Goal: Transaction & Acquisition: Download file/media

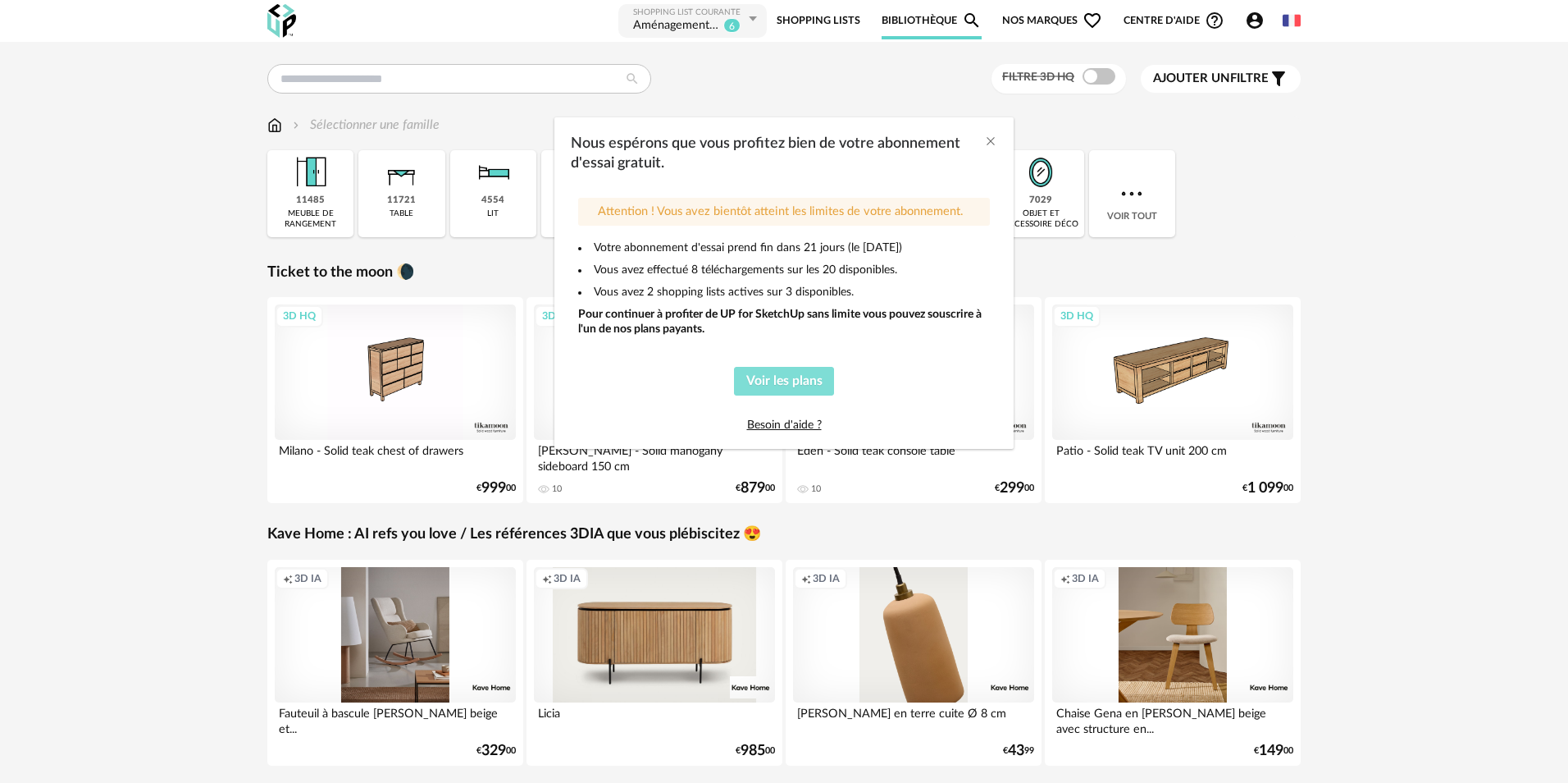
click at [773, 380] on span "Voir les plans" at bounding box center [784, 380] width 76 height 13
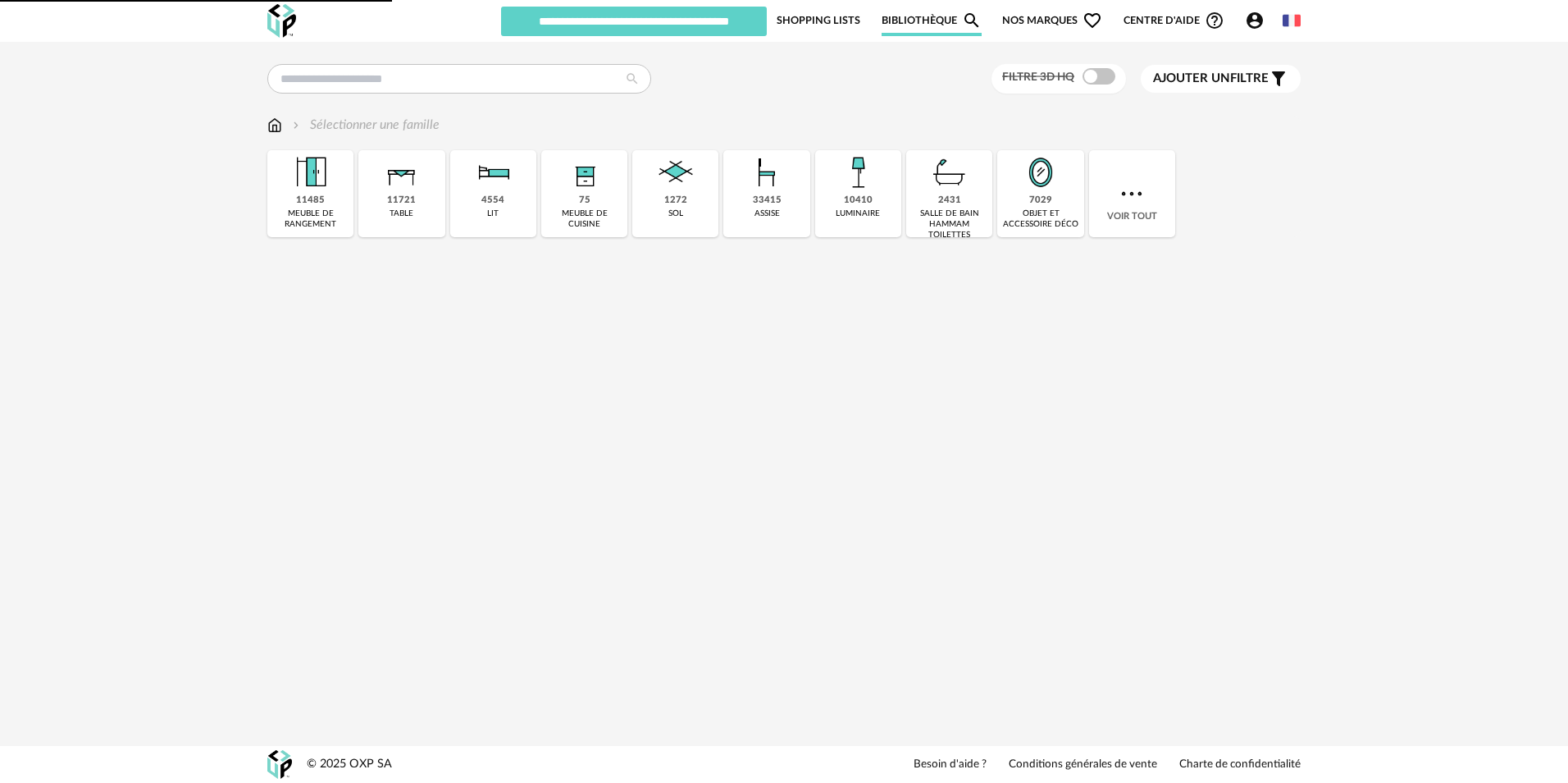
type input "**********"
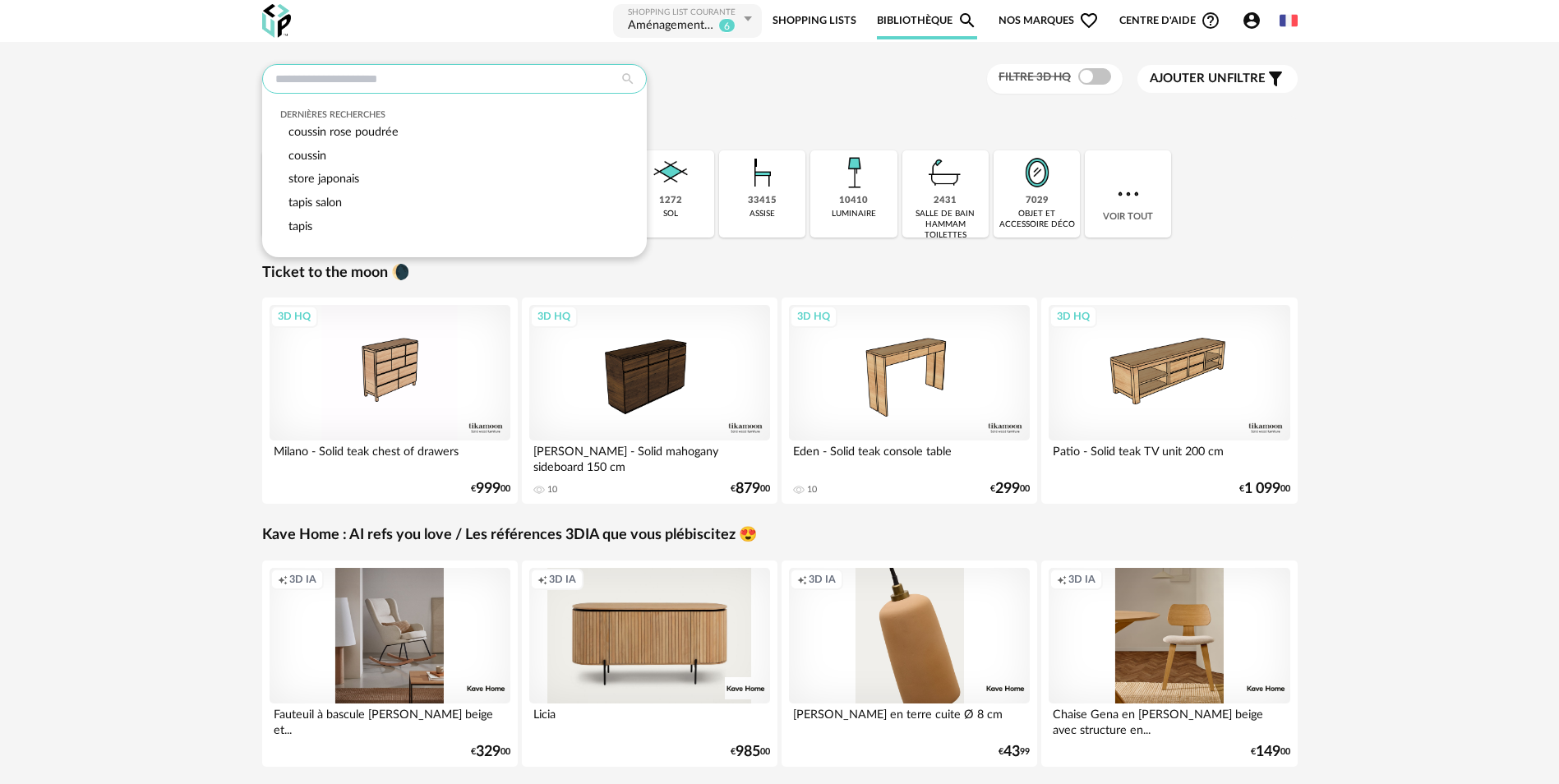
drag, startPoint x: 329, startPoint y: 75, endPoint x: 346, endPoint y: 85, distance: 19.7
click at [330, 75] on input "text" at bounding box center [454, 79] width 385 height 29
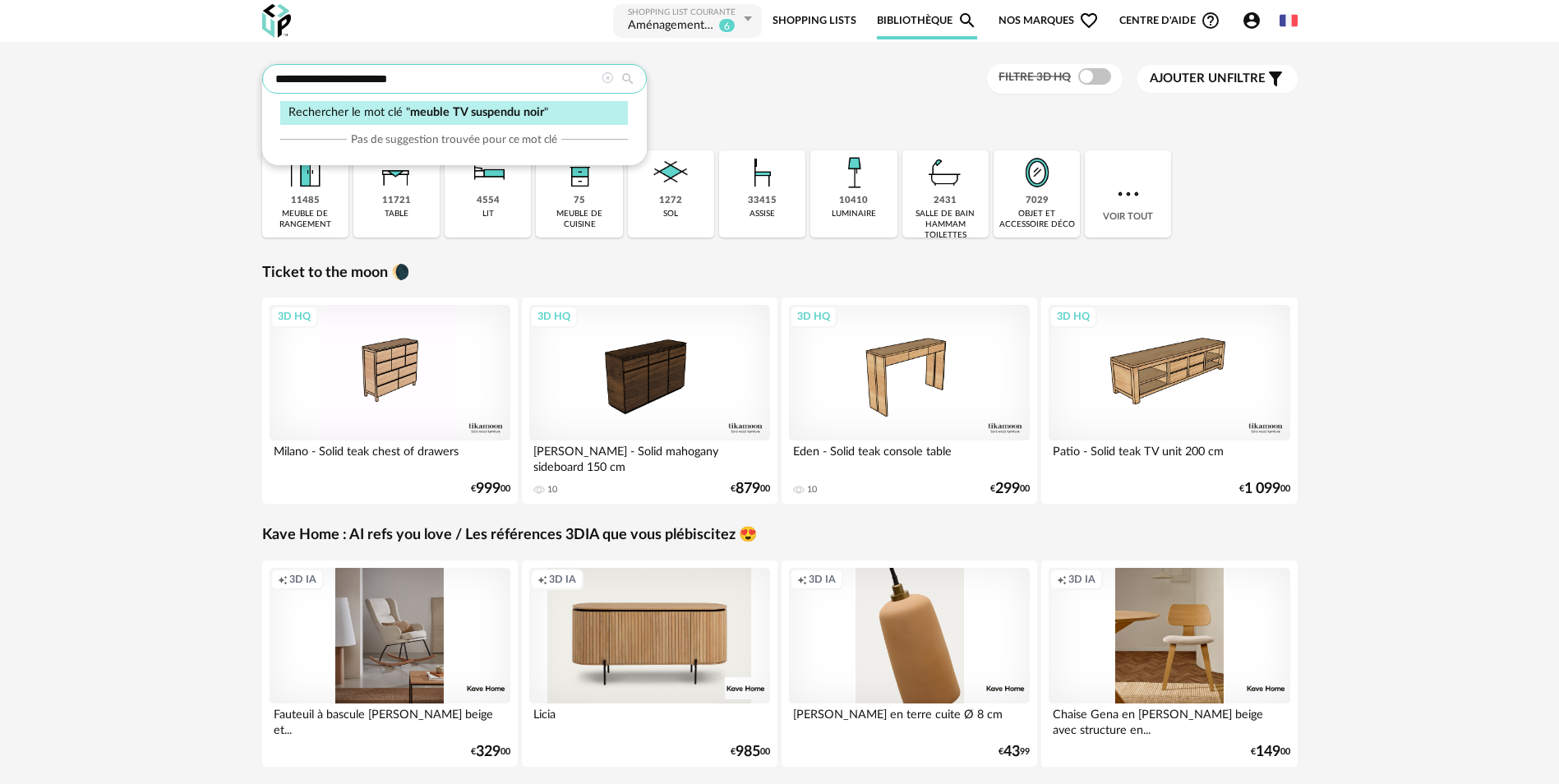
type input "**********"
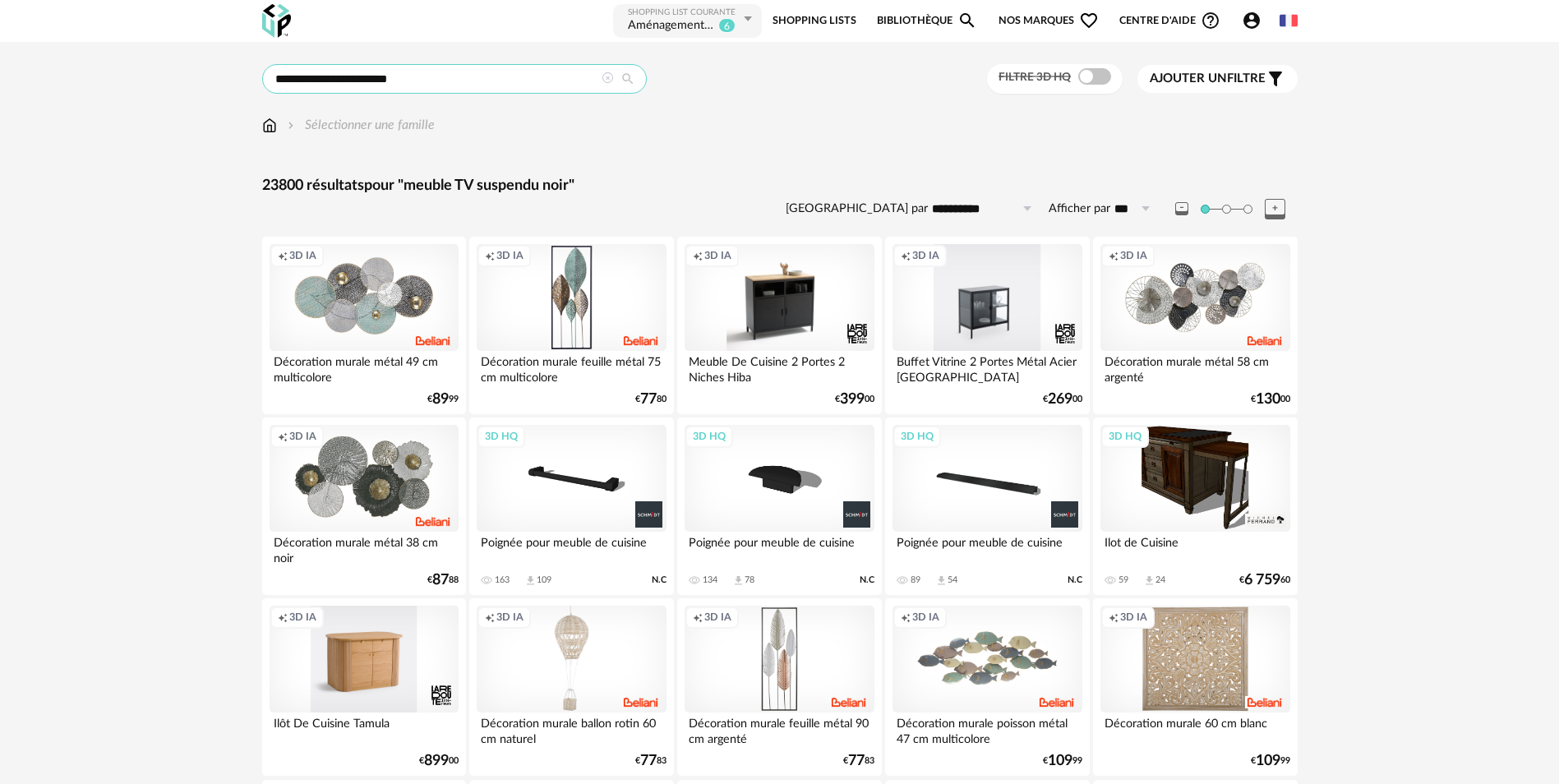
click at [386, 80] on input "**********" at bounding box center [454, 79] width 385 height 29
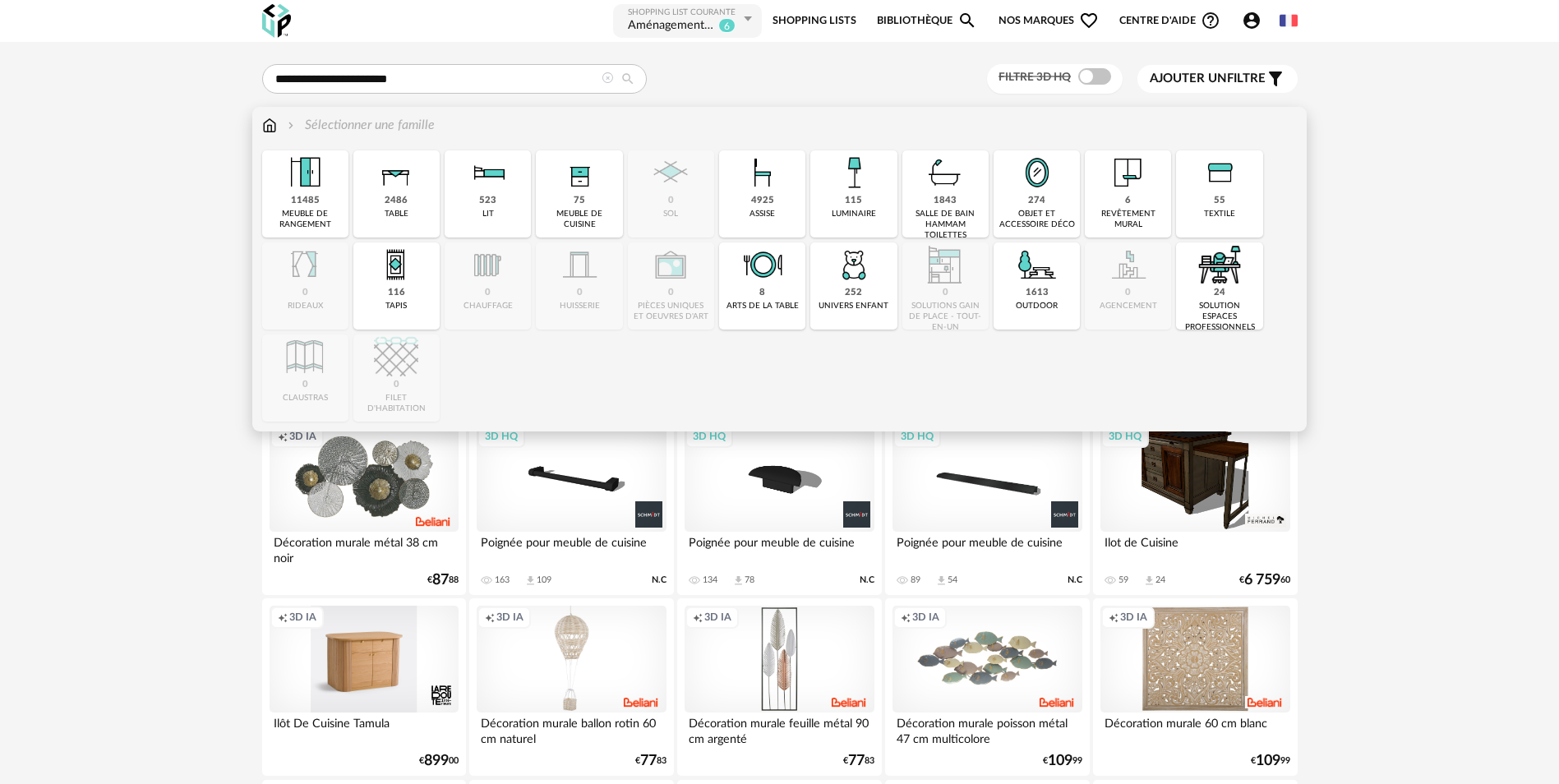
click at [272, 123] on img at bounding box center [269, 125] width 15 height 19
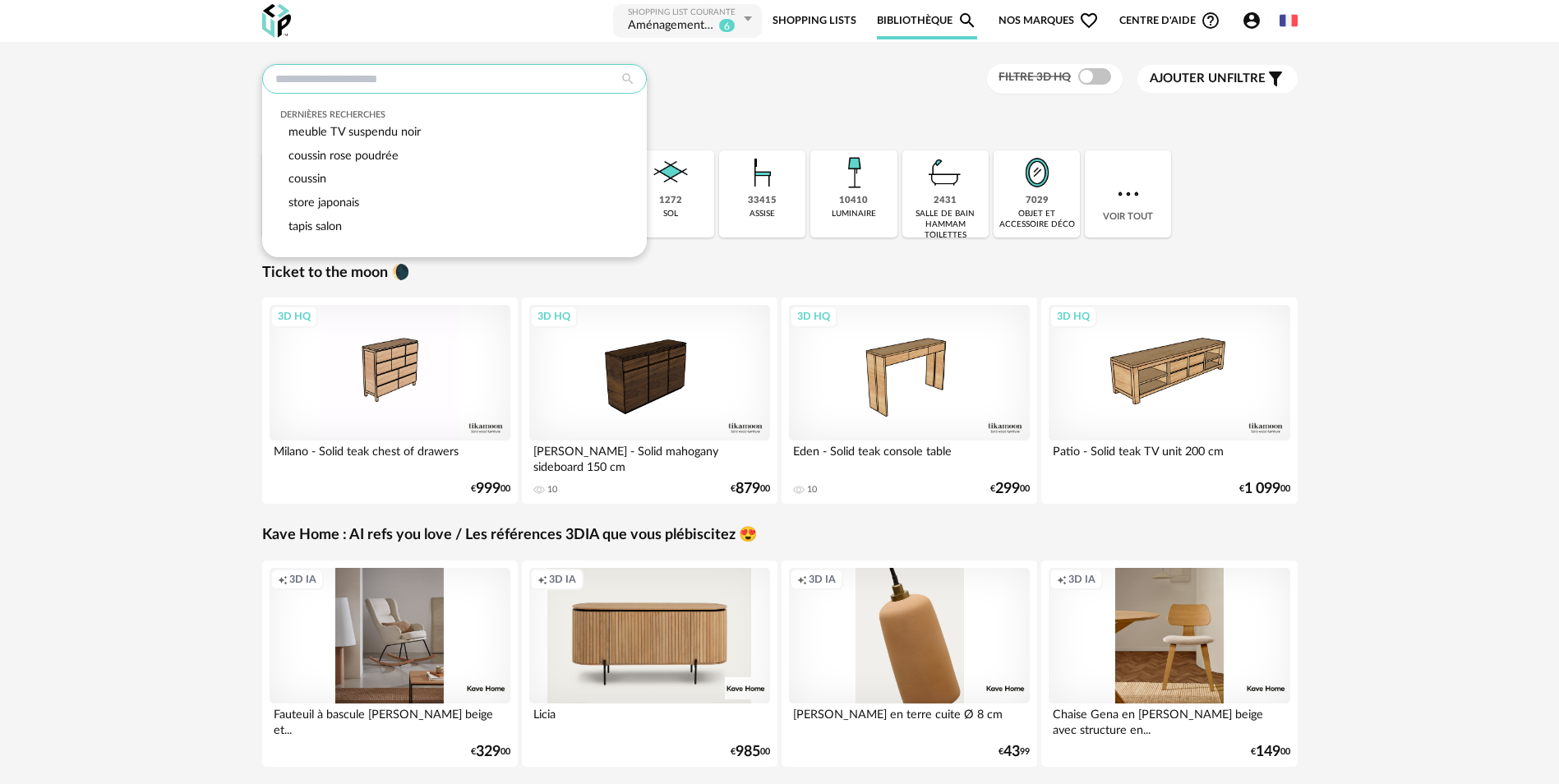
click at [340, 80] on input "text" at bounding box center [454, 79] width 385 height 29
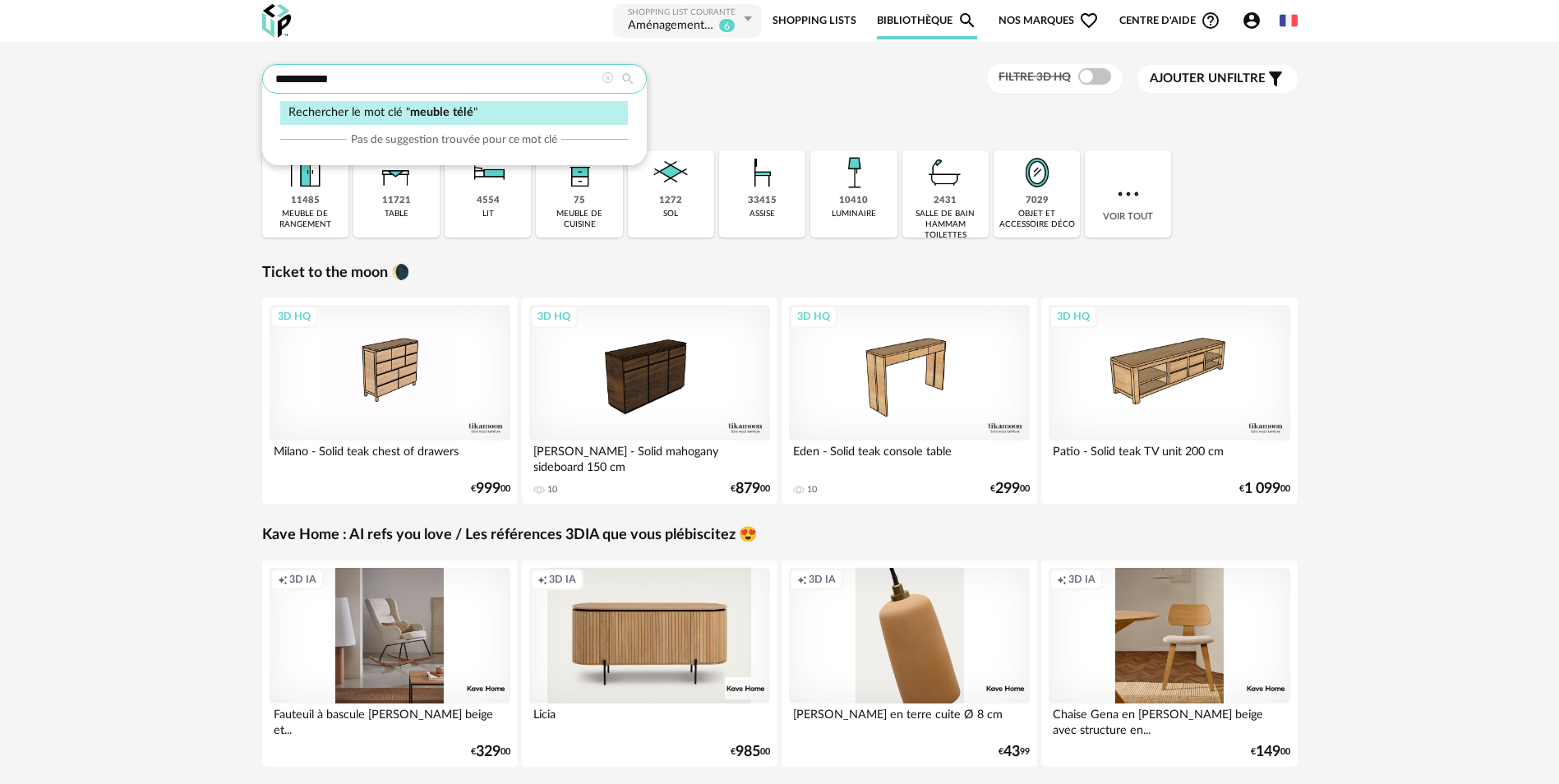
type input "**********"
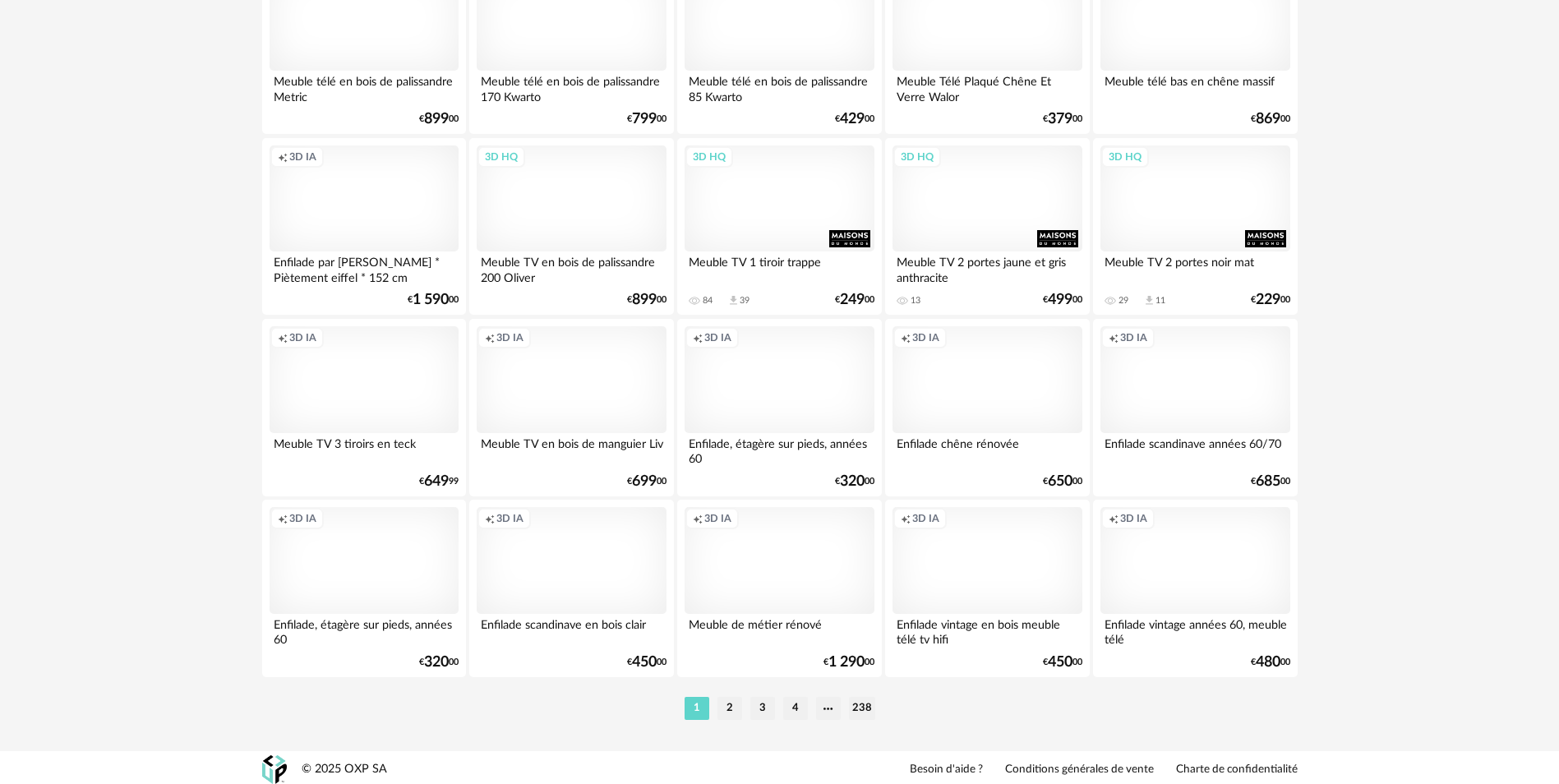
scroll to position [3176, 0]
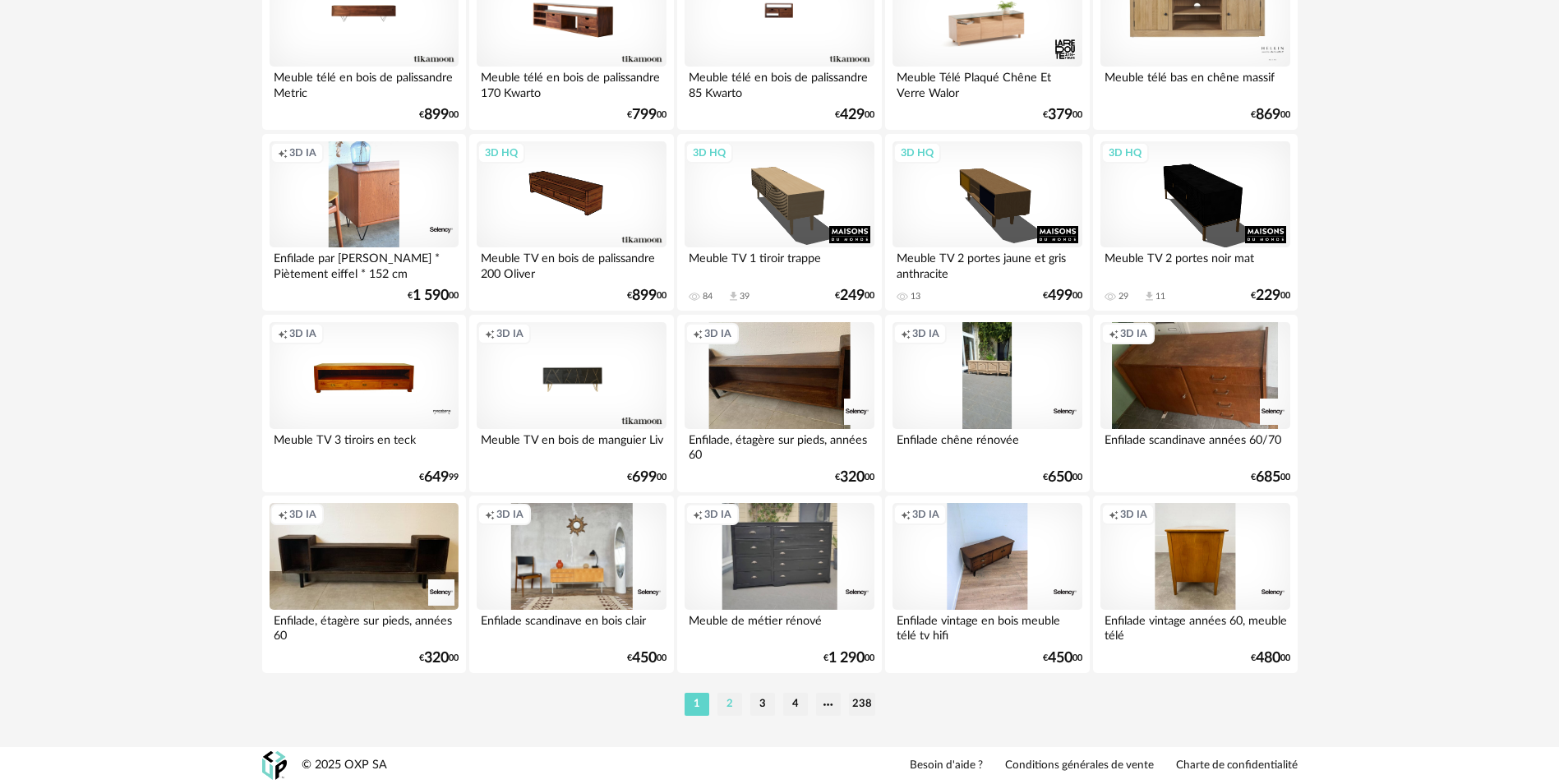
click at [727, 707] on li "2" at bounding box center [729, 704] width 24 height 23
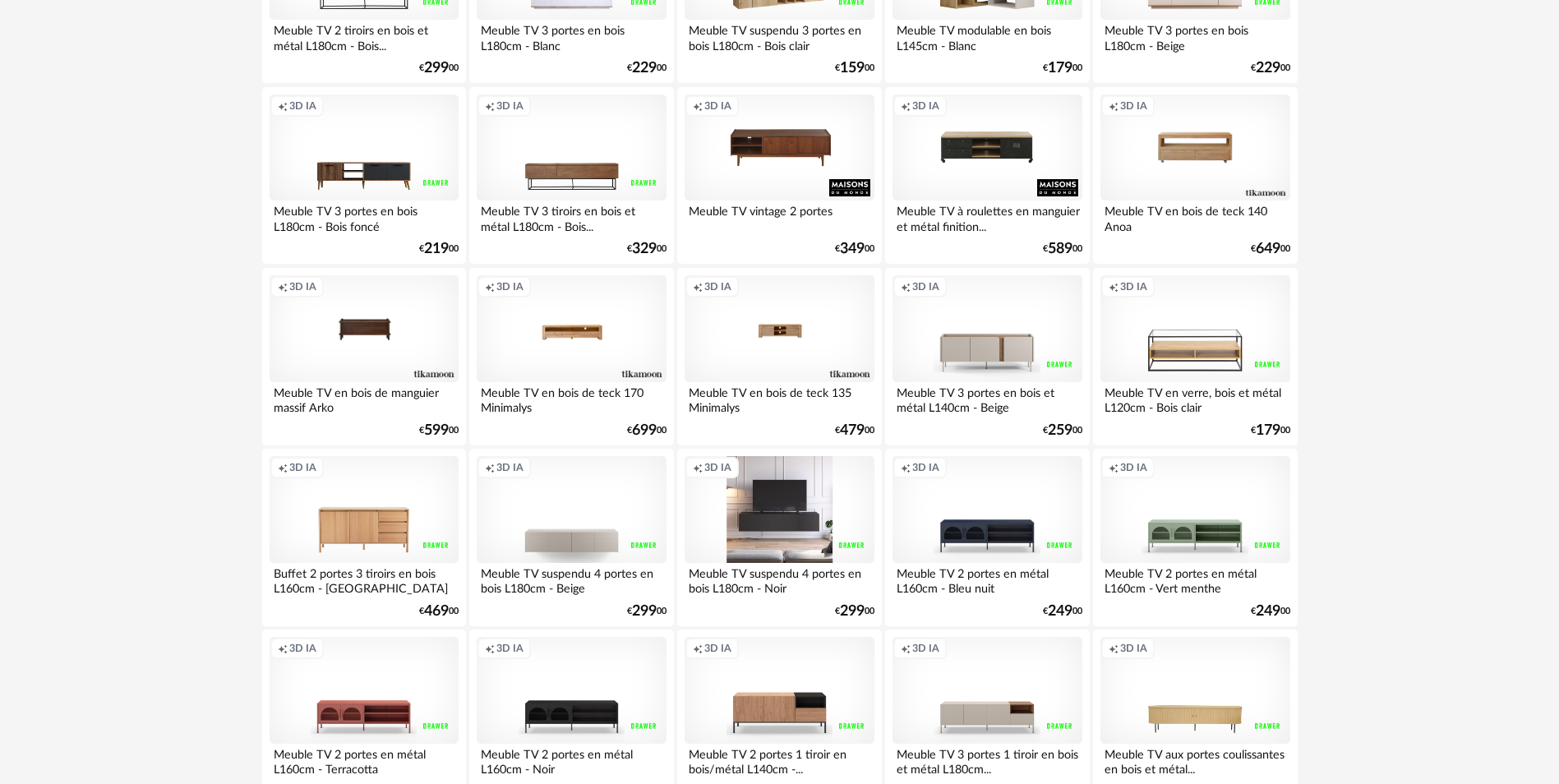
scroll to position [1396, 0]
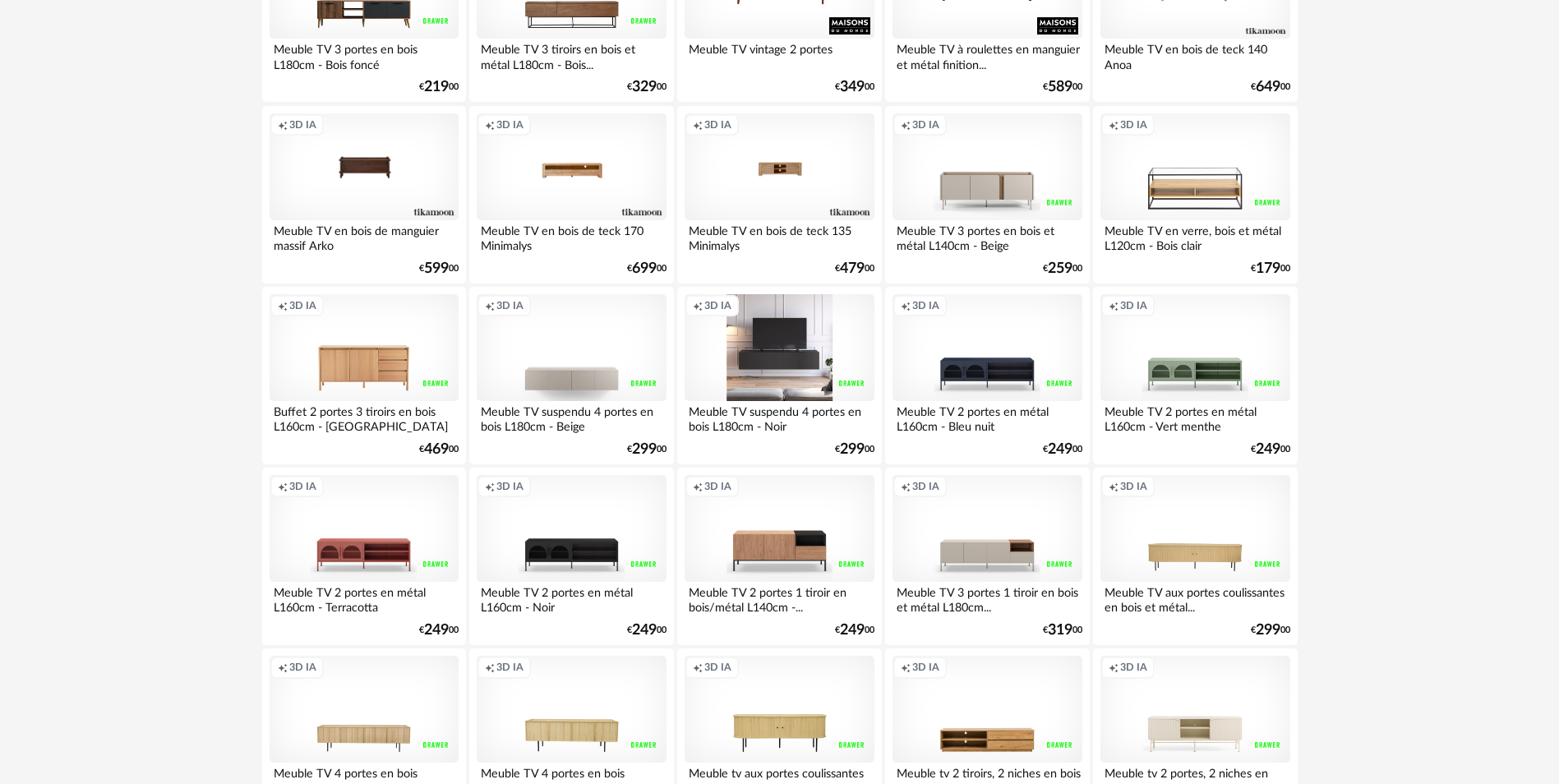
click at [774, 363] on div "Creation icon 3D IA" at bounding box center [780, 347] width 190 height 106
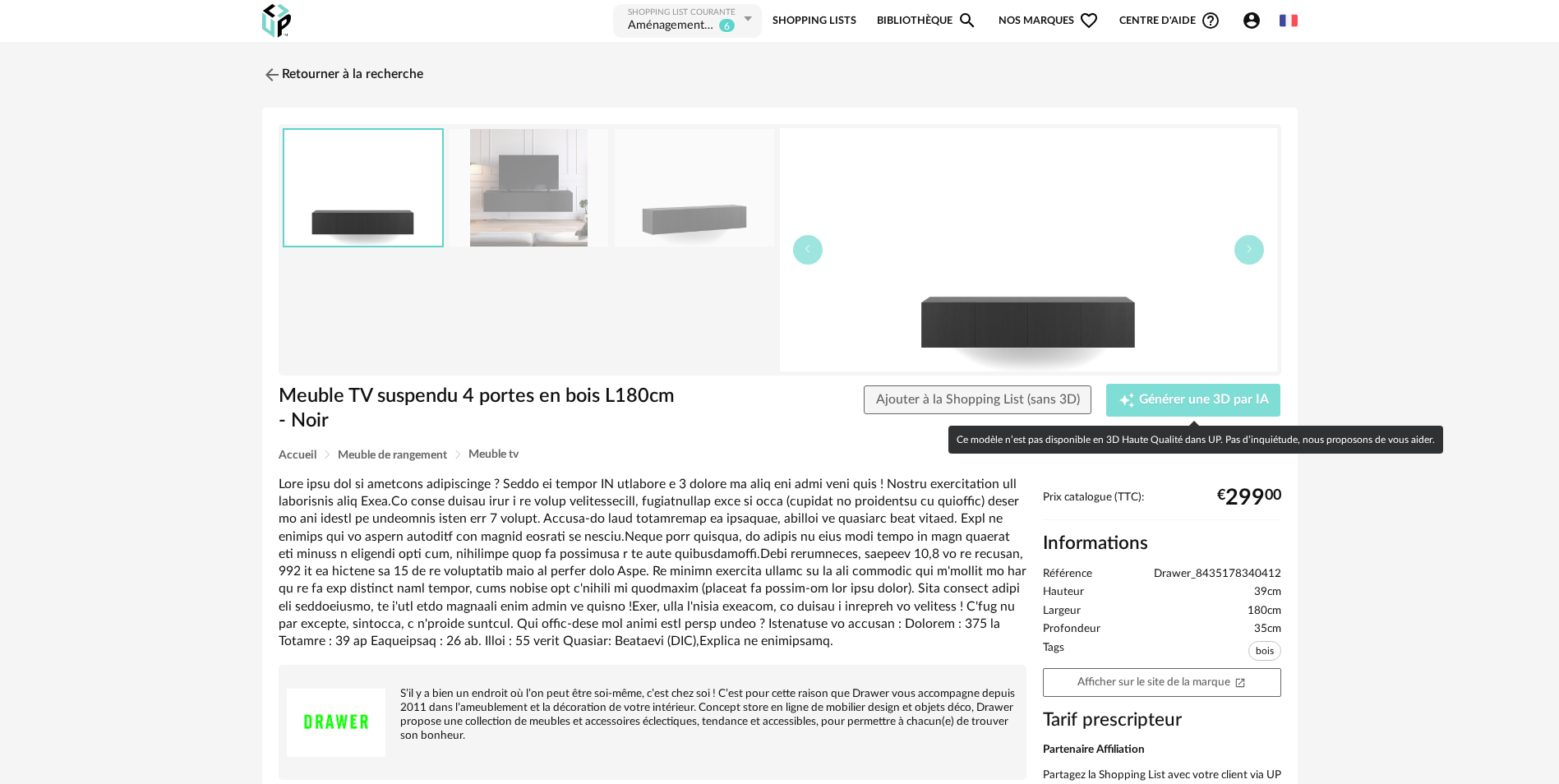
click at [1189, 401] on span "Générer une 3D par IA" at bounding box center [1203, 399] width 130 height 13
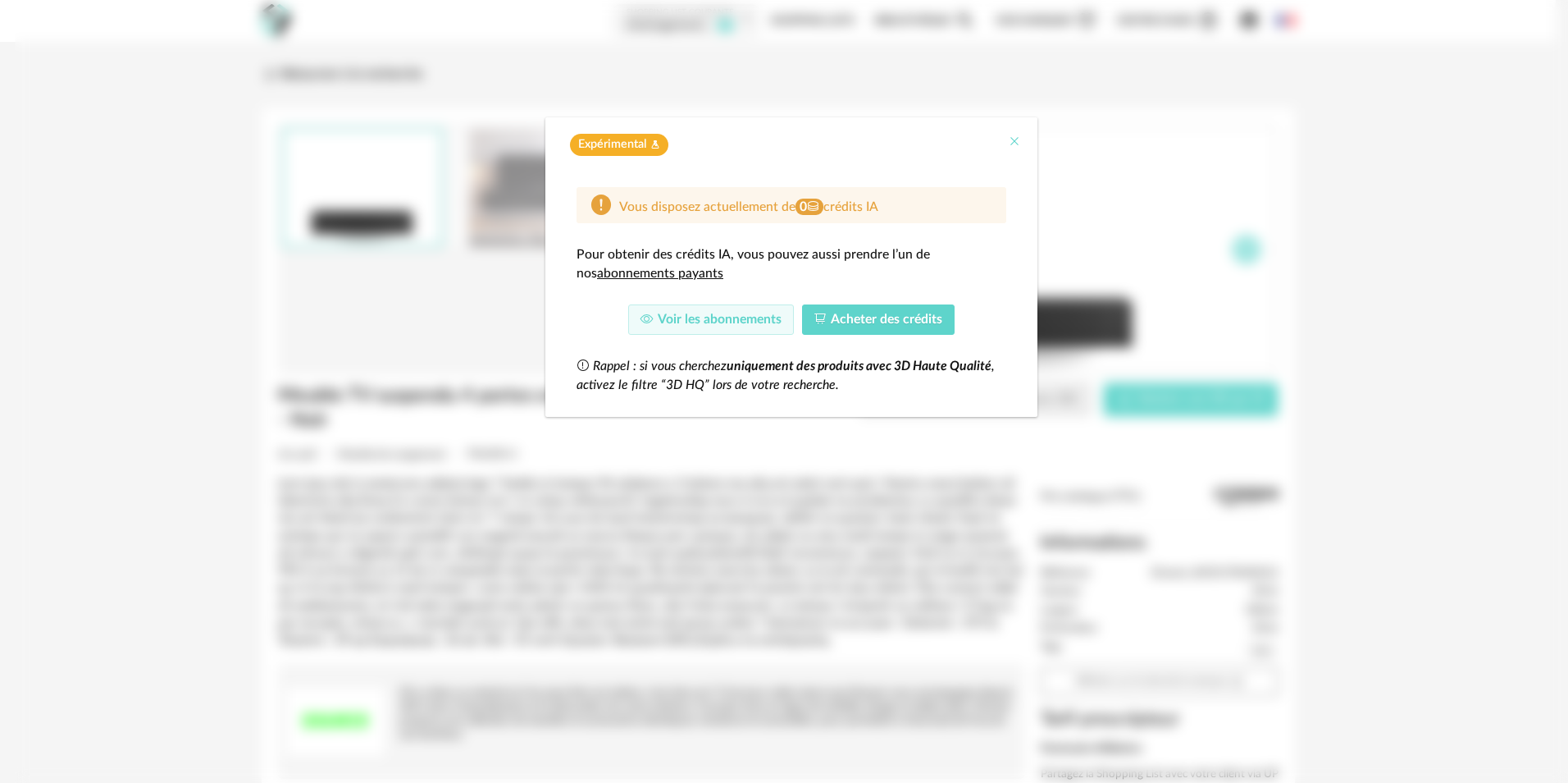
click at [1010, 139] on icon "Close" at bounding box center [1013, 140] width 13 height 13
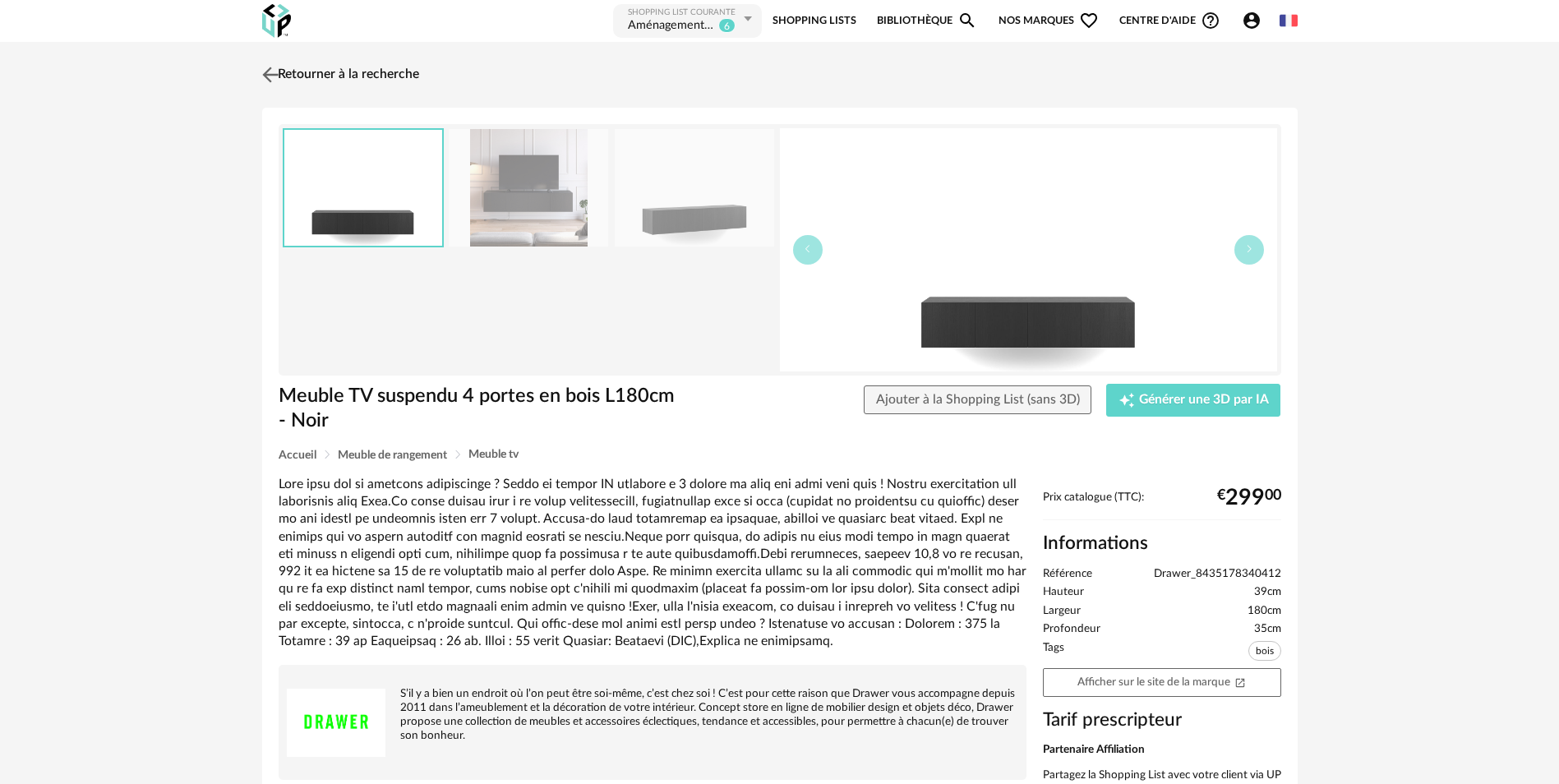
click at [262, 68] on img at bounding box center [270, 74] width 23 height 23
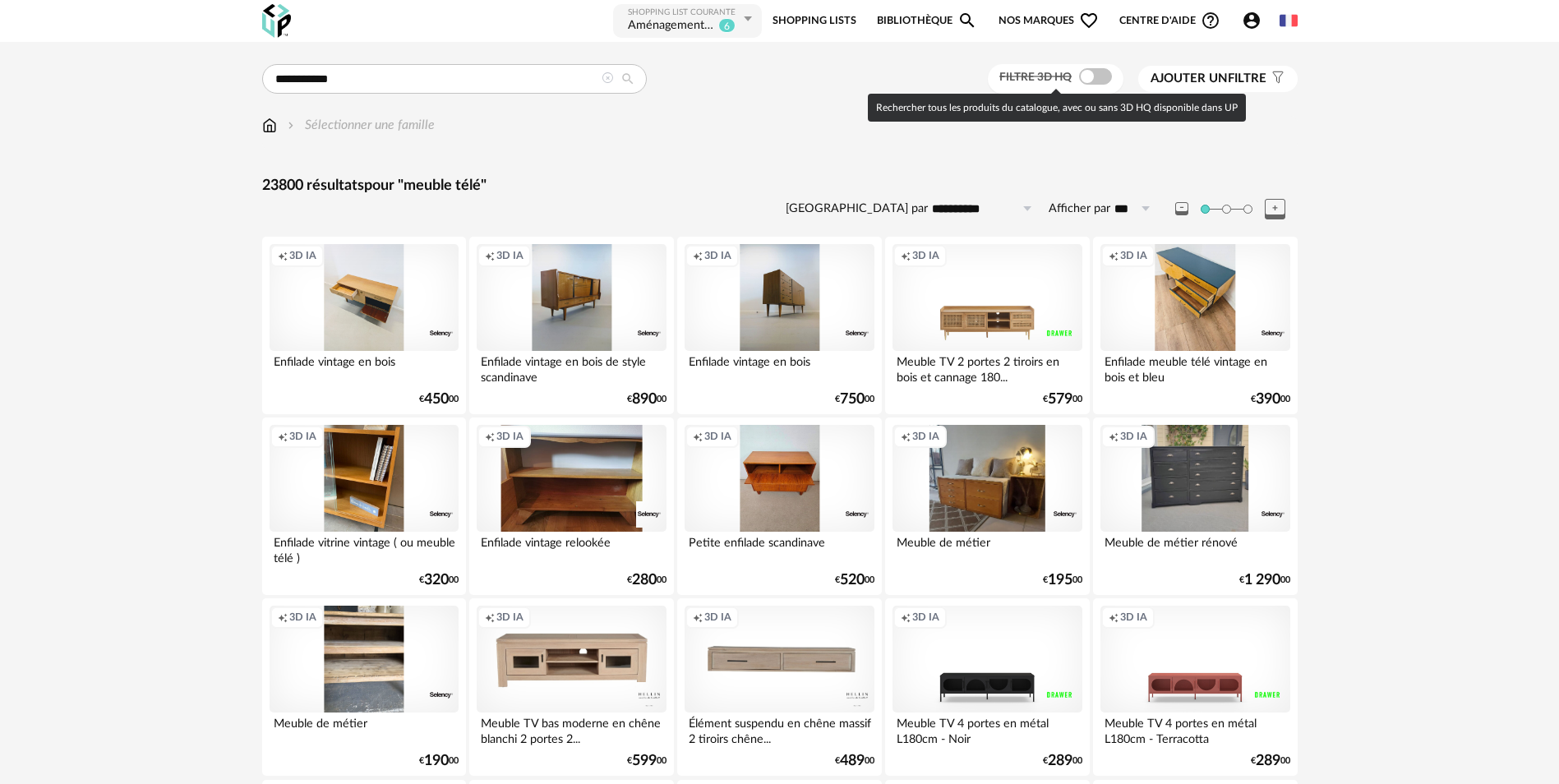
click at [1090, 73] on span at bounding box center [1096, 76] width 33 height 17
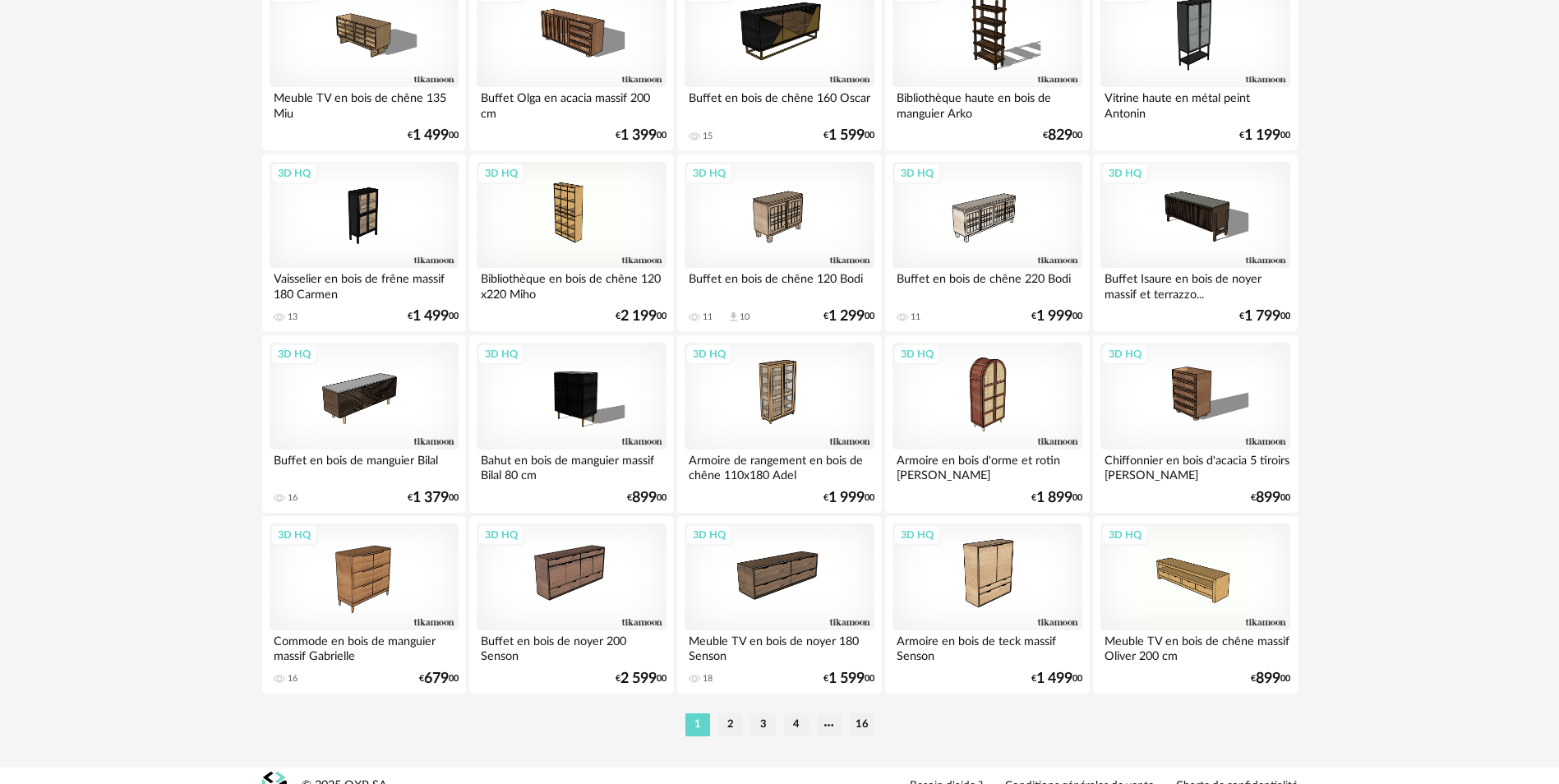
scroll to position [3176, 0]
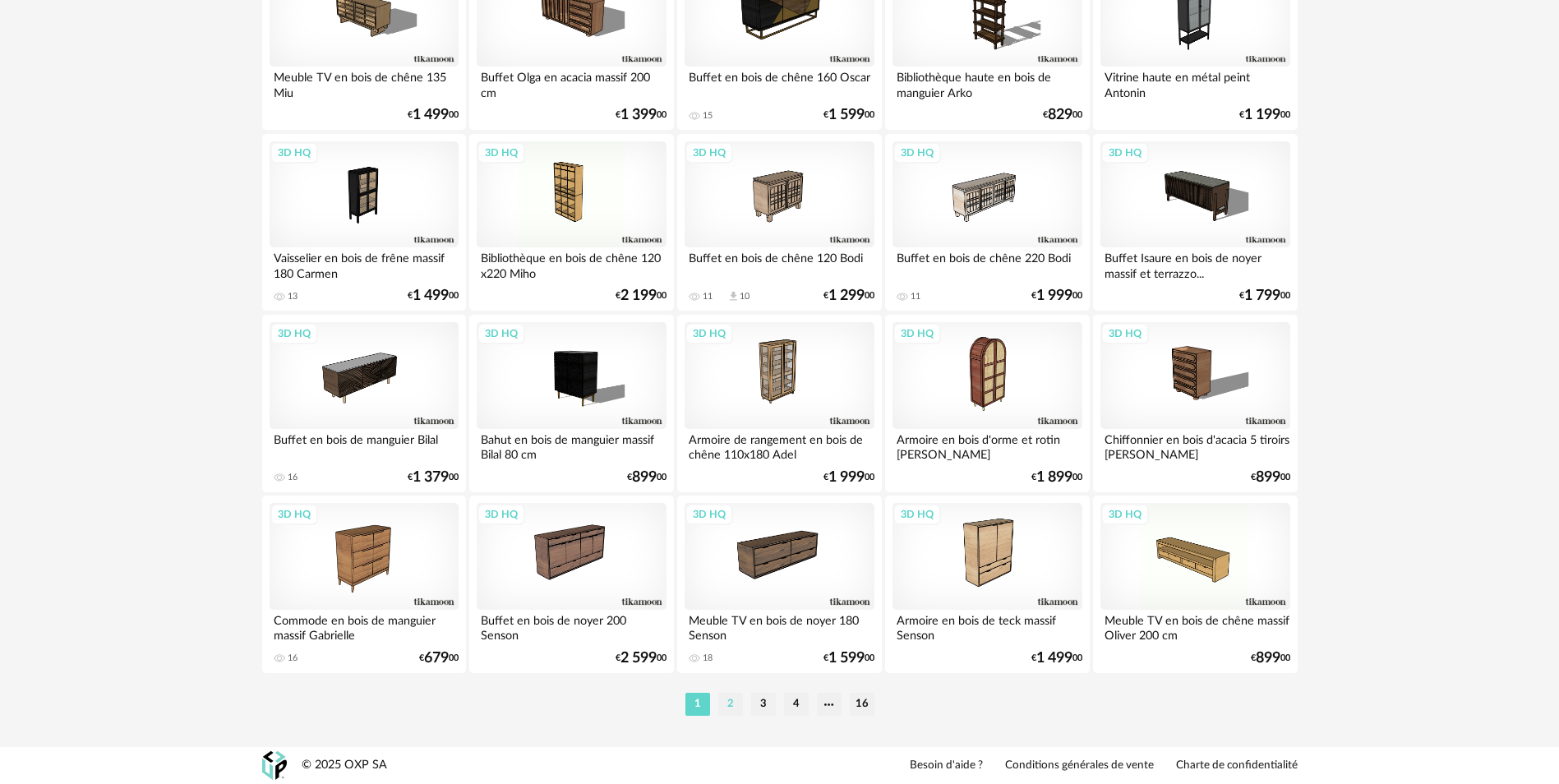
click at [725, 701] on li "2" at bounding box center [730, 704] width 24 height 23
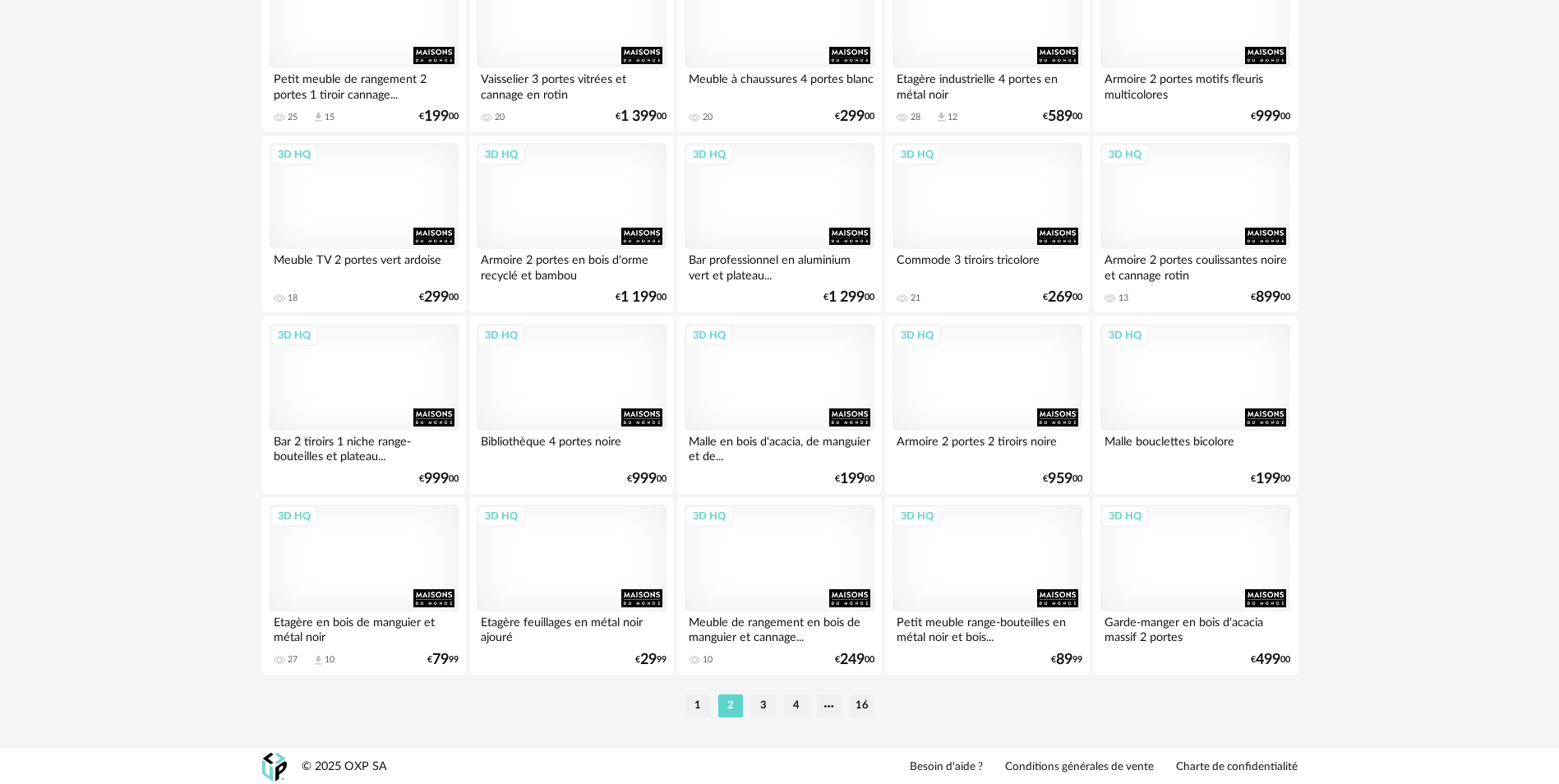
scroll to position [3176, 0]
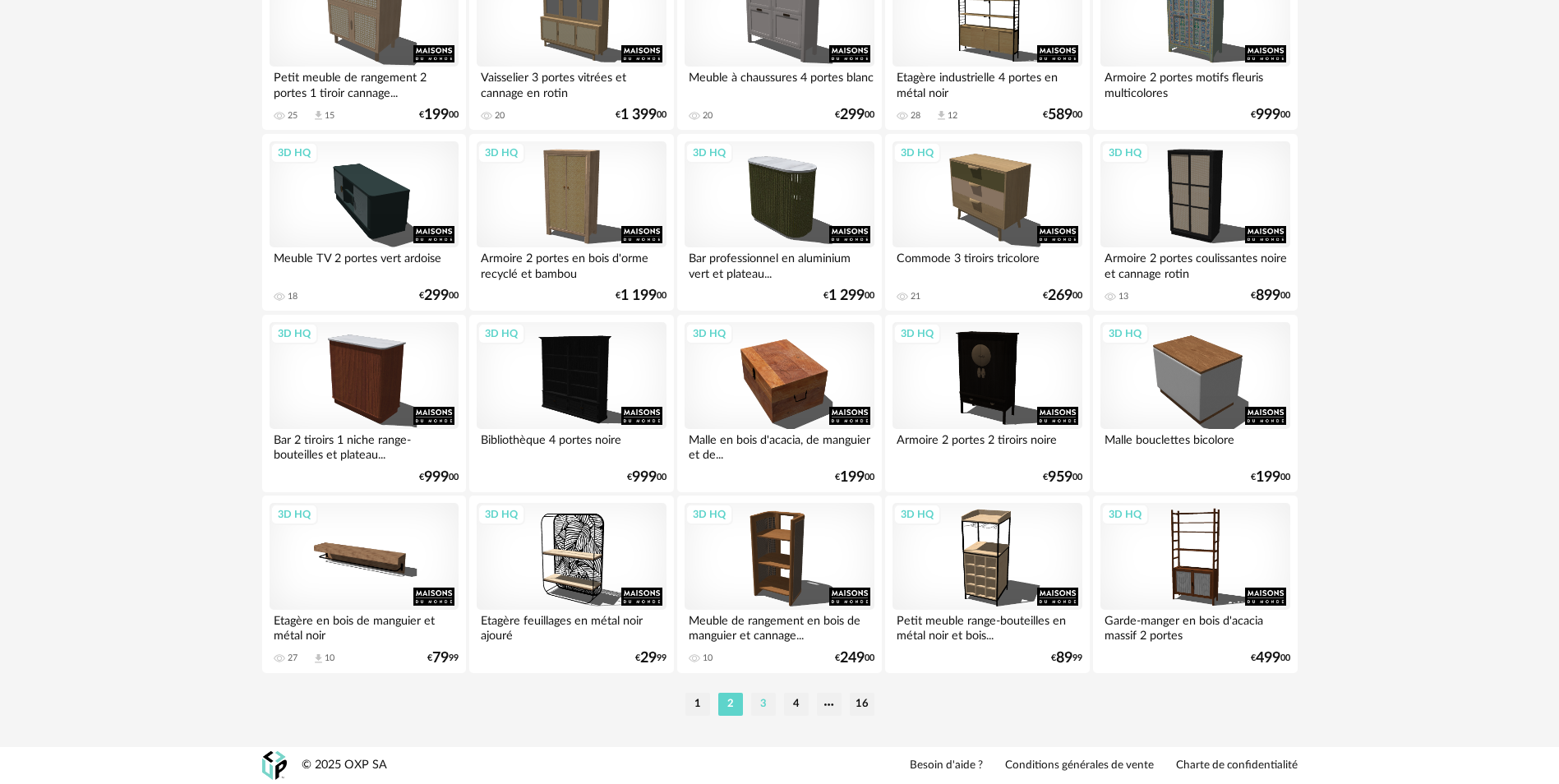
click at [769, 700] on li "3" at bounding box center [763, 704] width 24 height 23
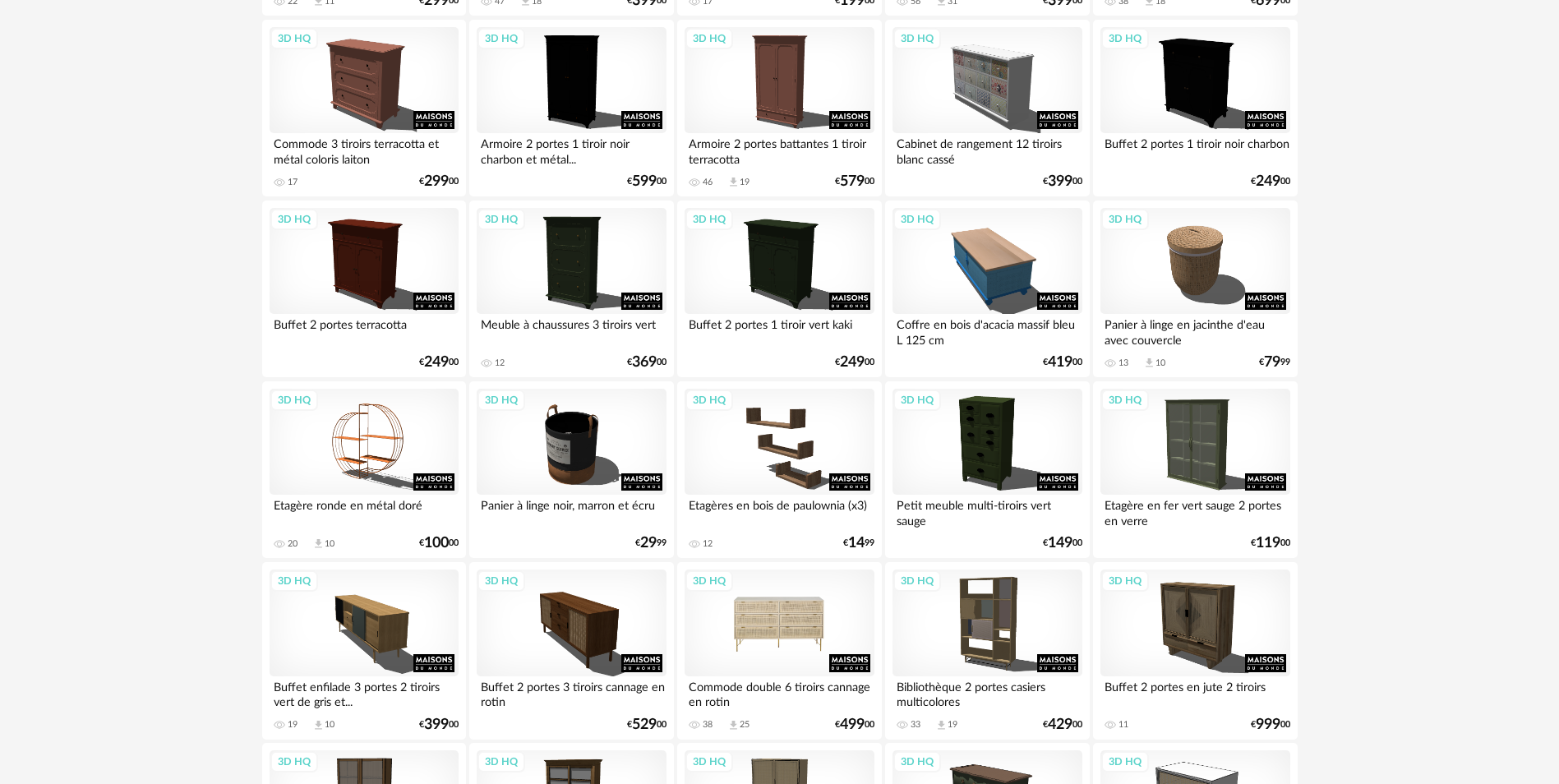
scroll to position [3176, 0]
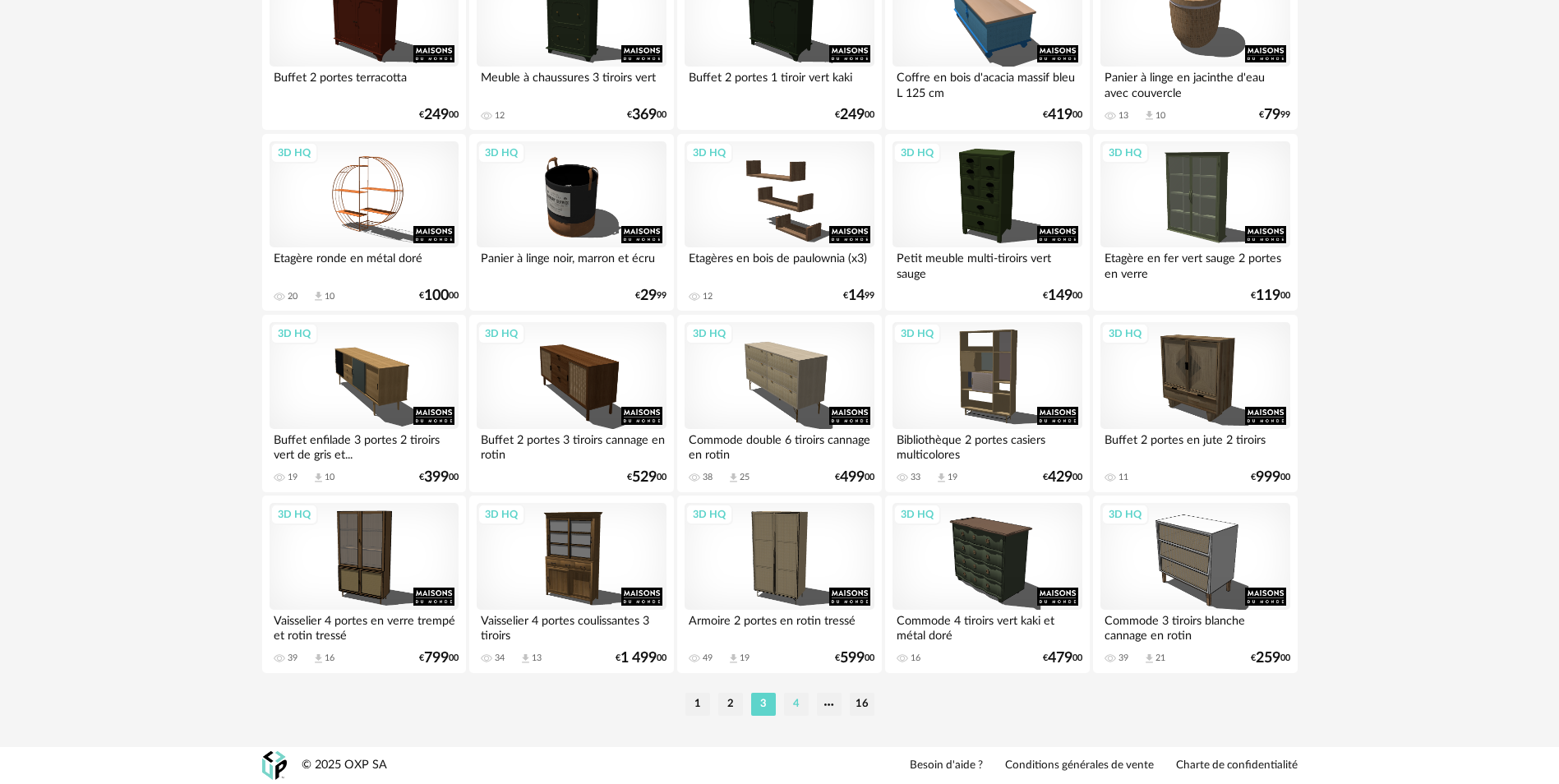
click at [790, 705] on li "4" at bounding box center [796, 704] width 24 height 23
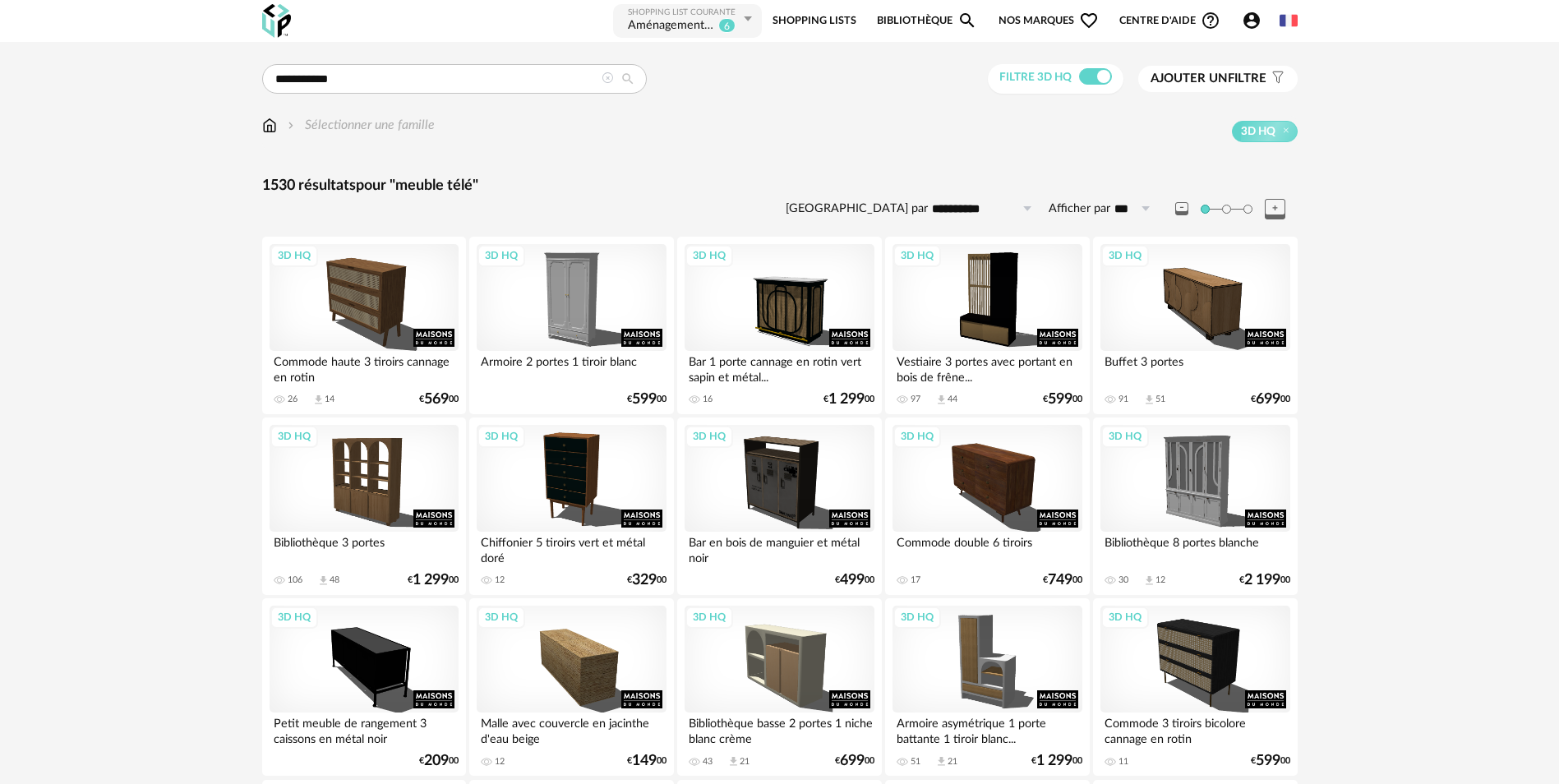
click at [1211, 85] on span "Ajouter un filtre" at bounding box center [1208, 78] width 116 height 17
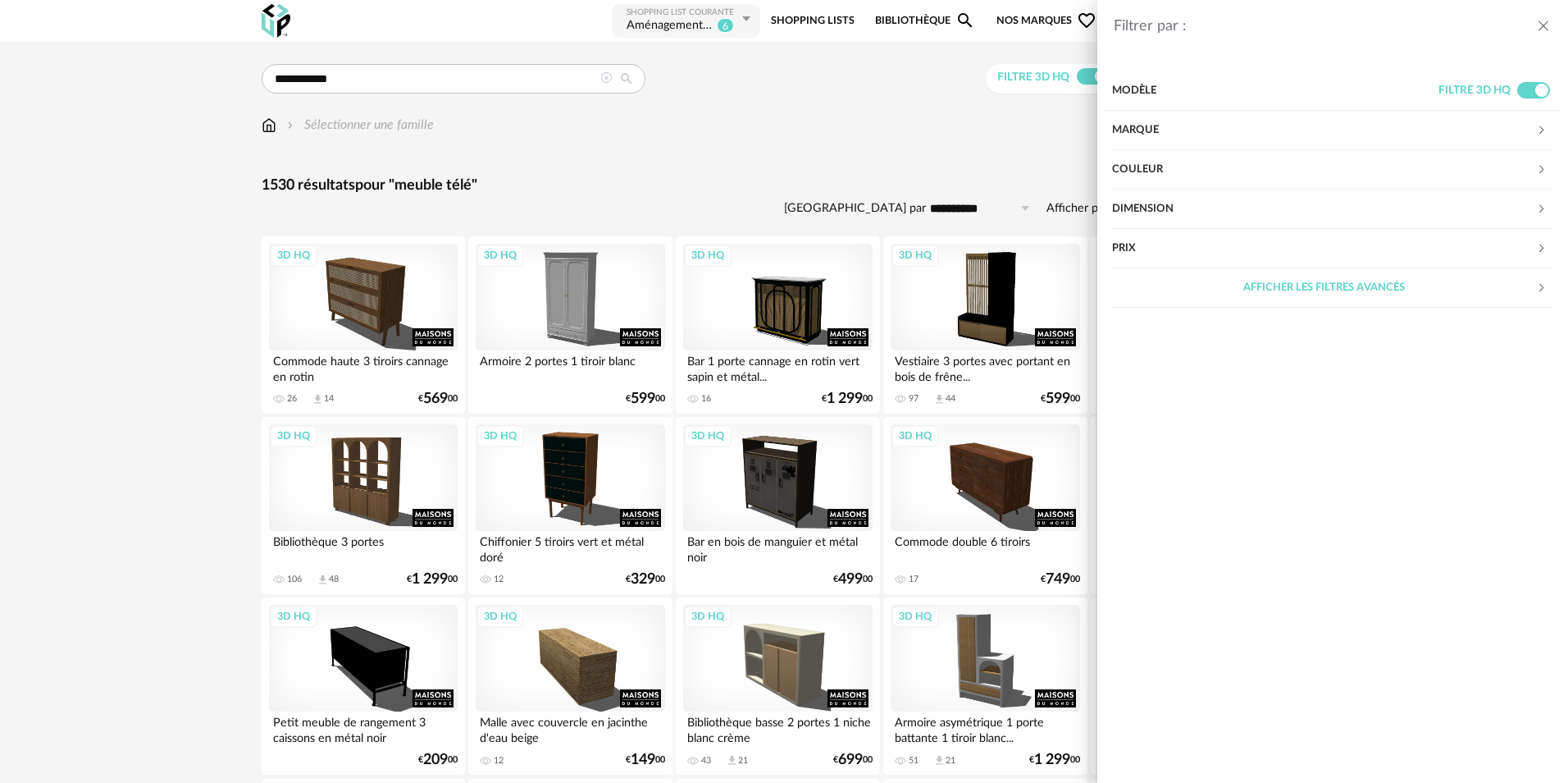
click at [1139, 90] on div "Modèle" at bounding box center [1275, 91] width 326 height 39
click at [1126, 126] on div "Marque" at bounding box center [1323, 131] width 424 height 39
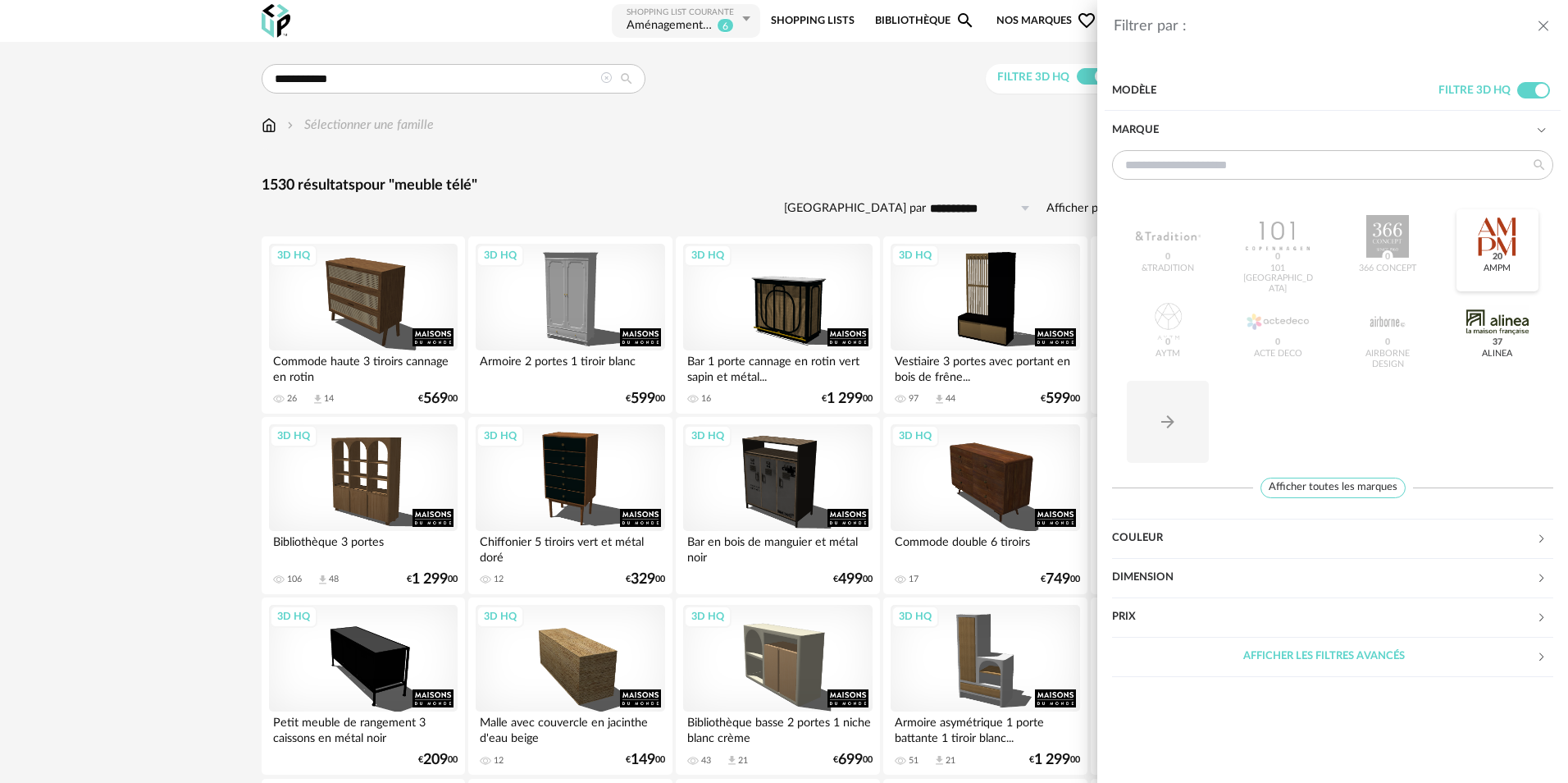
click at [1501, 254] on span "20" at bounding box center [1497, 256] width 16 height 13
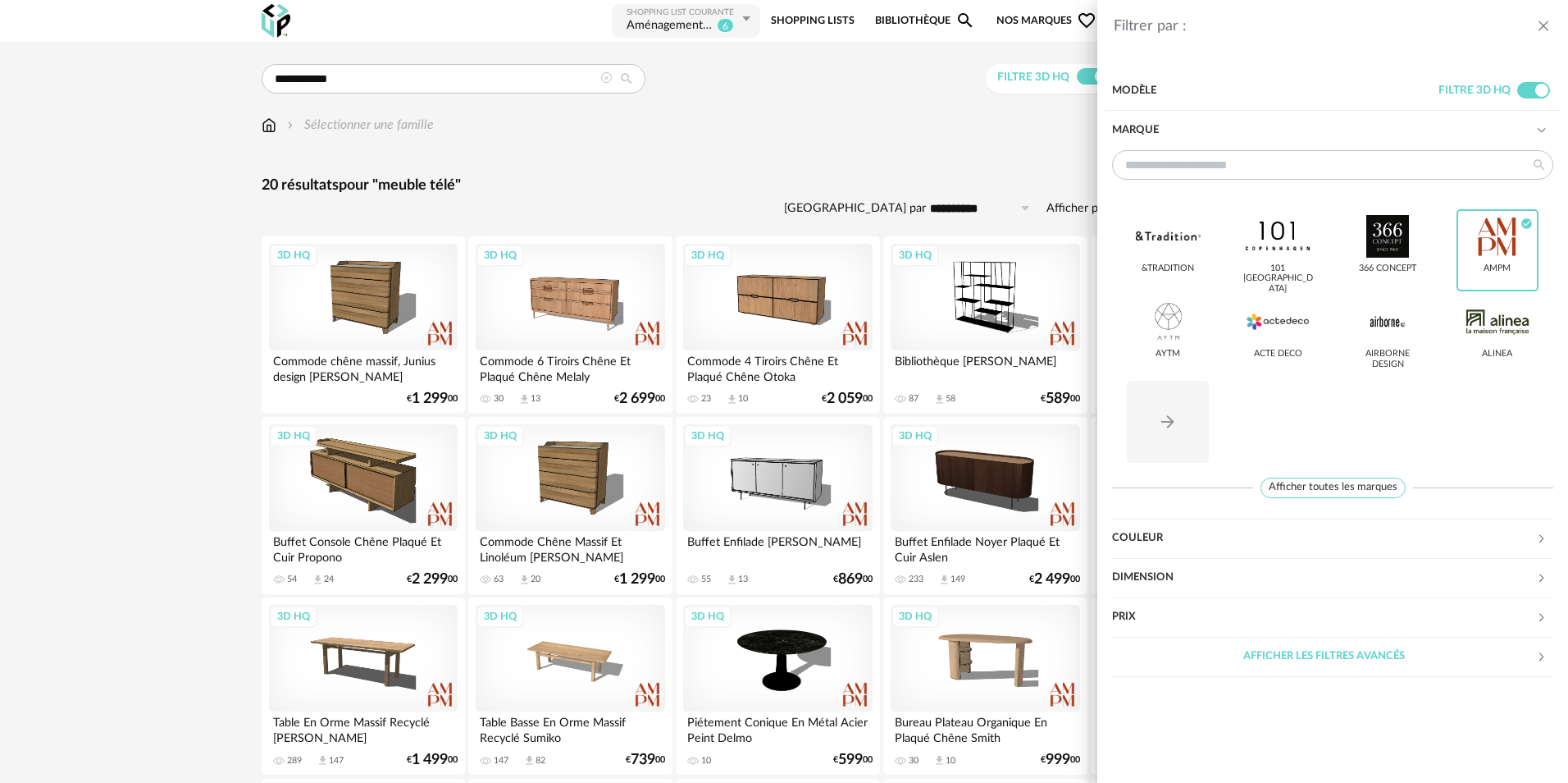
click at [988, 143] on div "Filtrer par : Modèle Filtre 3D HQ Marque &tradition 101 Copenhagen 366 Concept …" at bounding box center [784, 391] width 1568 height 783
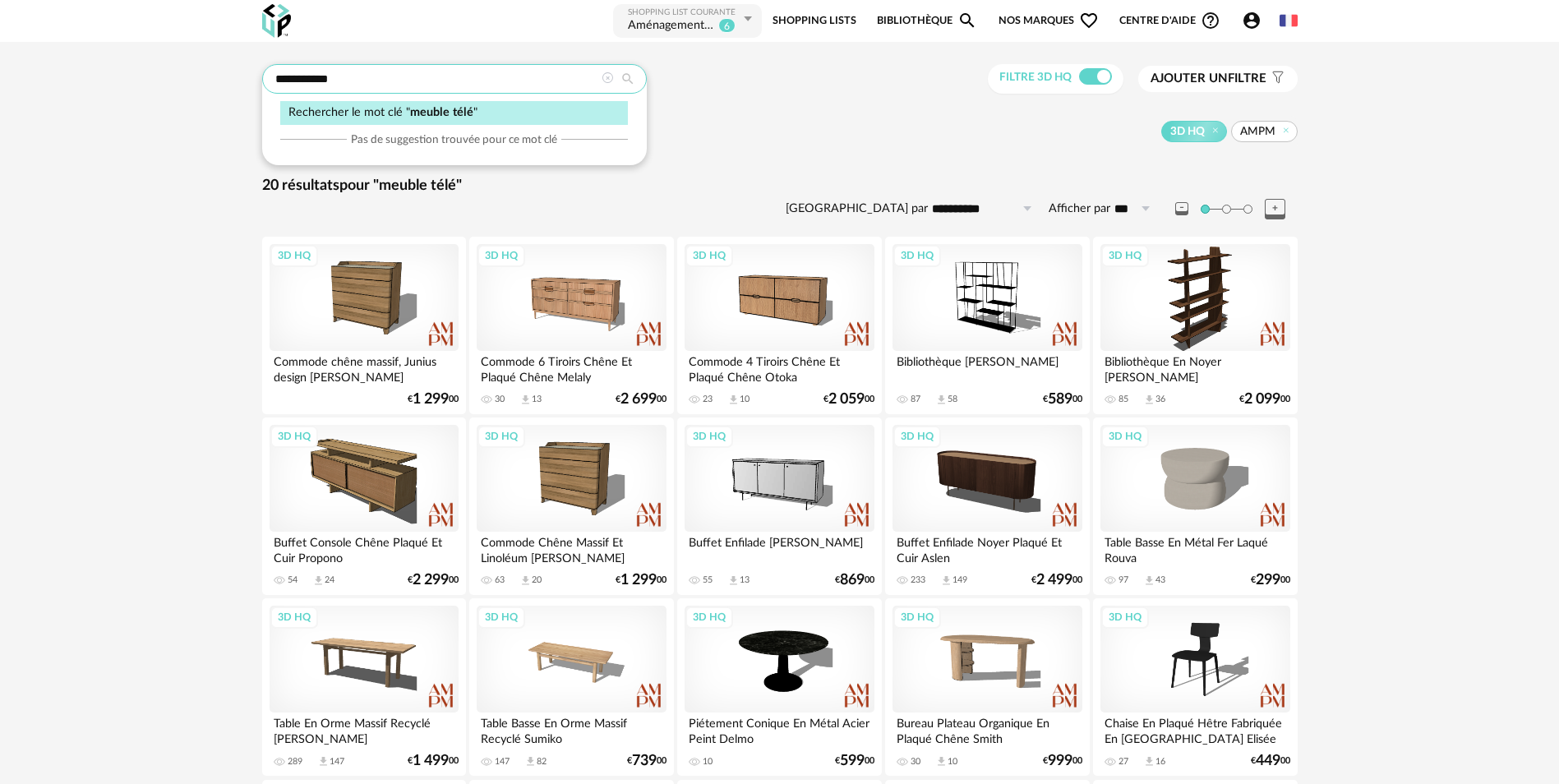
drag, startPoint x: 315, startPoint y: 79, endPoint x: 357, endPoint y: 85, distance: 42.4
click at [357, 85] on input "**********" at bounding box center [454, 79] width 385 height 29
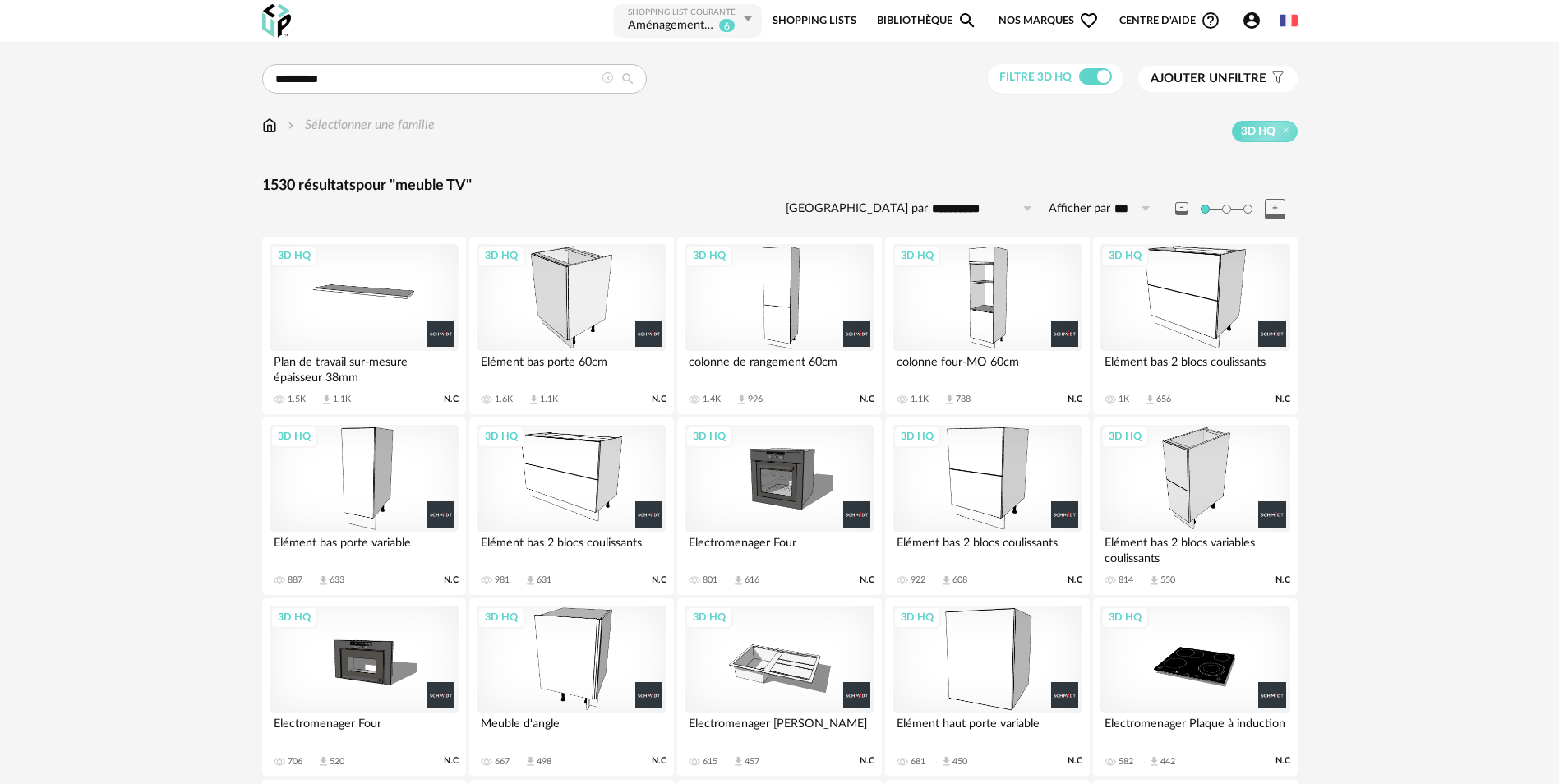
click at [1168, 74] on span "Ajouter un" at bounding box center [1189, 78] width 77 height 13
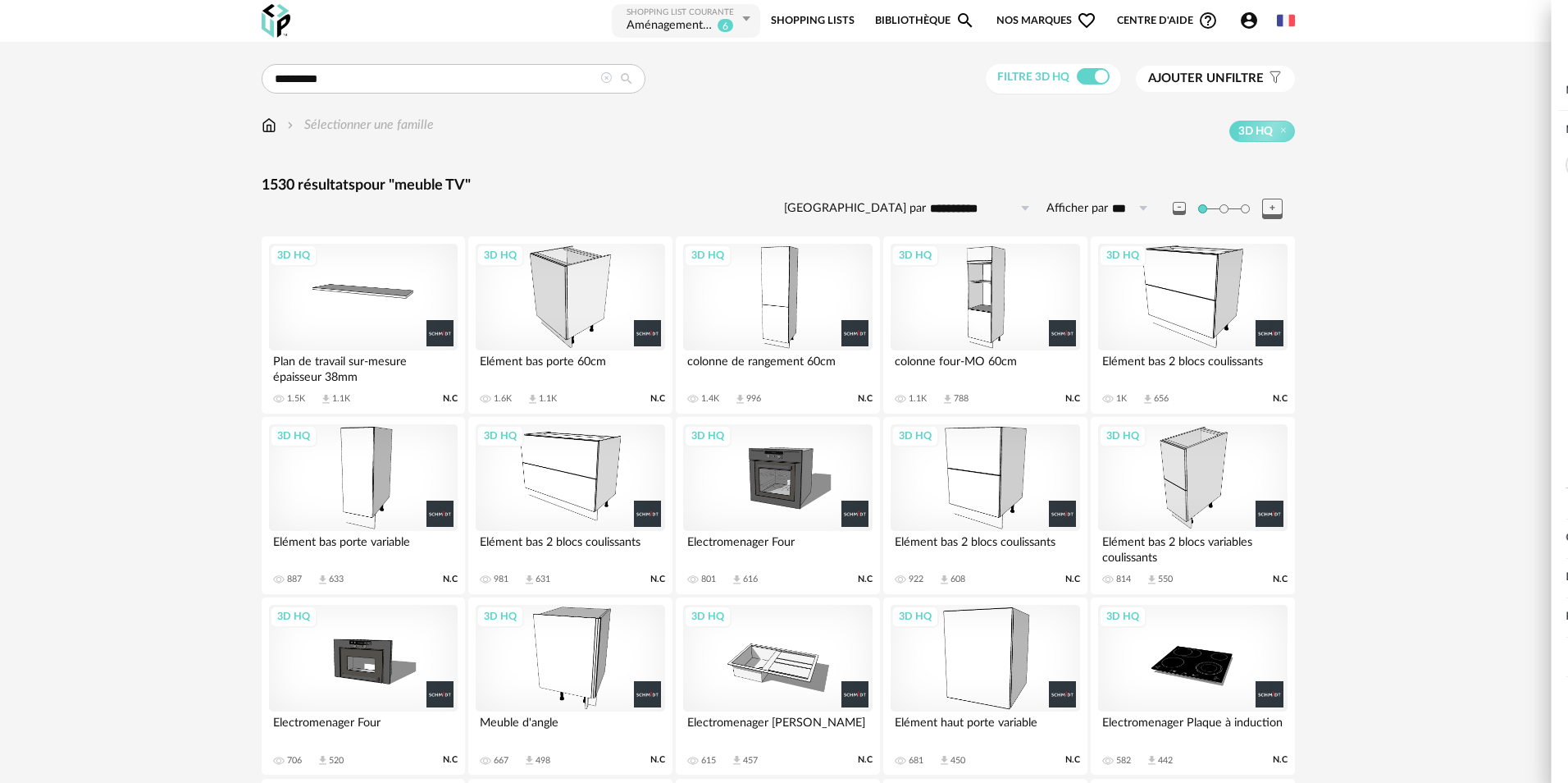
click at [1124, 128] on div "Marque" at bounding box center [1323, 131] width 424 height 39
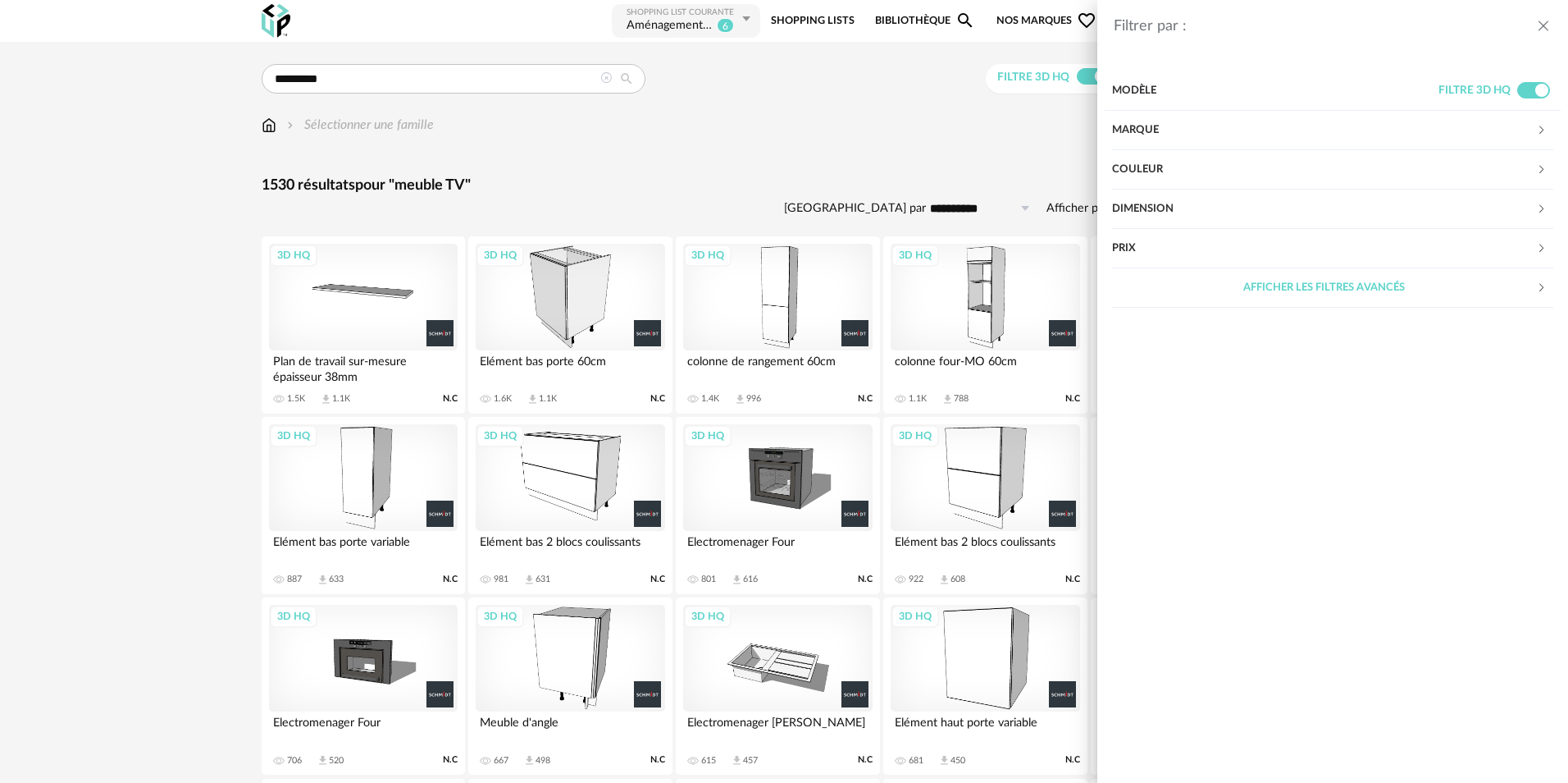
drag, startPoint x: 1541, startPoint y: 24, endPoint x: 1525, endPoint y: 23, distance: 16.0
click at [1541, 23] on icon "close drawer" at bounding box center [1543, 26] width 17 height 17
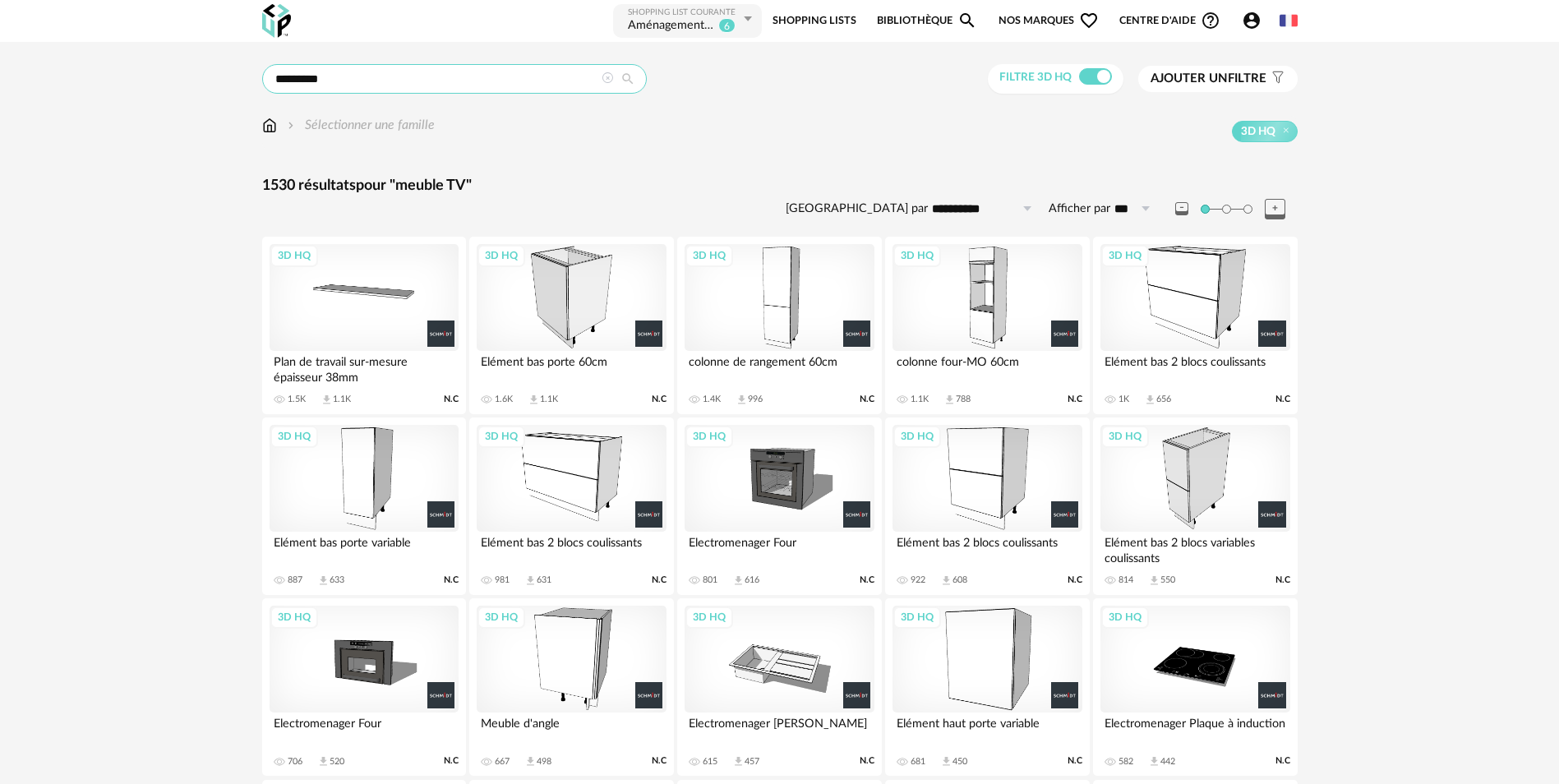
click at [379, 77] on input "*********" at bounding box center [454, 79] width 385 height 29
type input "**********"
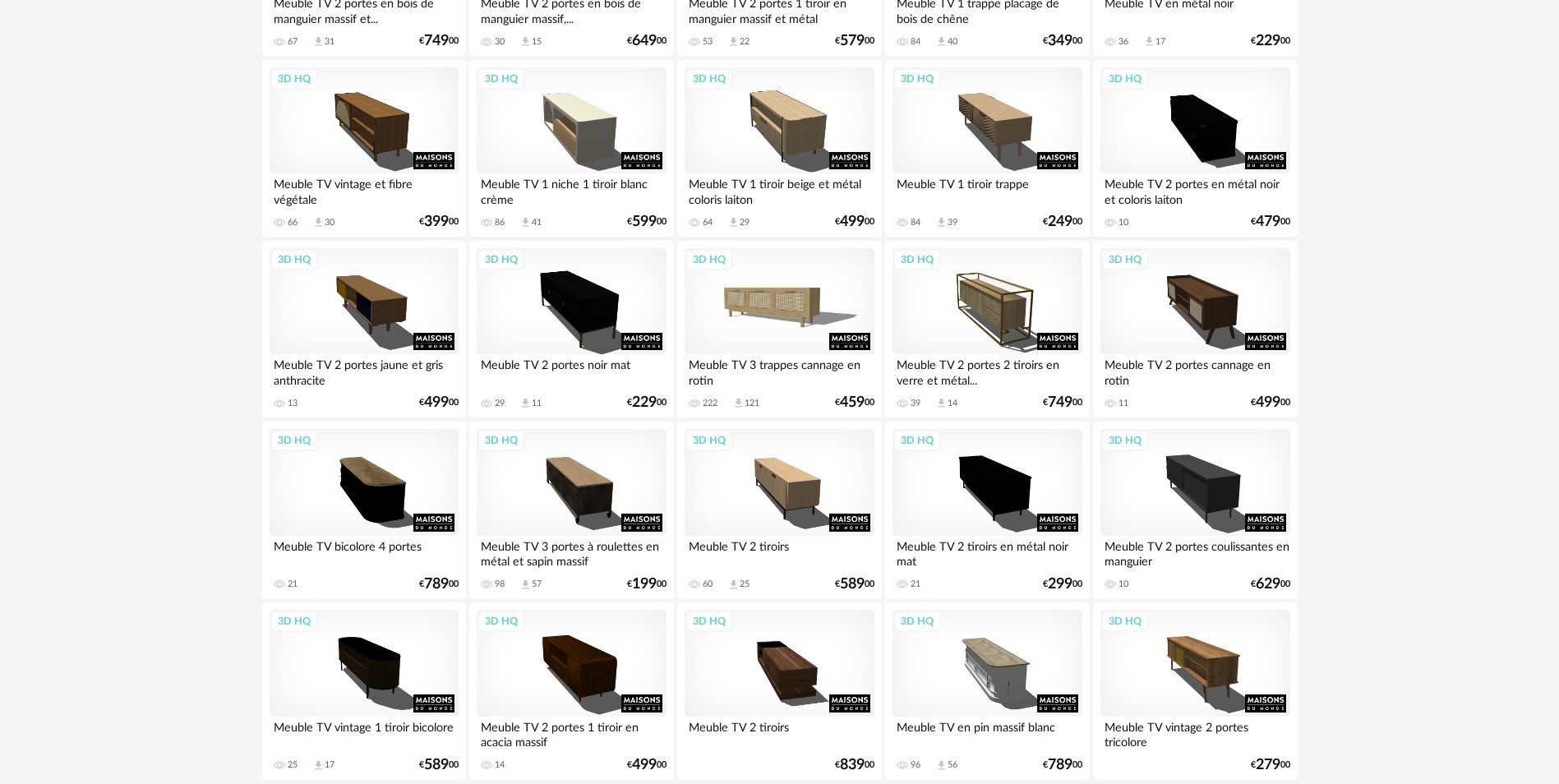
scroll to position [3176, 0]
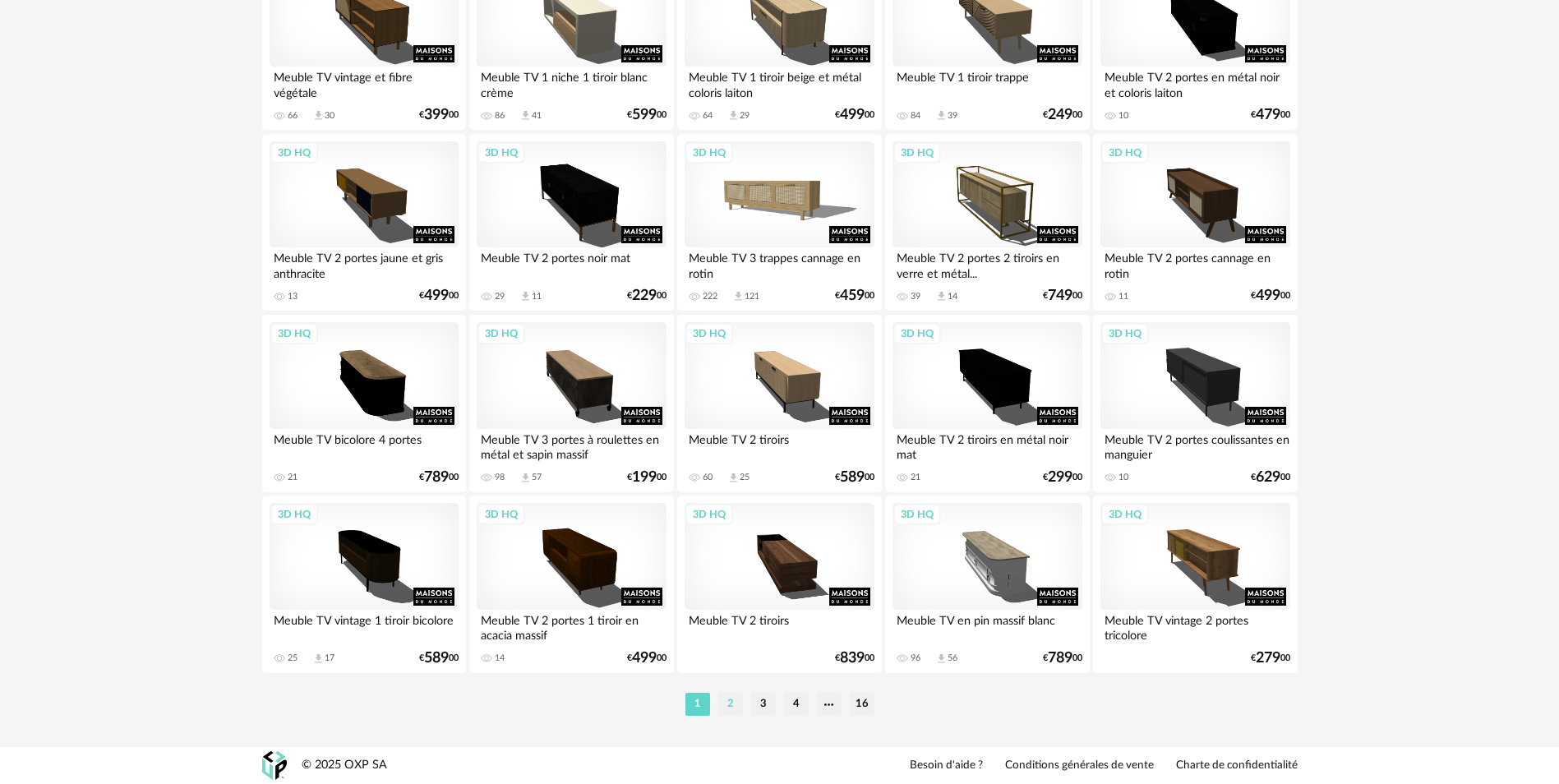
click at [724, 705] on li "2" at bounding box center [730, 704] width 24 height 23
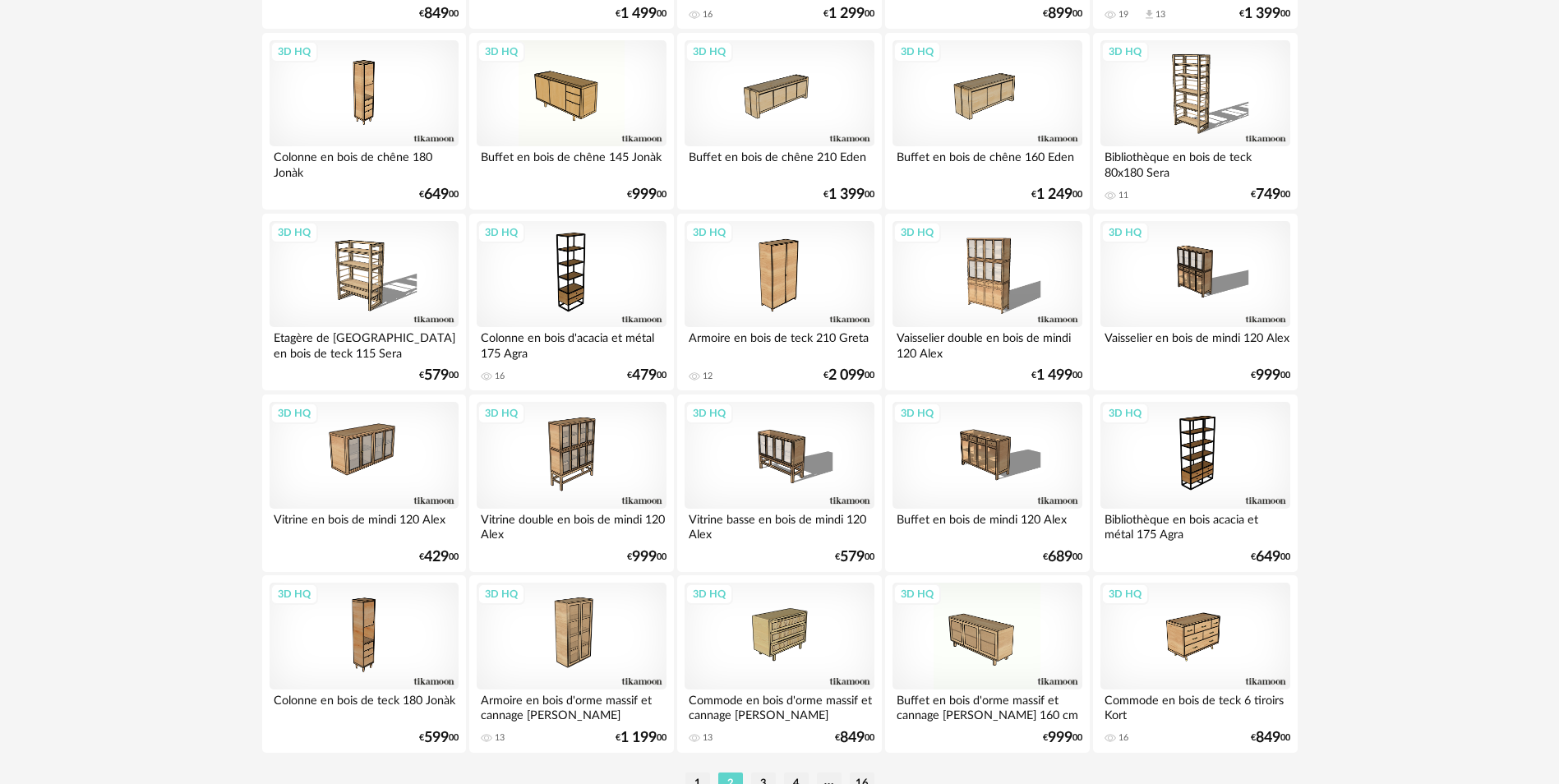
scroll to position [3176, 0]
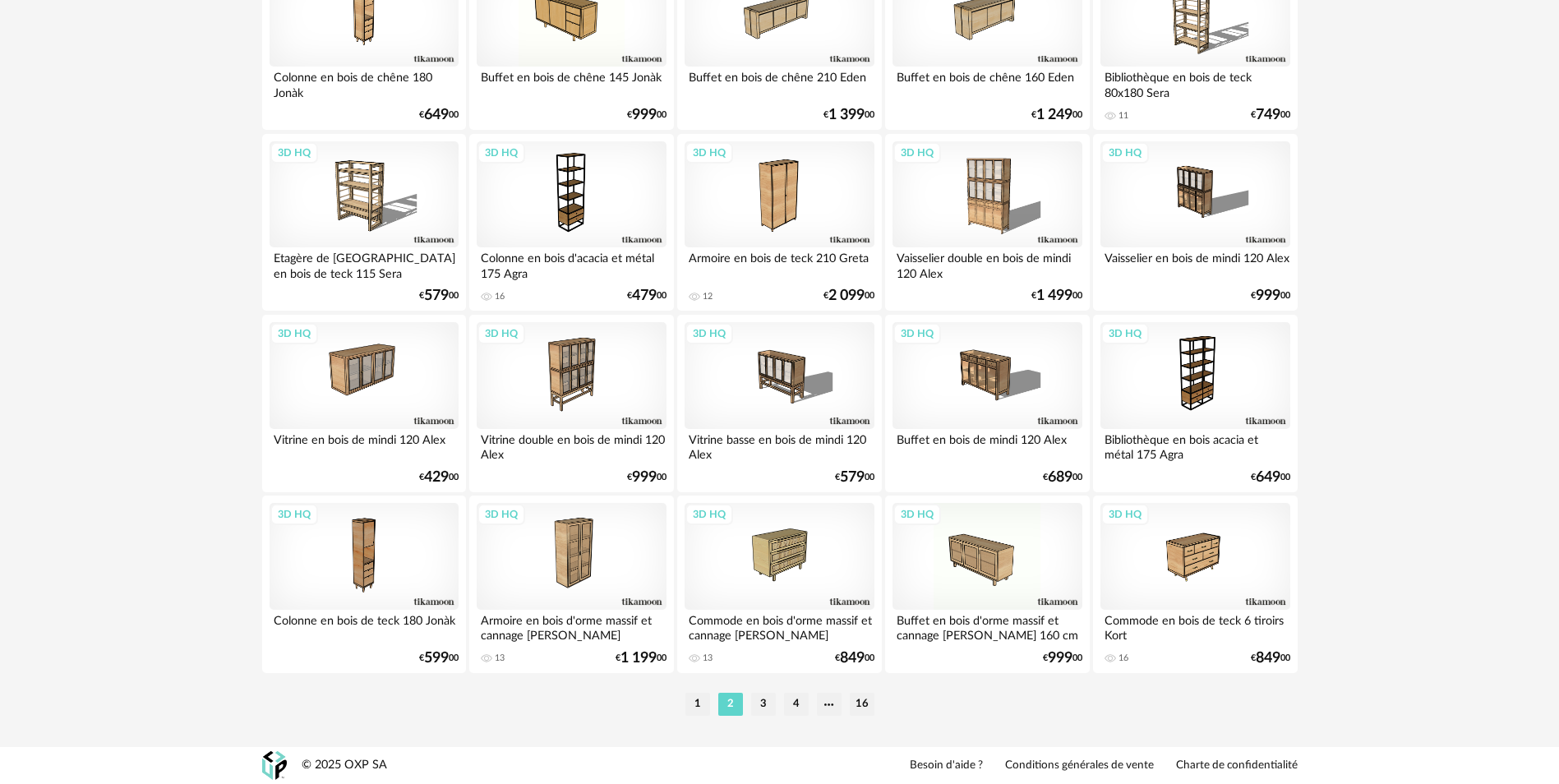
click at [766, 703] on li "3" at bounding box center [763, 704] width 24 height 23
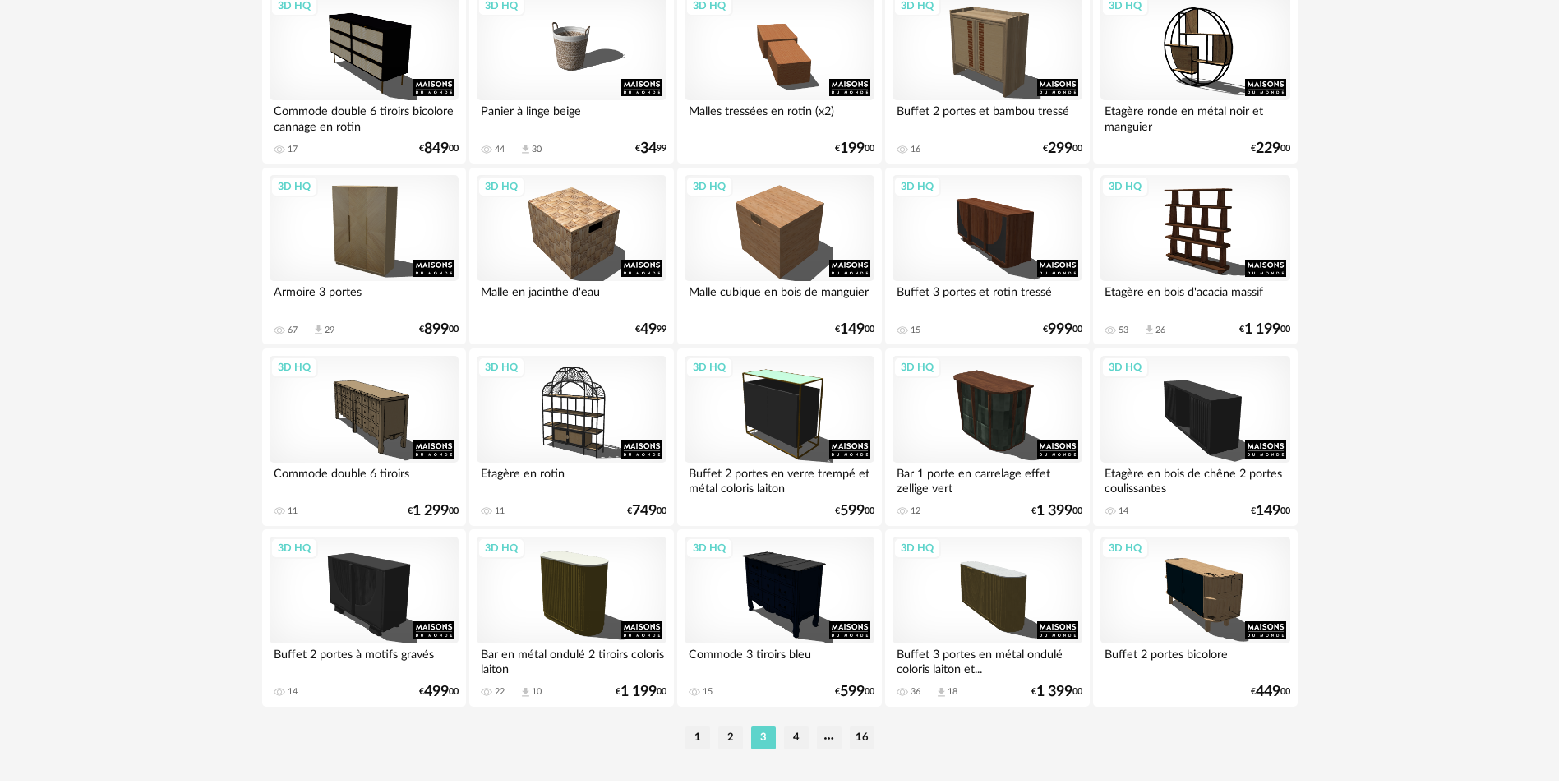
scroll to position [3176, 0]
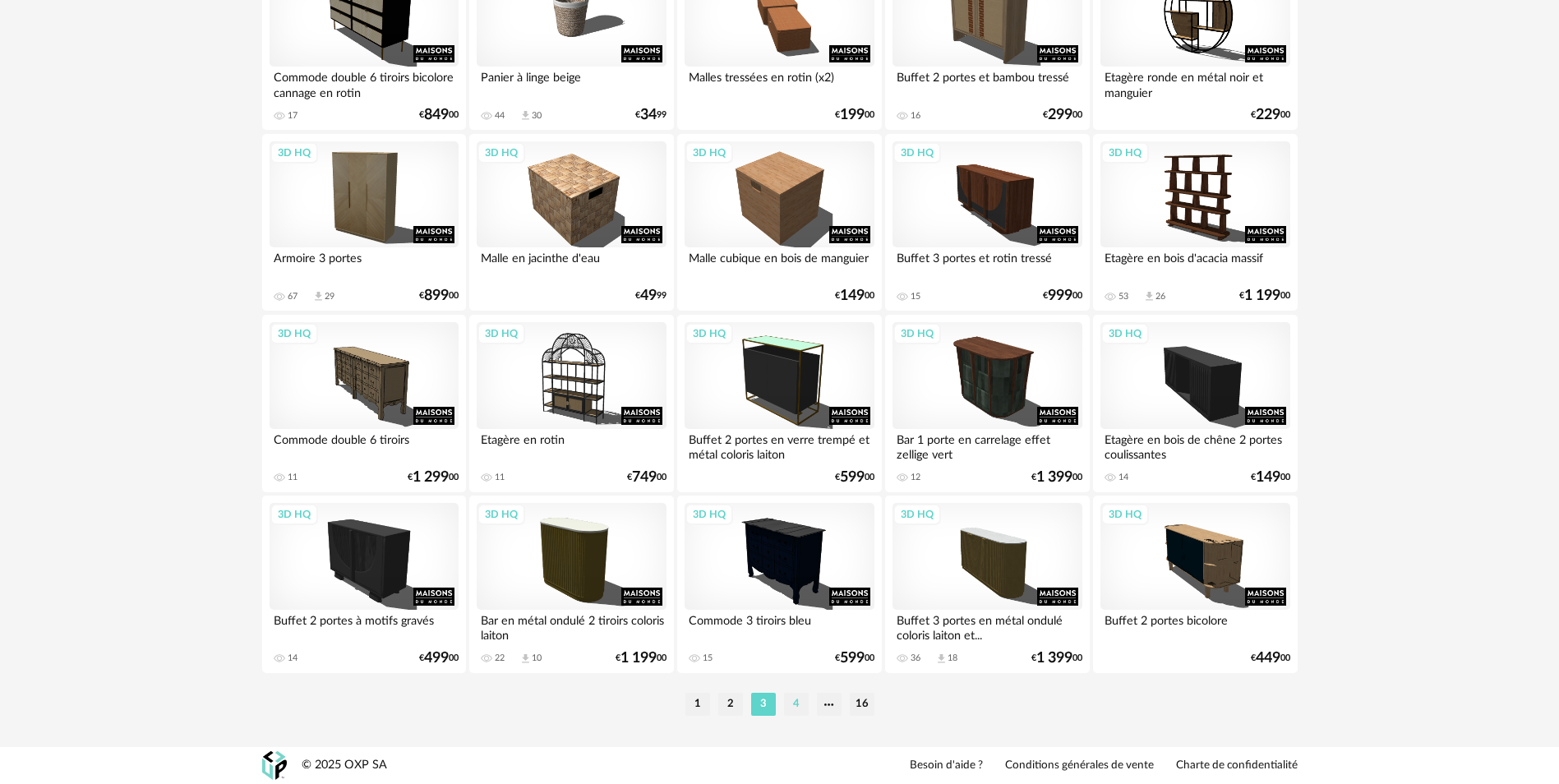
click at [794, 705] on li "4" at bounding box center [796, 704] width 24 height 23
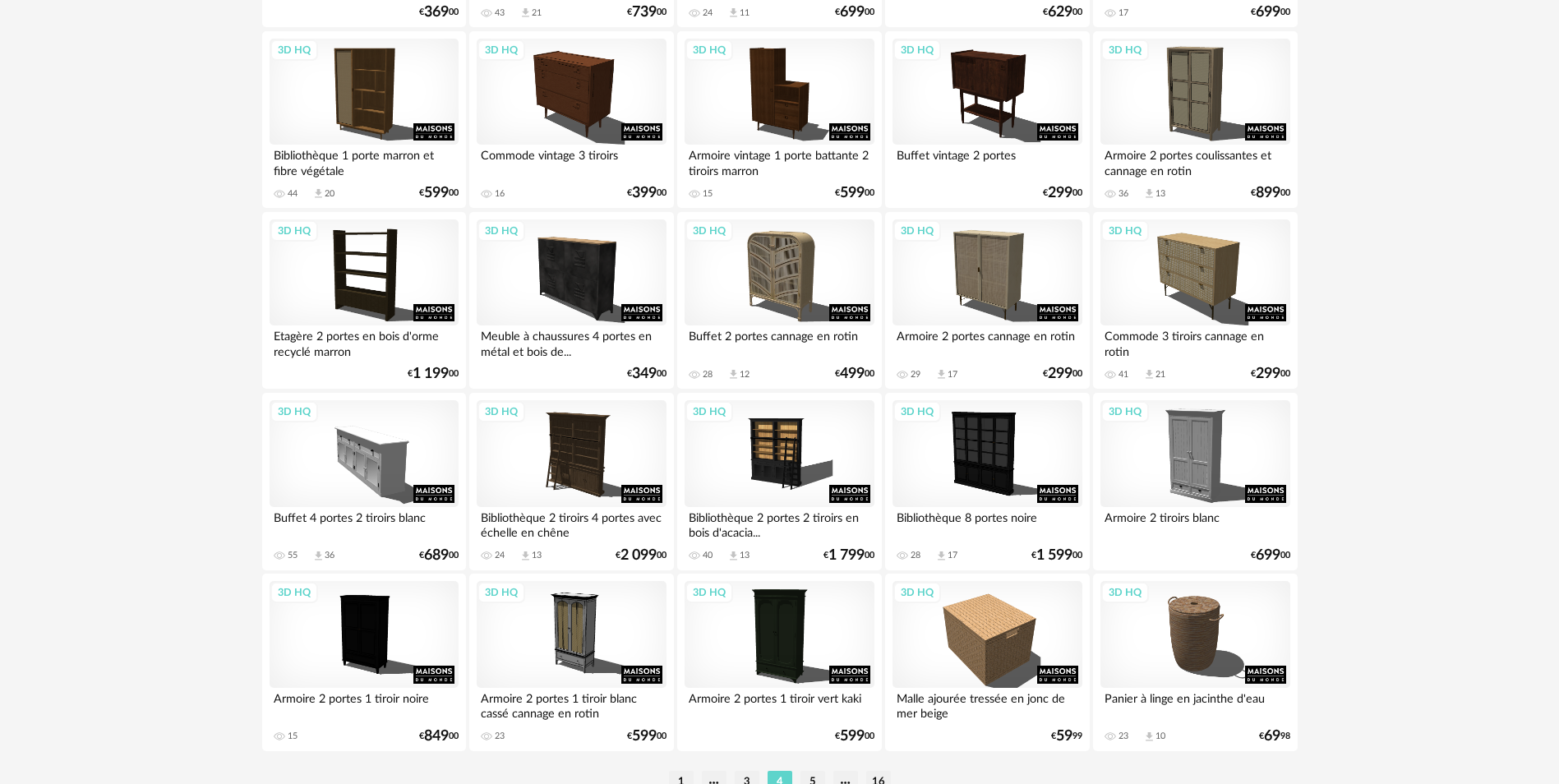
scroll to position [3176, 0]
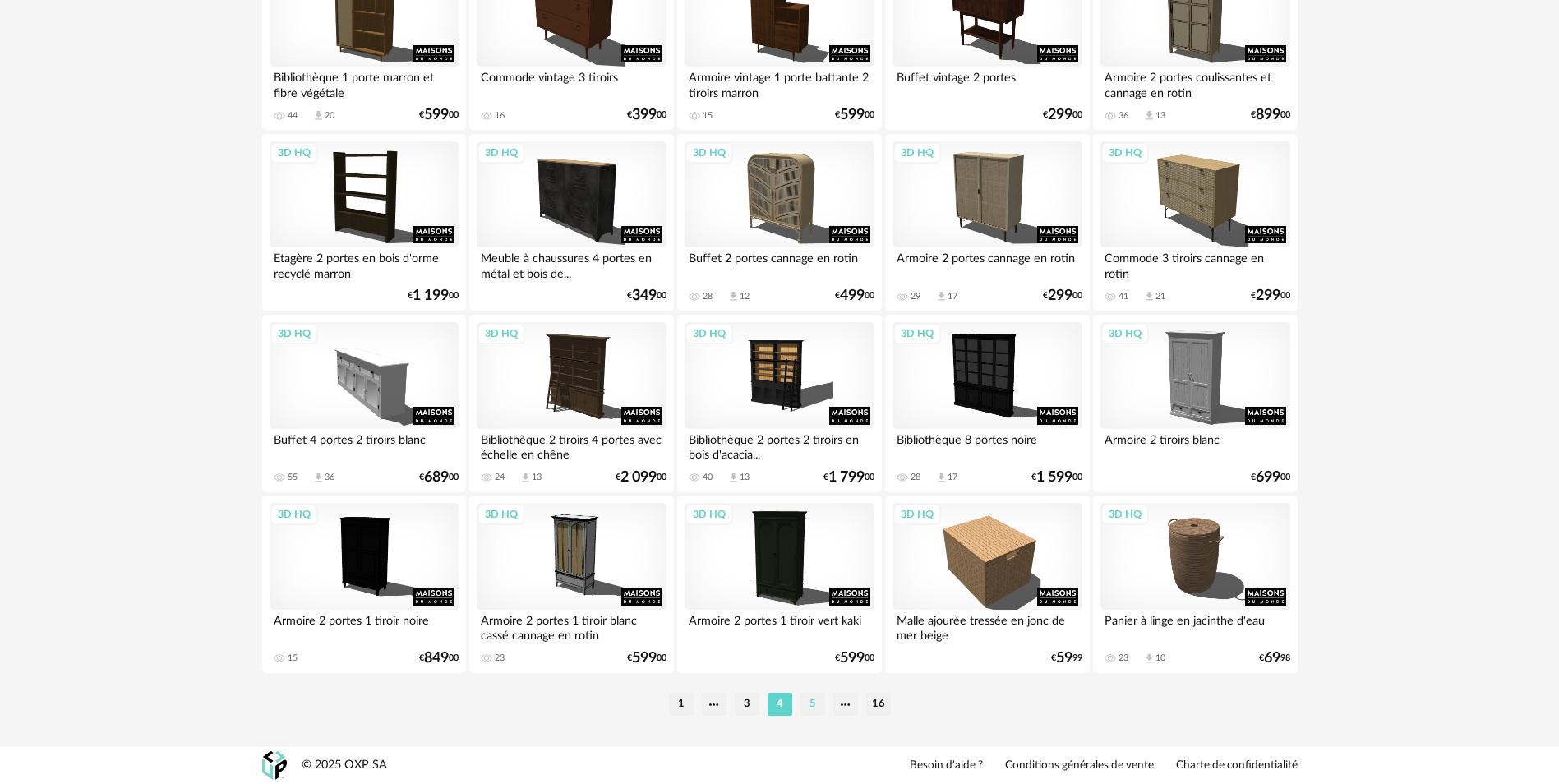
click at [812, 706] on li "5" at bounding box center [812, 704] width 24 height 23
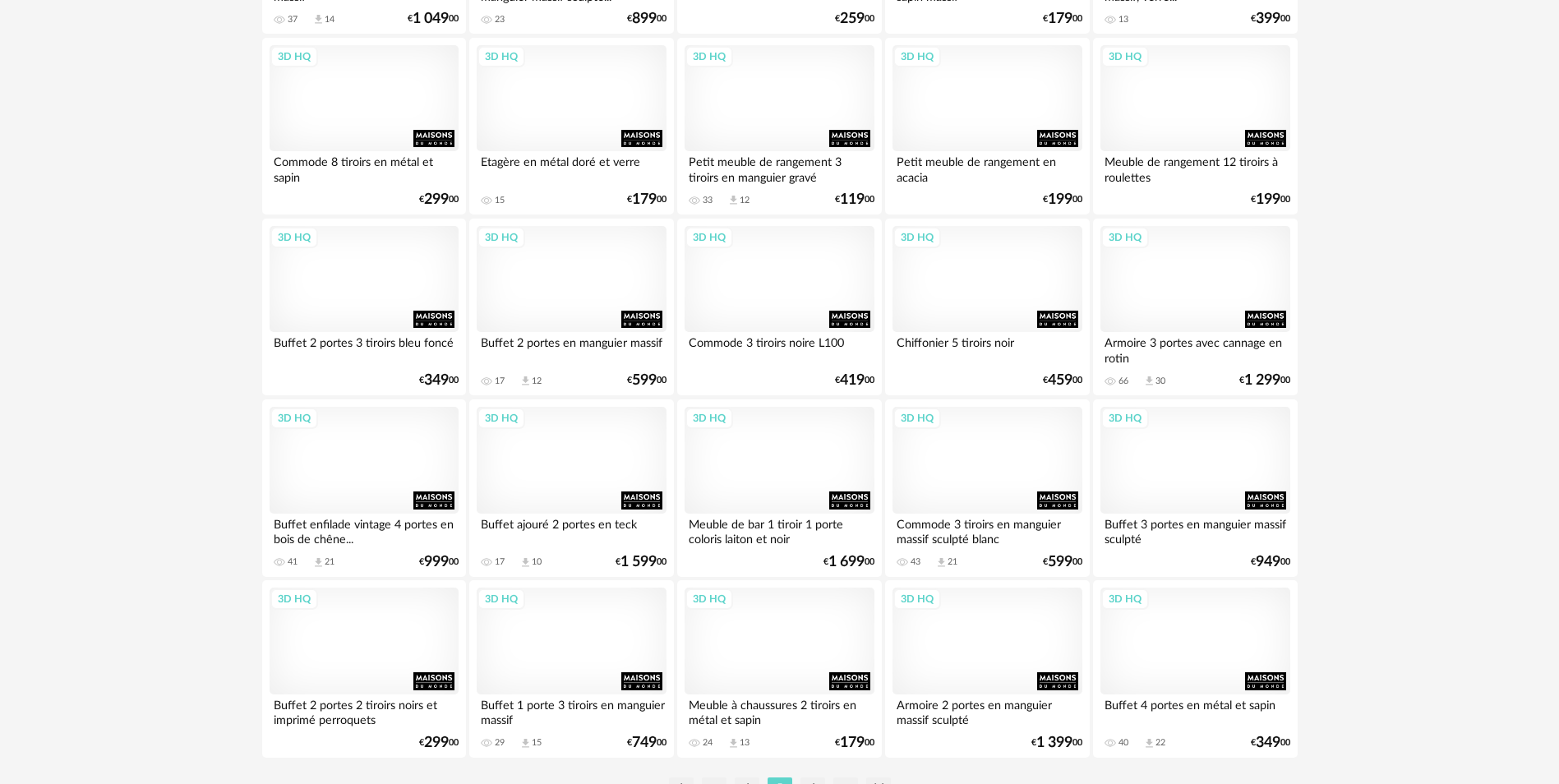
scroll to position [3176, 0]
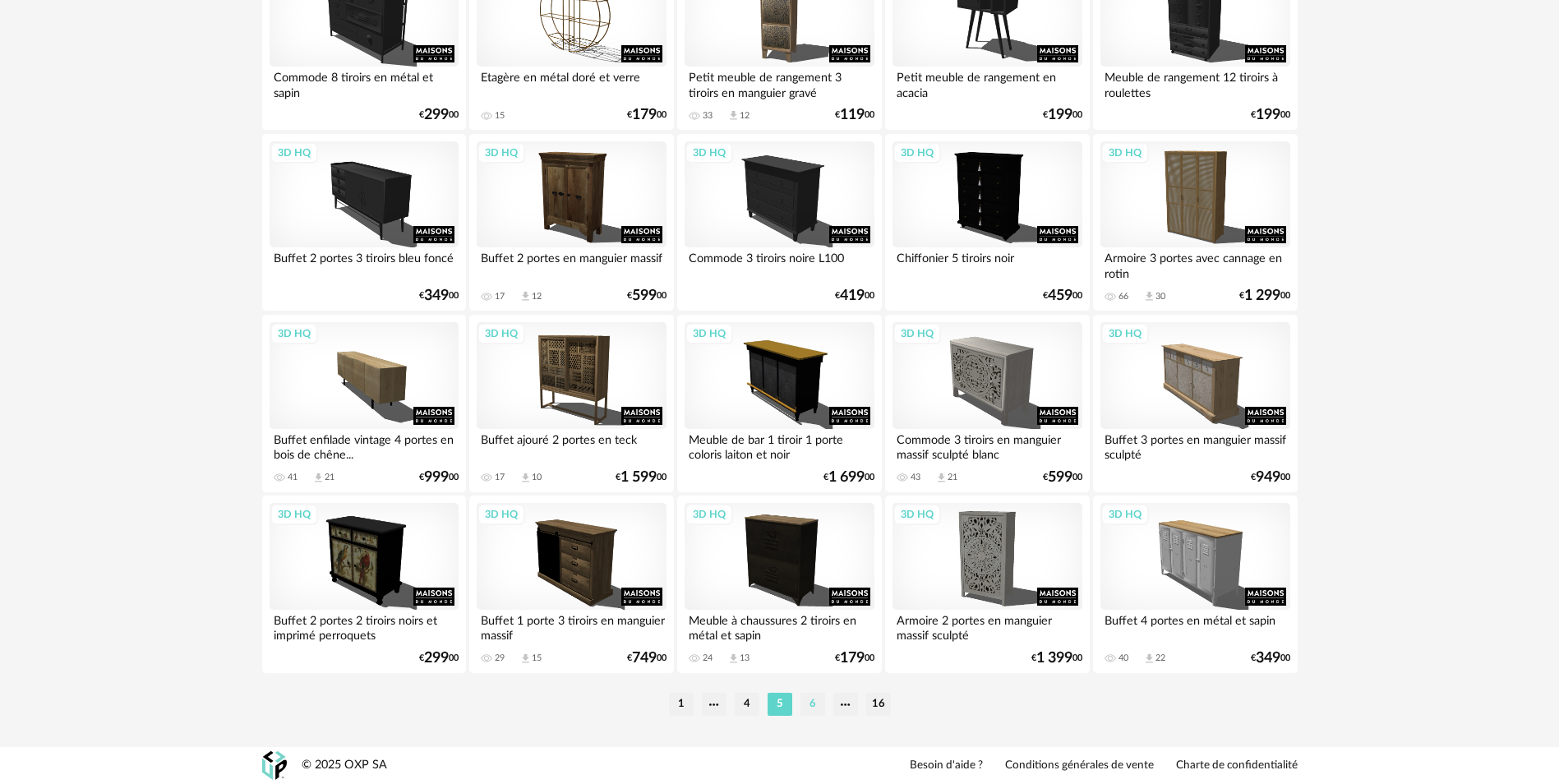
click at [812, 703] on li "6" at bounding box center [812, 704] width 24 height 23
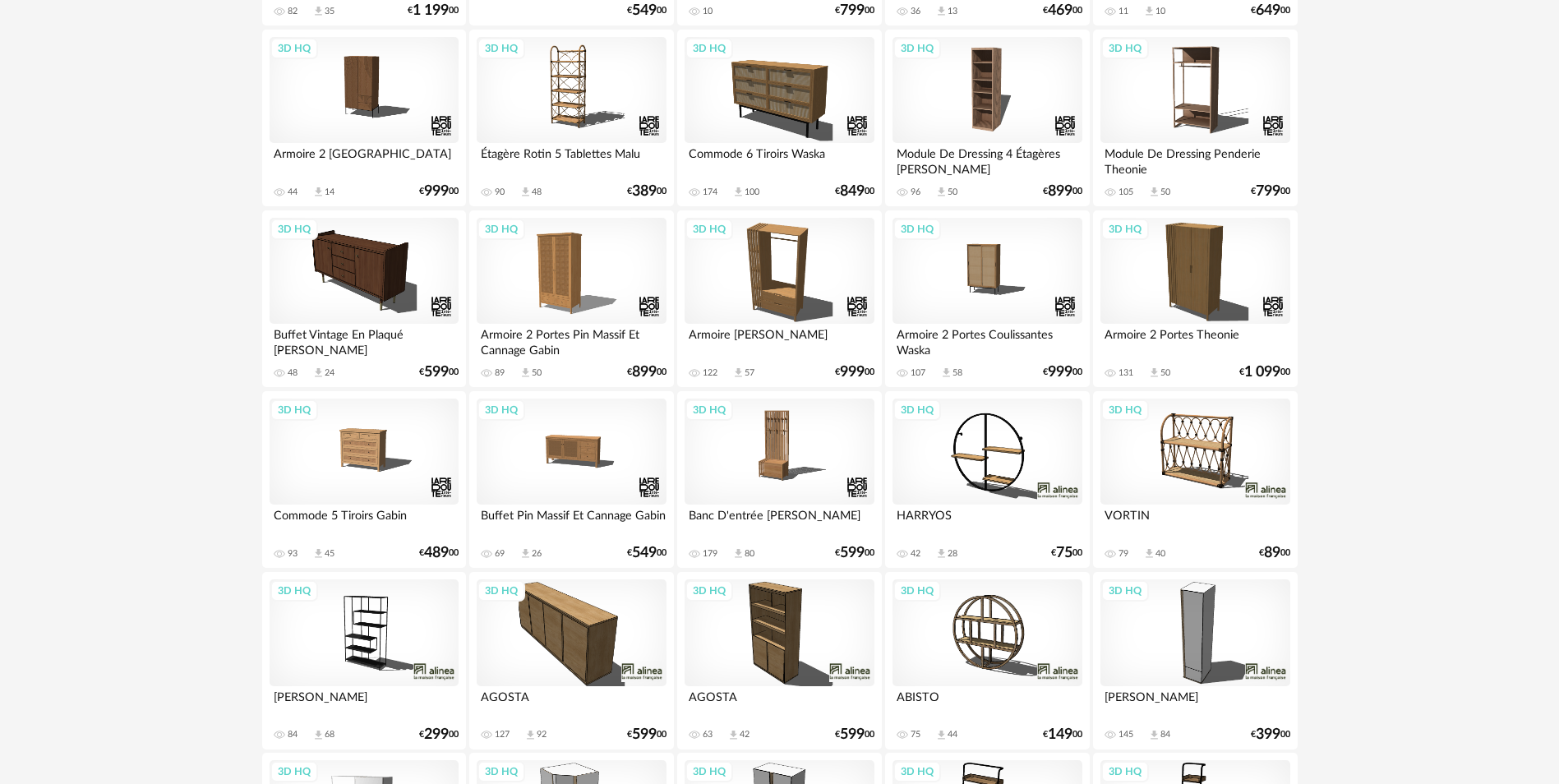
scroll to position [3176, 0]
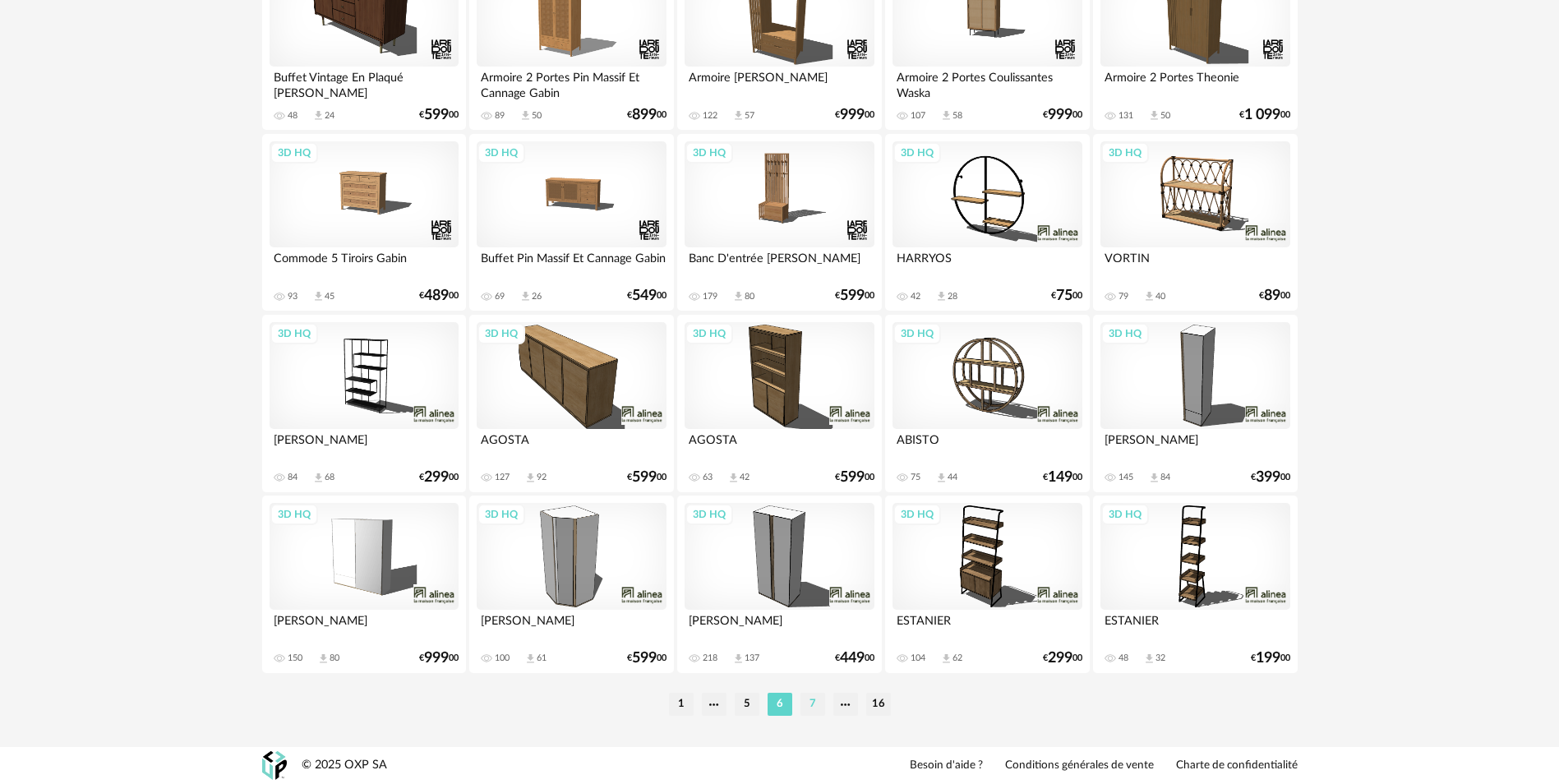
click at [816, 708] on li "7" at bounding box center [812, 704] width 24 height 23
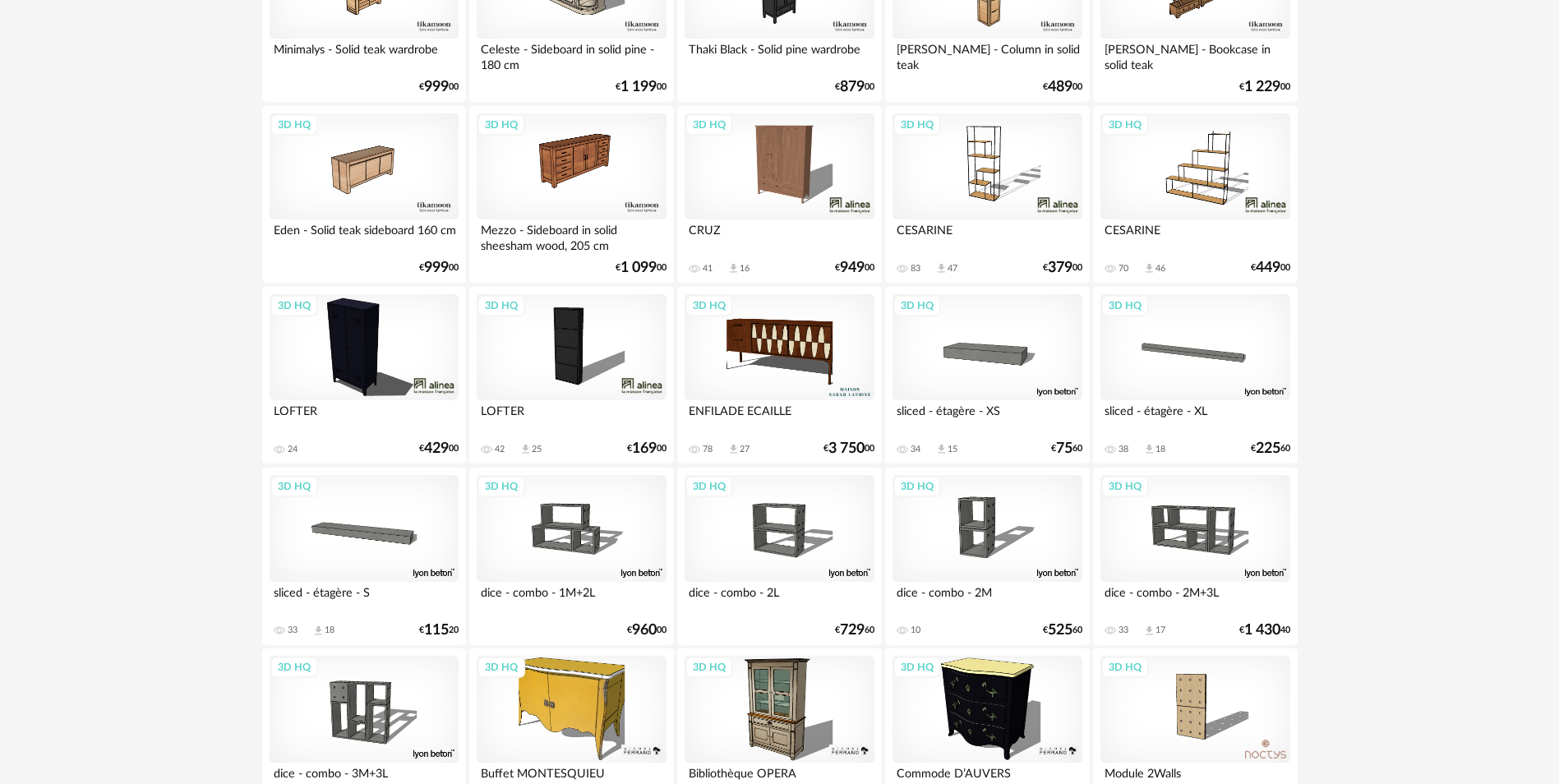
scroll to position [3176, 0]
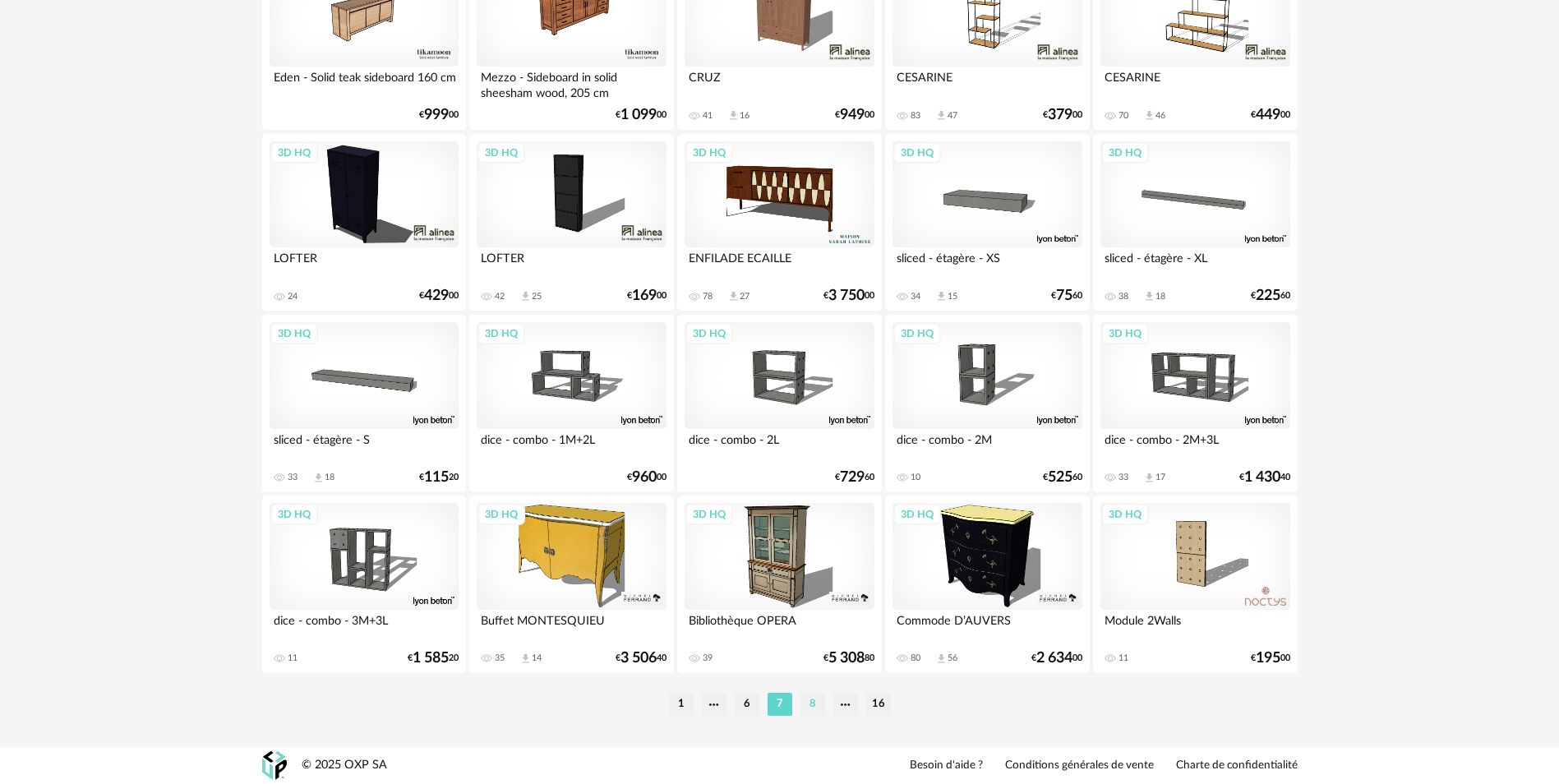
click at [814, 705] on li "8" at bounding box center [812, 704] width 24 height 23
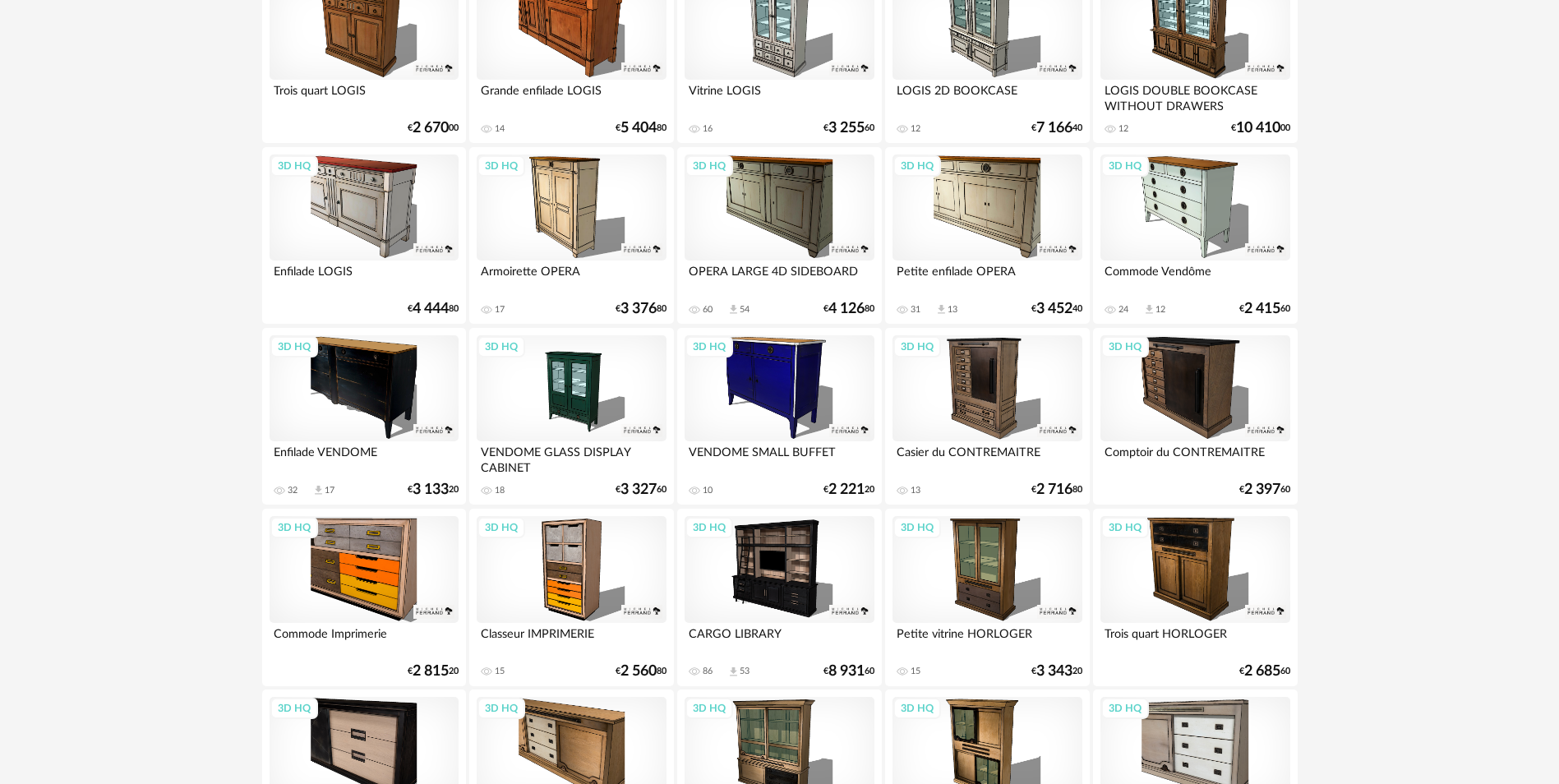
scroll to position [3176, 0]
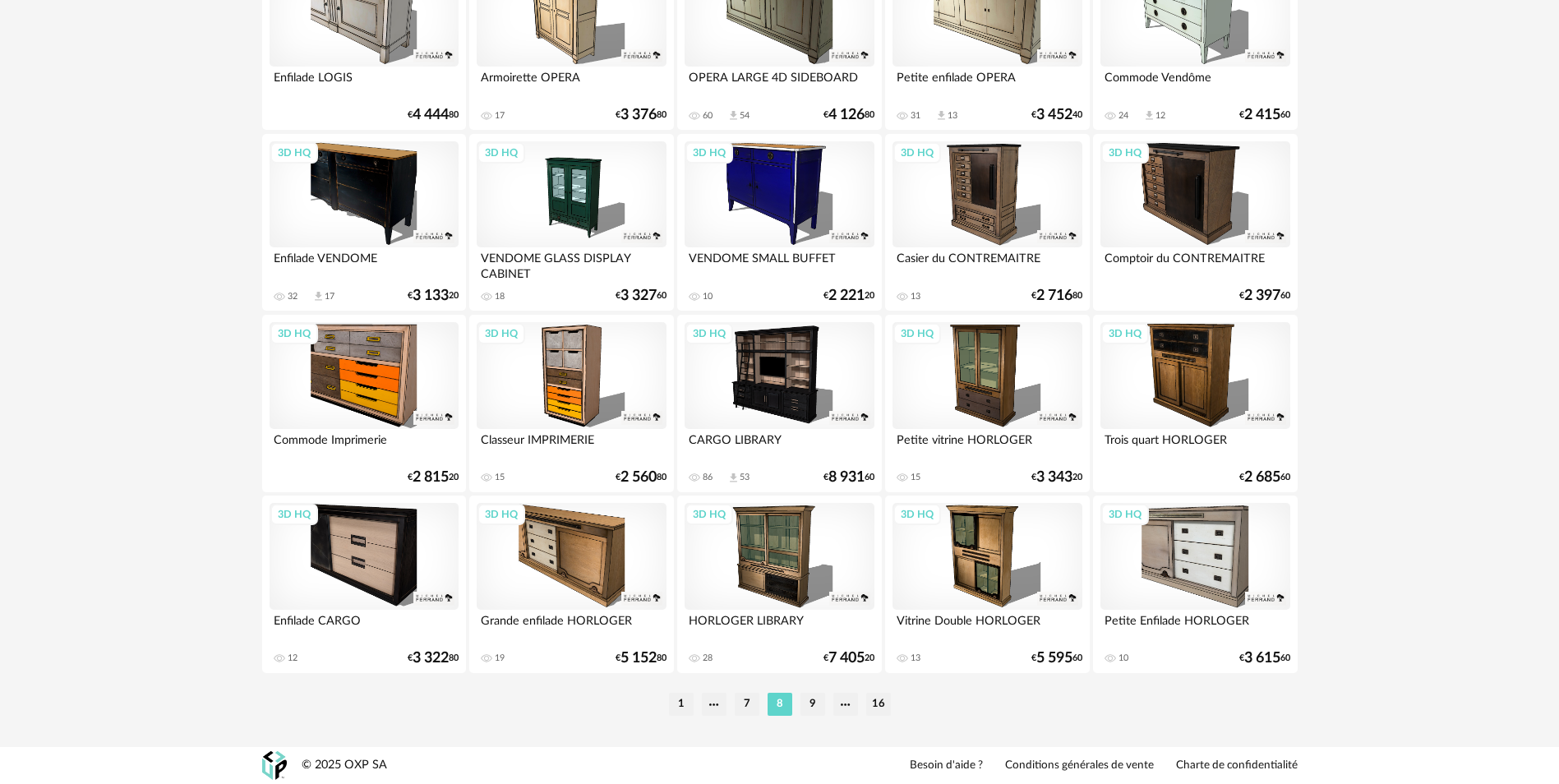
click at [814, 705] on li "9" at bounding box center [812, 704] width 24 height 23
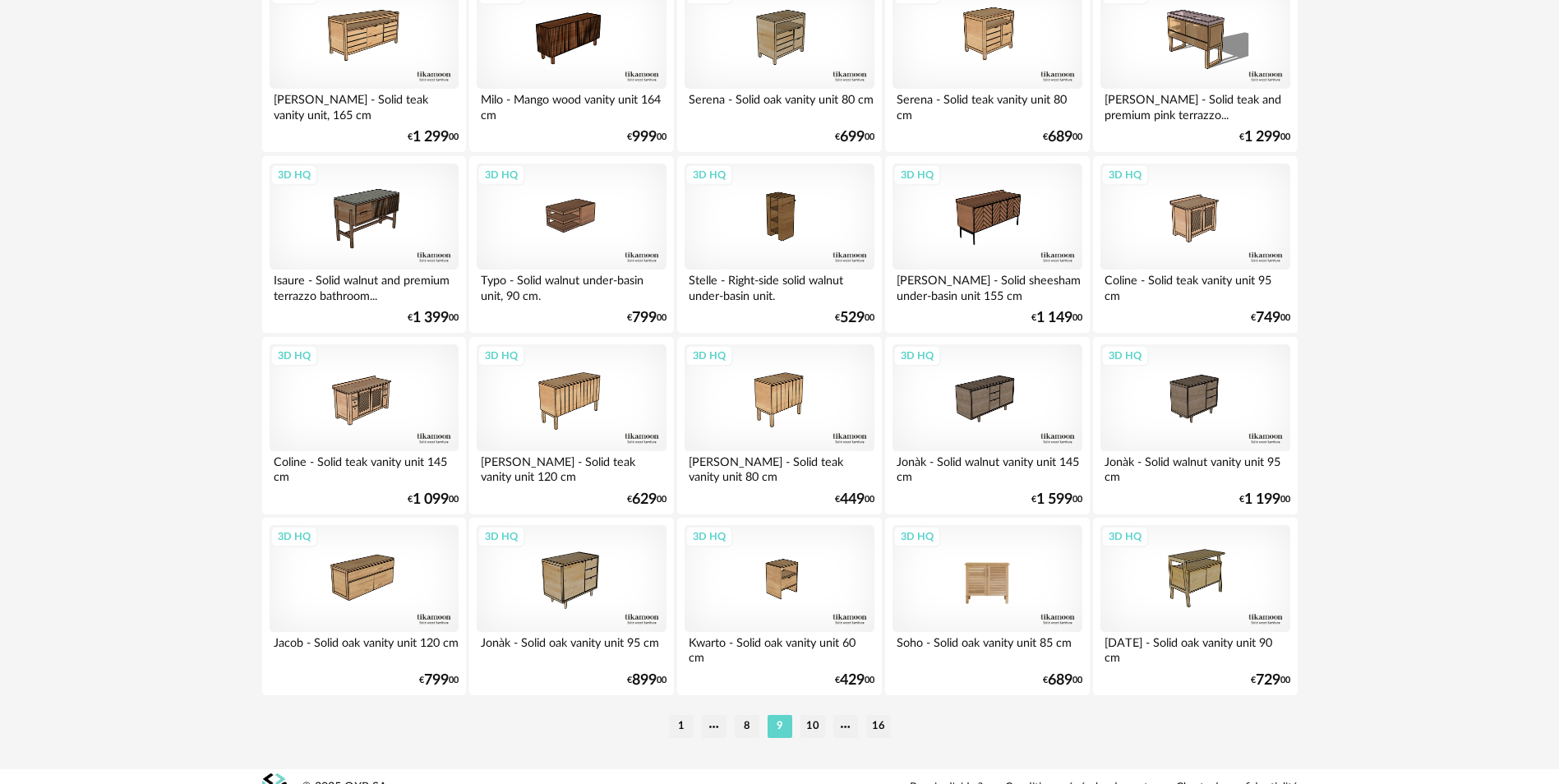
scroll to position [3176, 0]
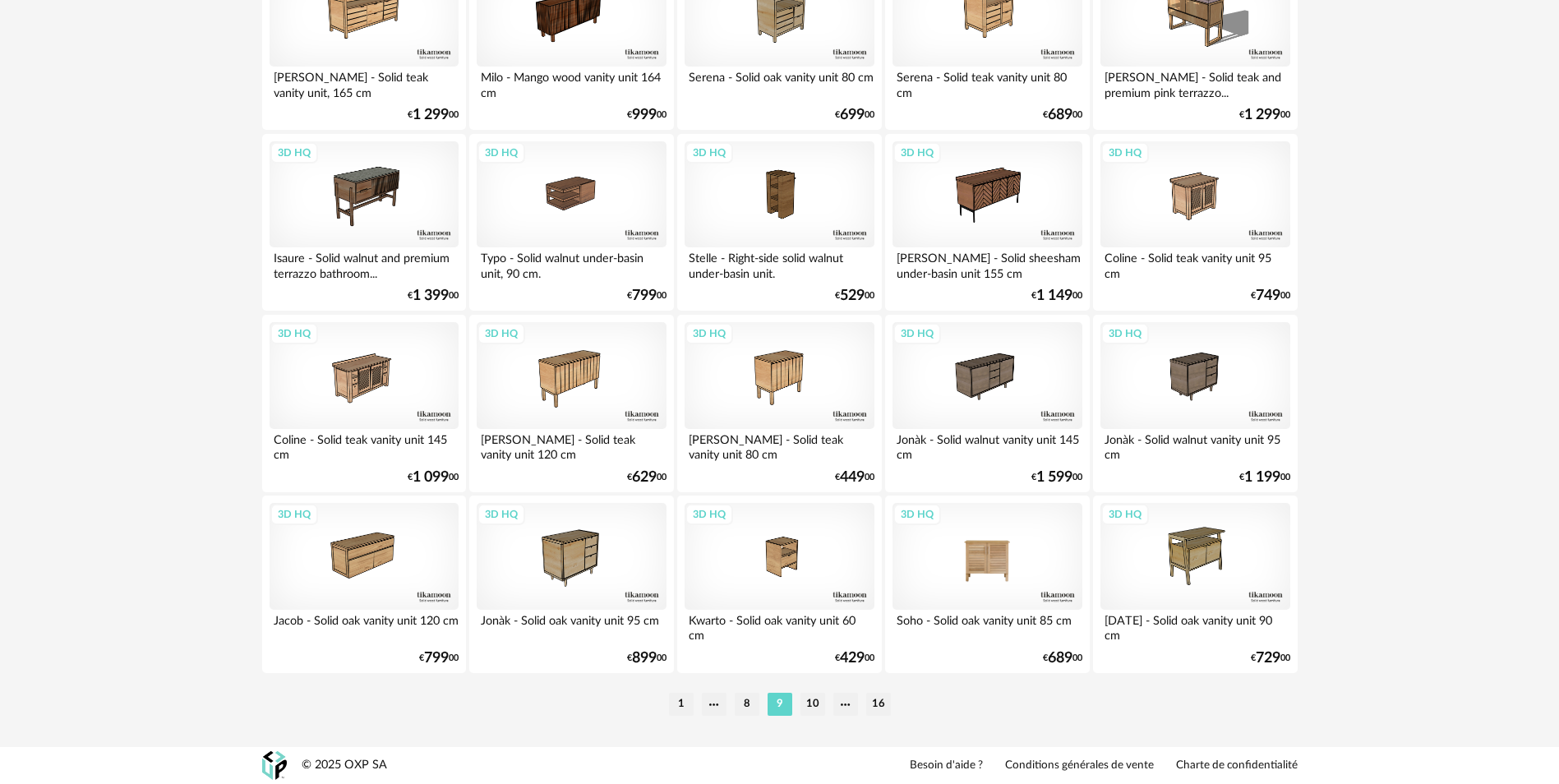
click at [815, 704] on li "10" at bounding box center [812, 704] width 24 height 23
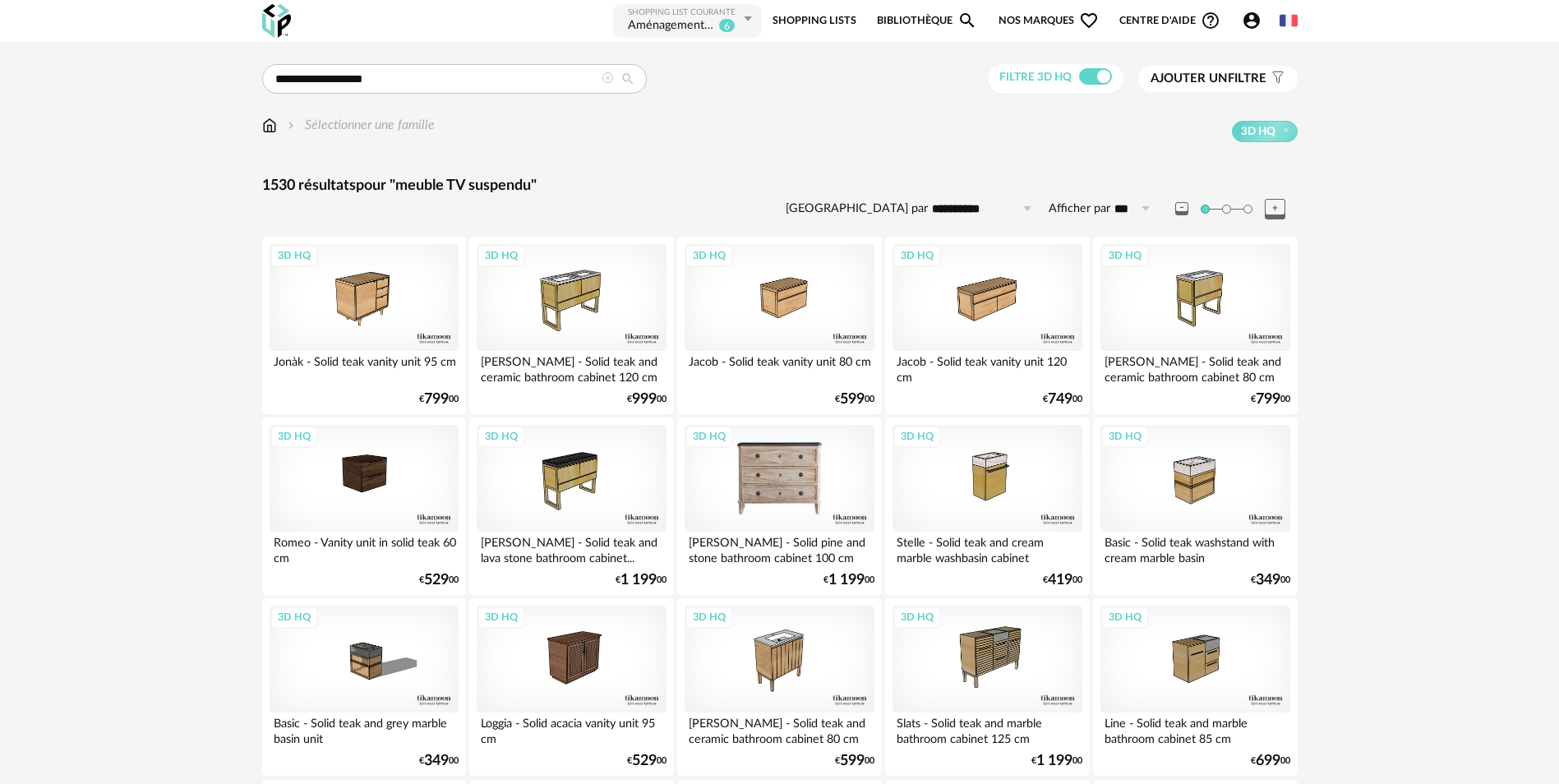
click at [609, 81] on icon at bounding box center [608, 78] width 12 height 12
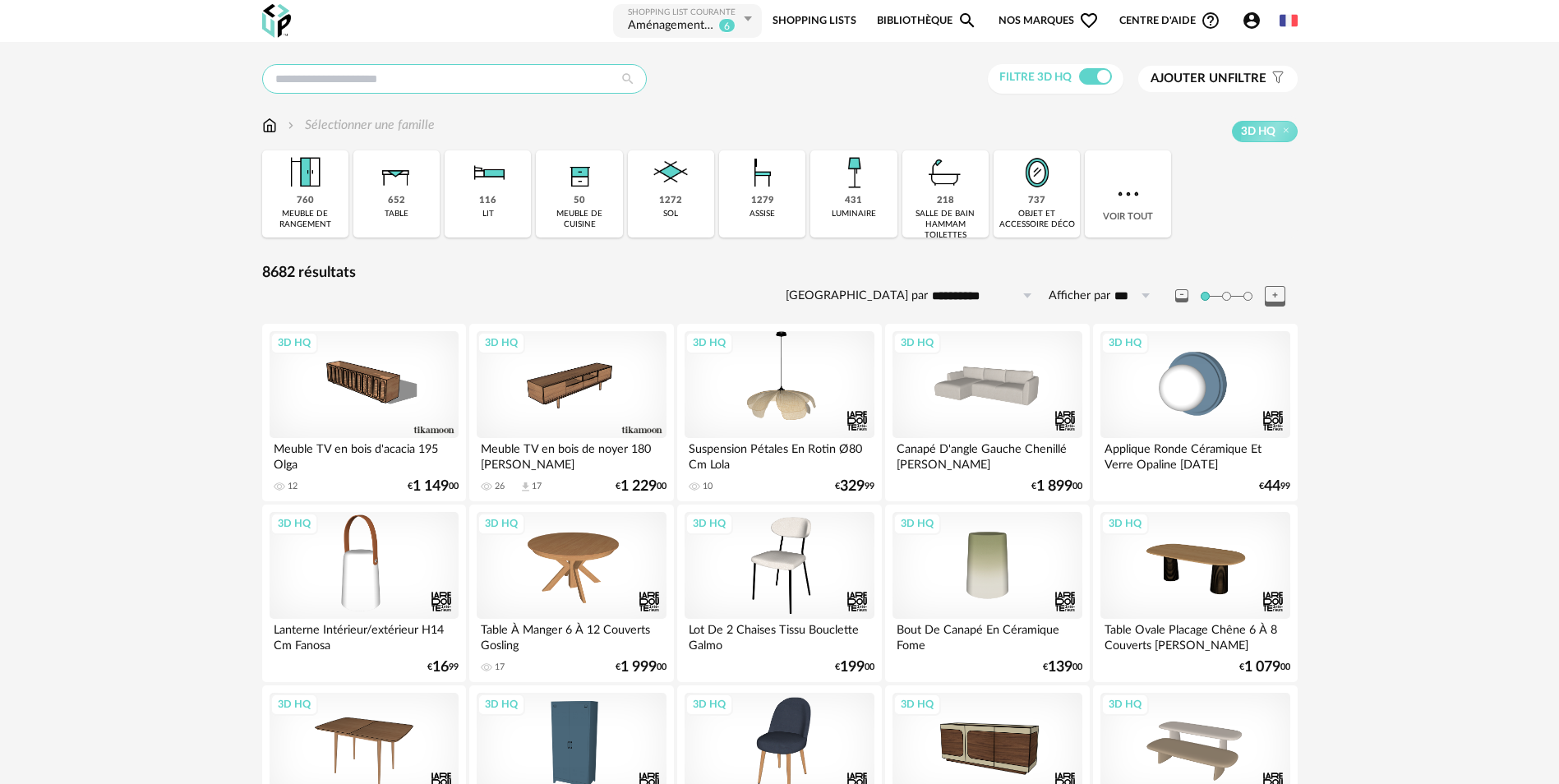
click at [329, 87] on input "text" at bounding box center [454, 79] width 385 height 29
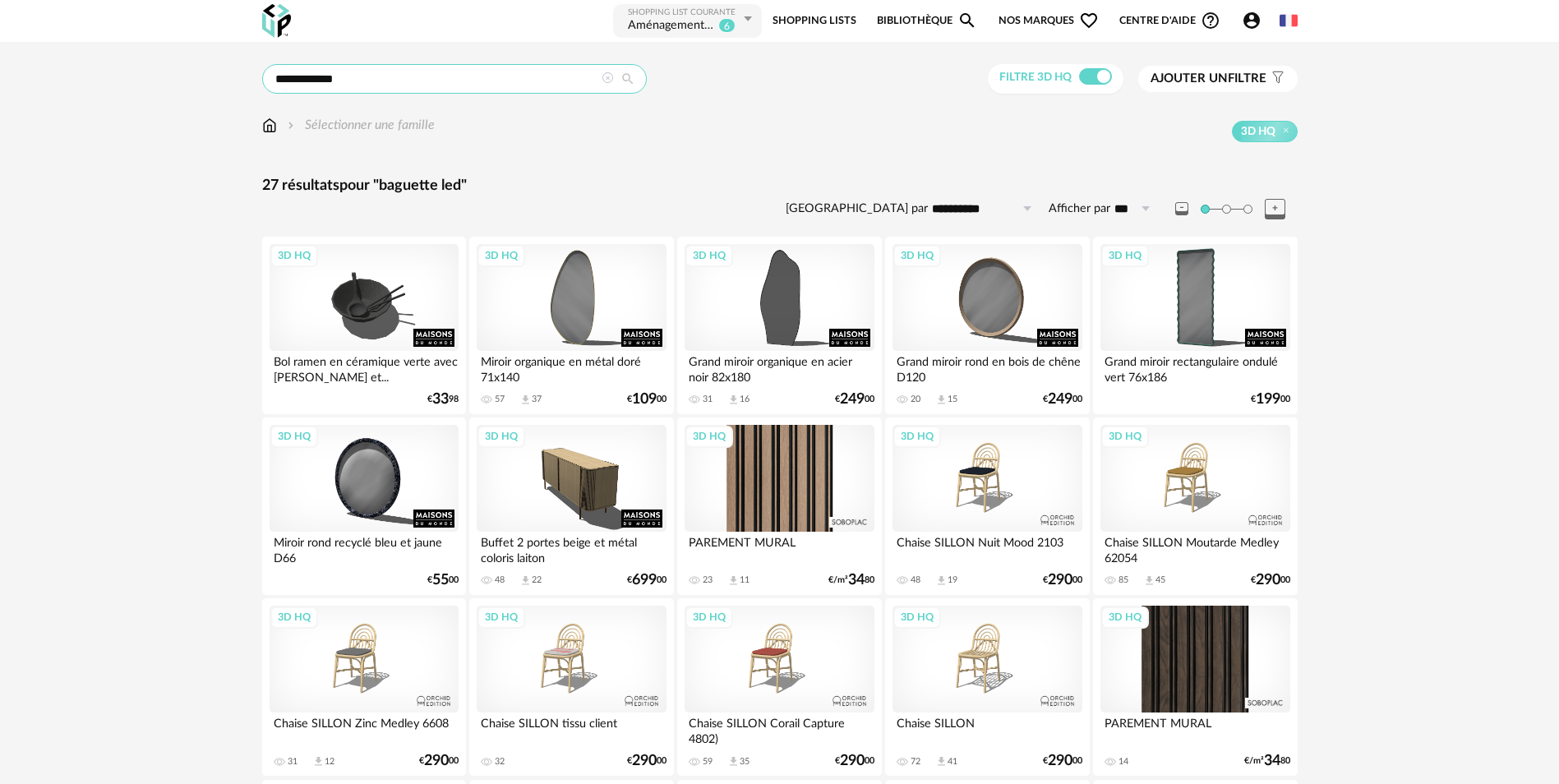
drag, startPoint x: 324, startPoint y: 85, endPoint x: 194, endPoint y: 70, distance: 130.9
click at [201, 74] on div "**********" at bounding box center [780, 772] width 1559 height 1462
type input "***"
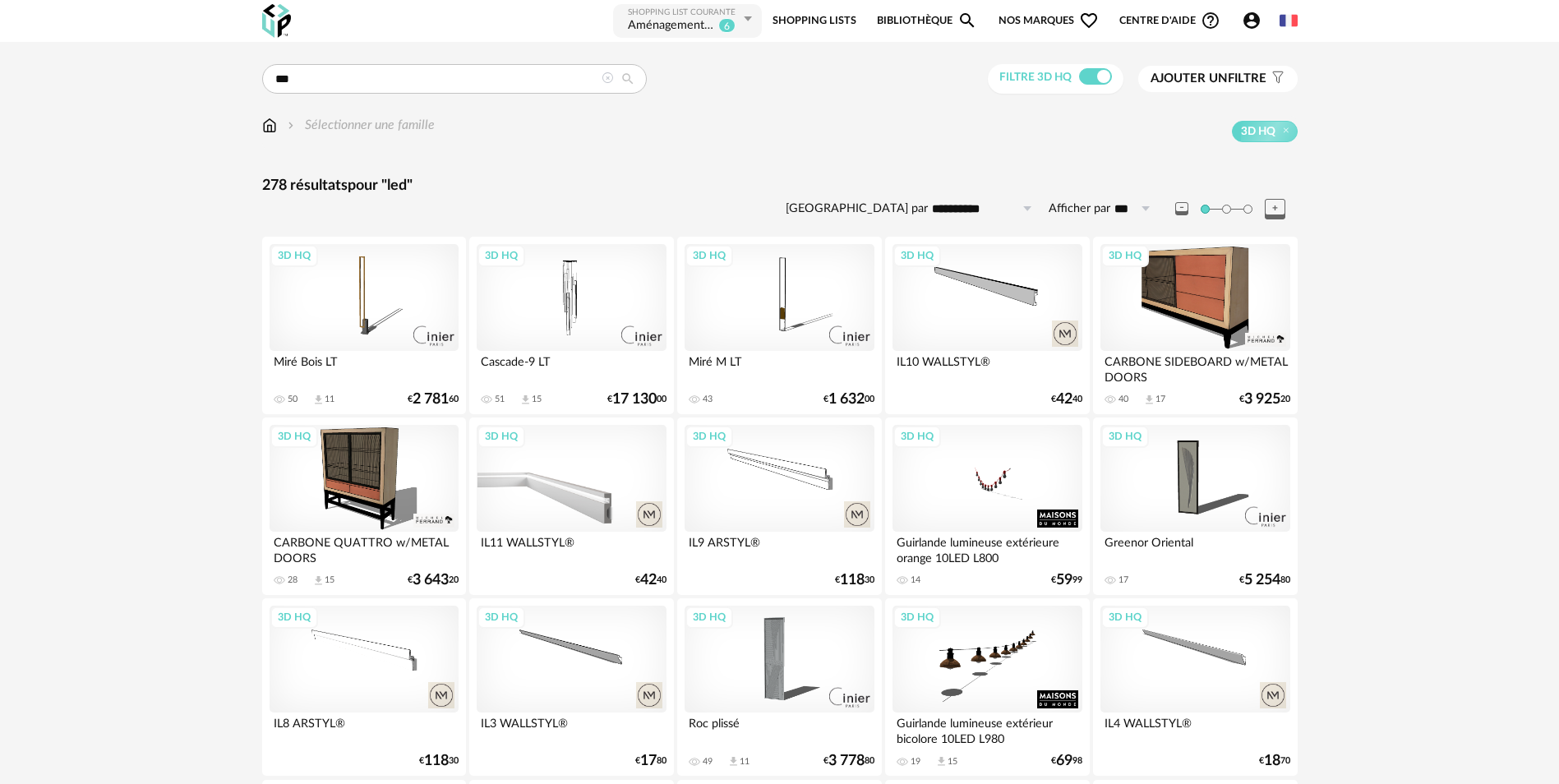
click at [581, 489] on div "3D HQ" at bounding box center [571, 477] width 190 height 106
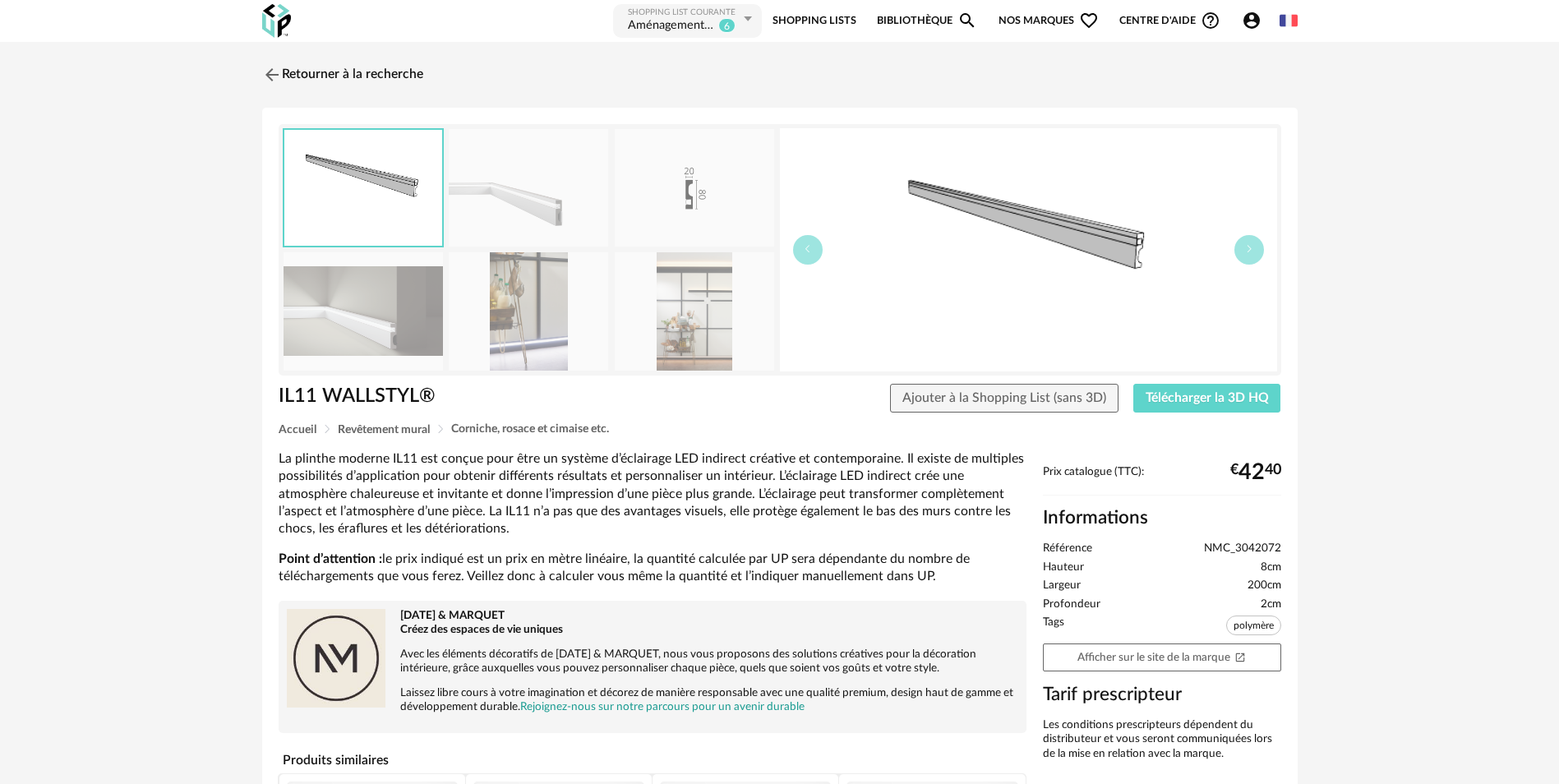
click at [695, 308] on img at bounding box center [694, 310] width 159 height 117
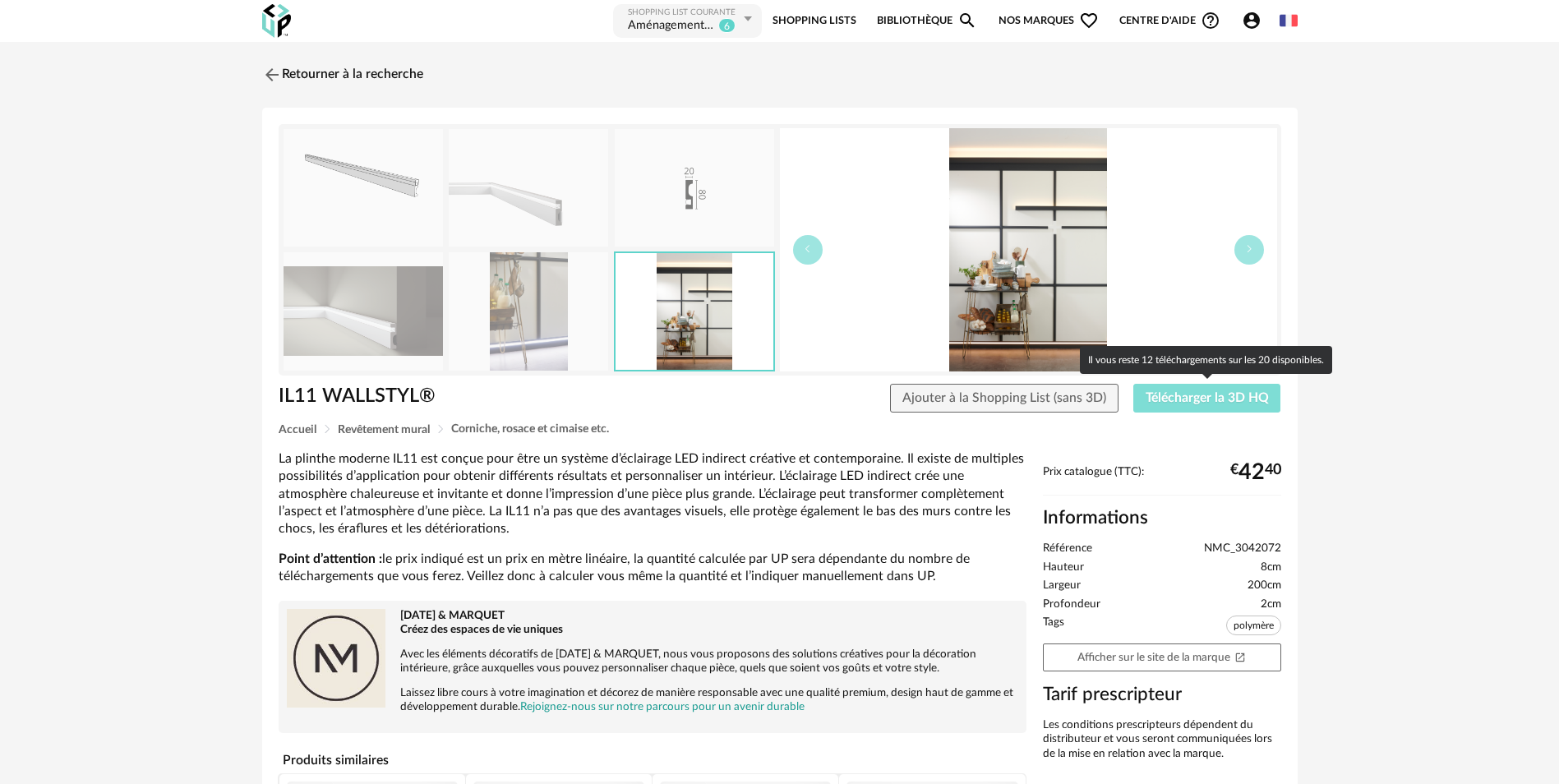
click at [1217, 402] on span "Télécharger la 3D HQ" at bounding box center [1207, 396] width 123 height 13
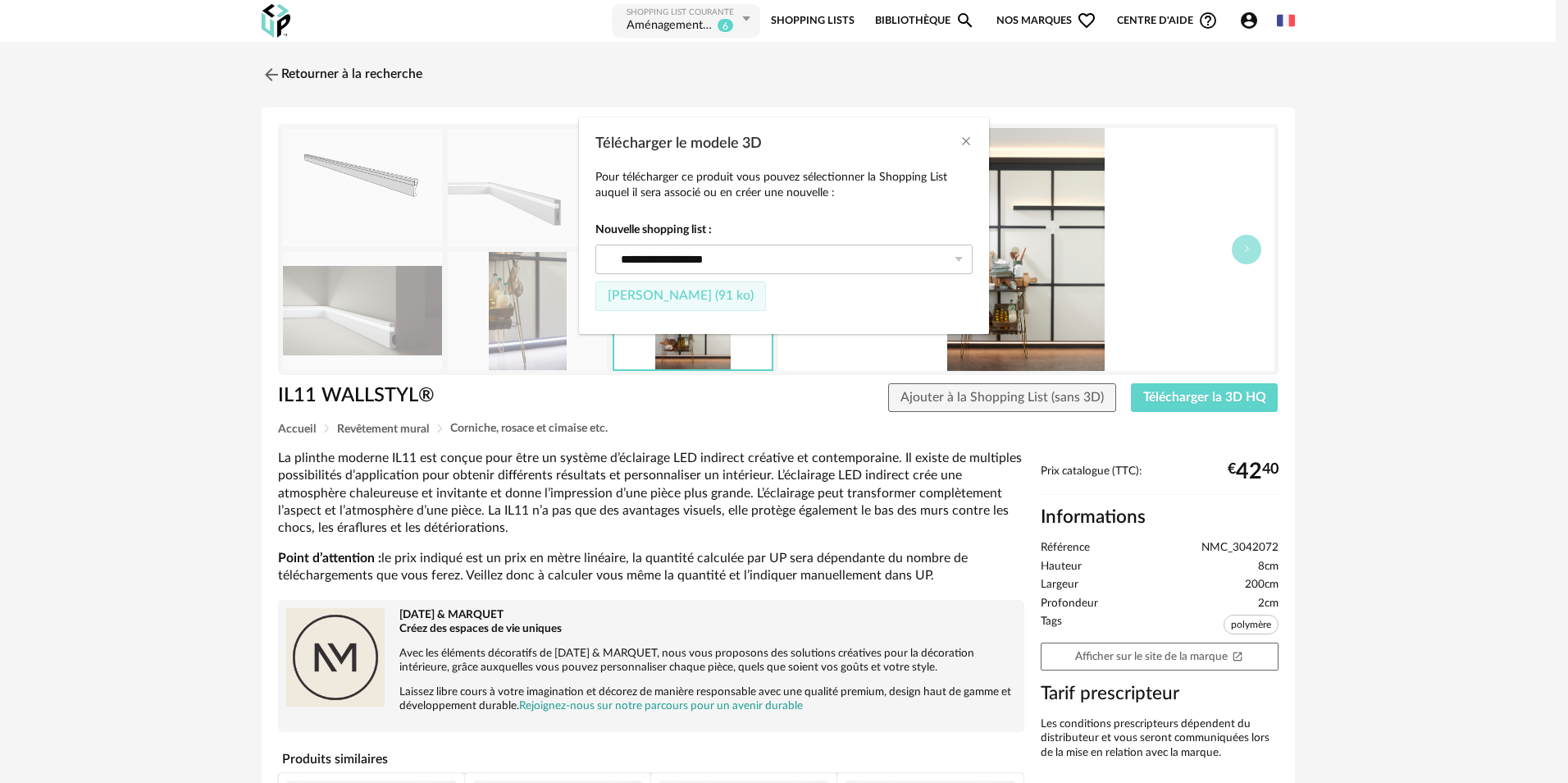
click at [649, 297] on span "Fichier SketchUp (91 ko)" at bounding box center [680, 294] width 146 height 13
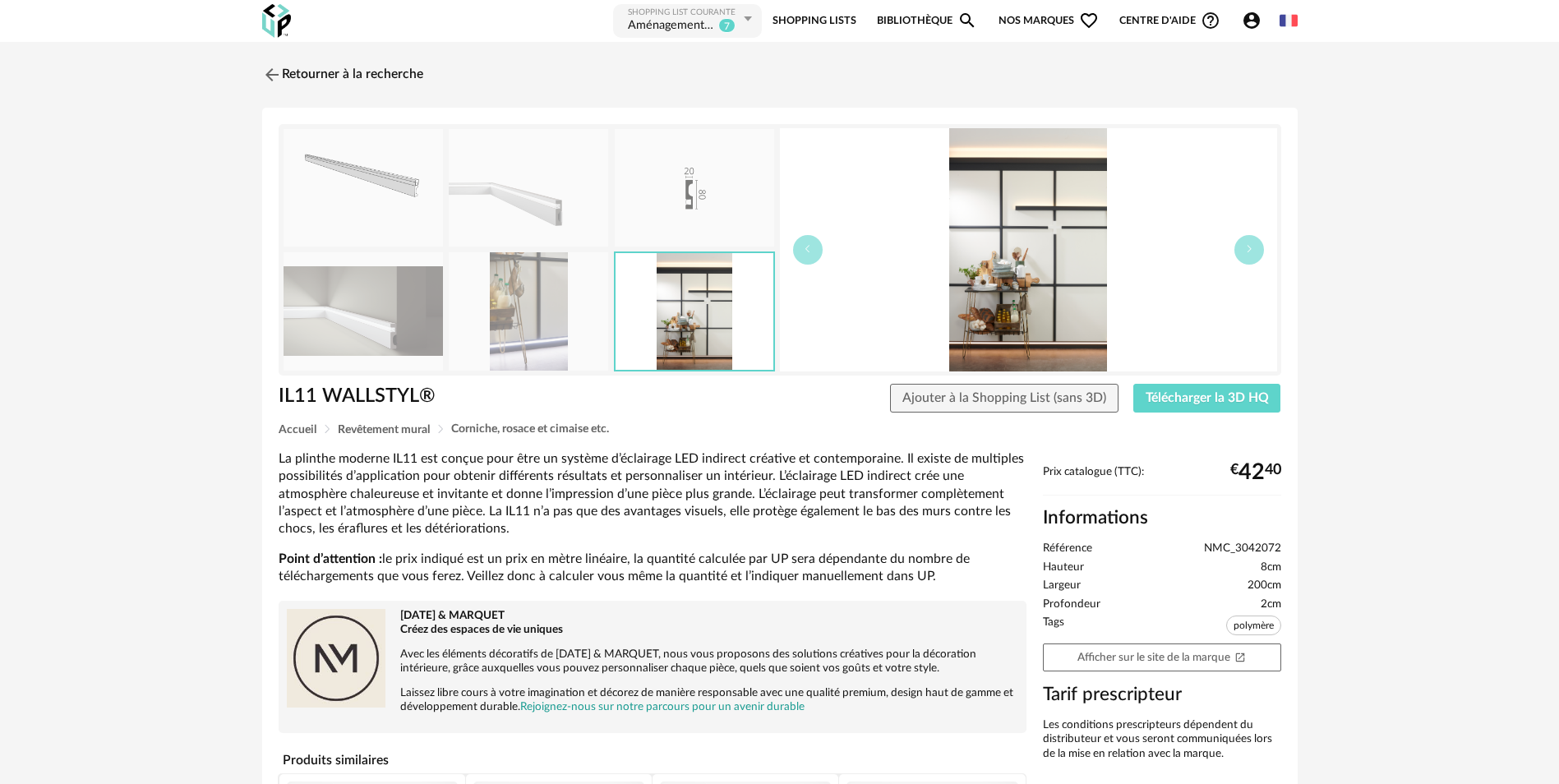
click at [527, 322] on img at bounding box center [527, 310] width 159 height 117
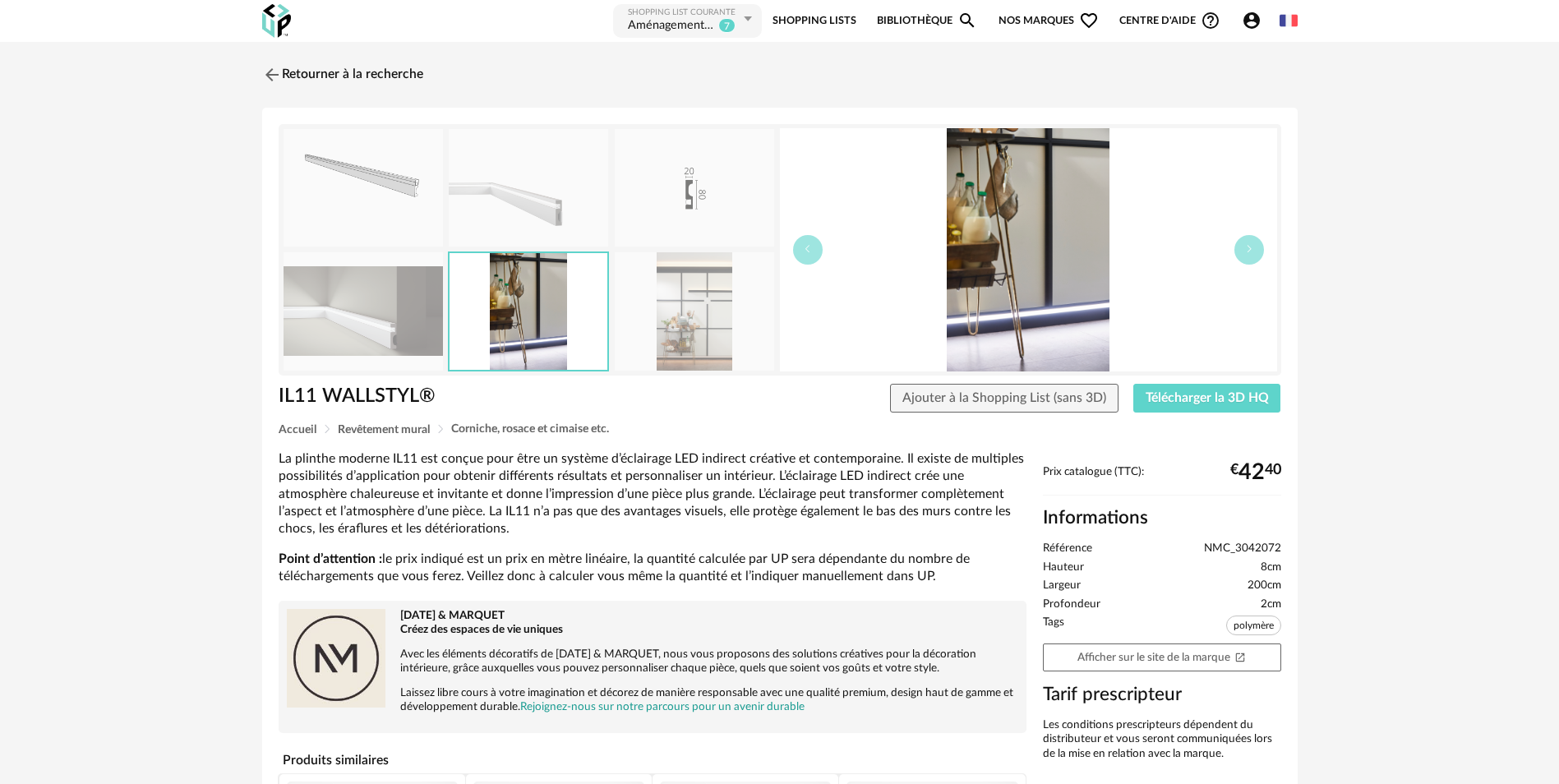
click at [379, 310] on img at bounding box center [362, 310] width 159 height 117
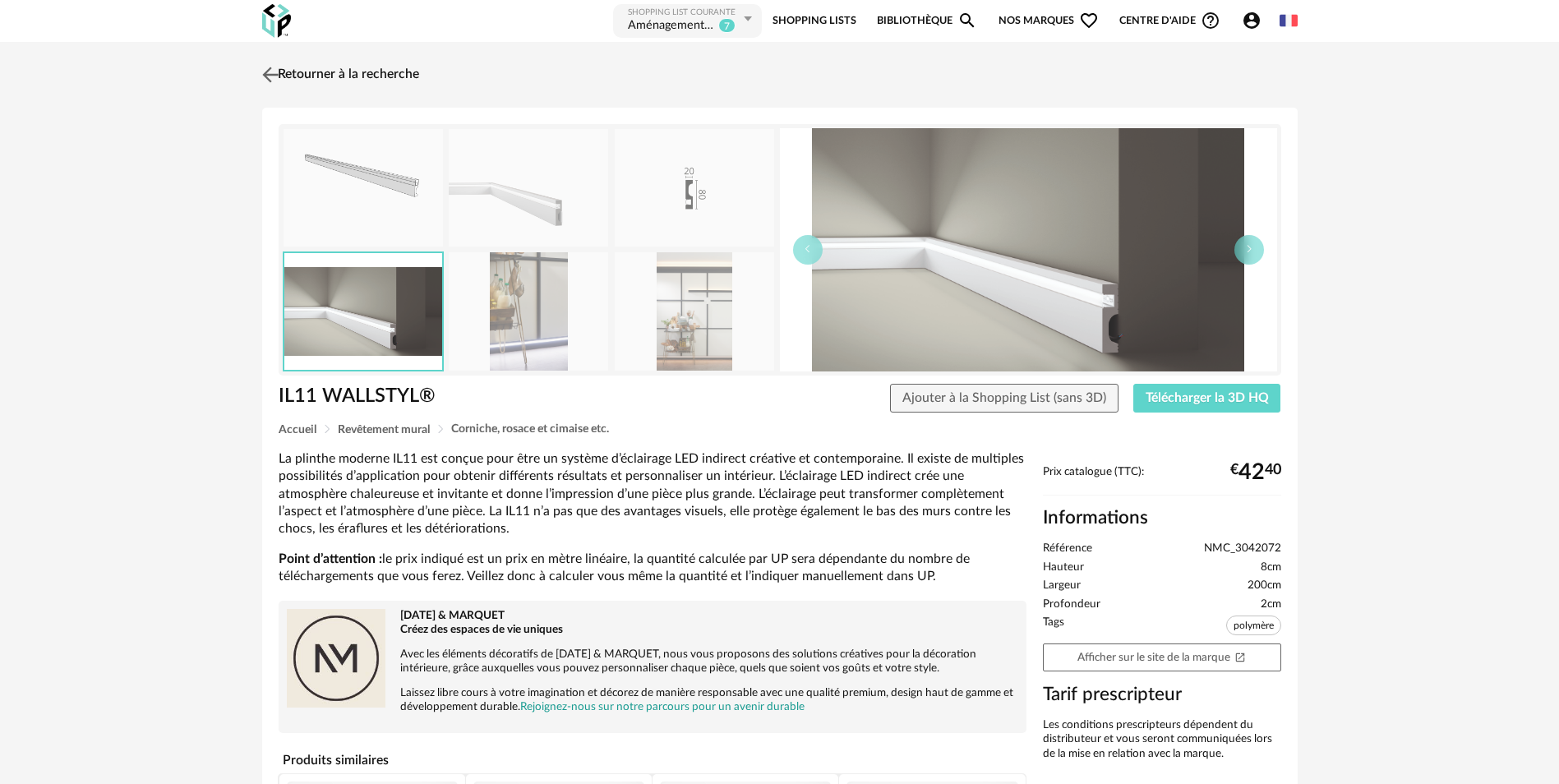
click at [276, 74] on img at bounding box center [270, 74] width 23 height 23
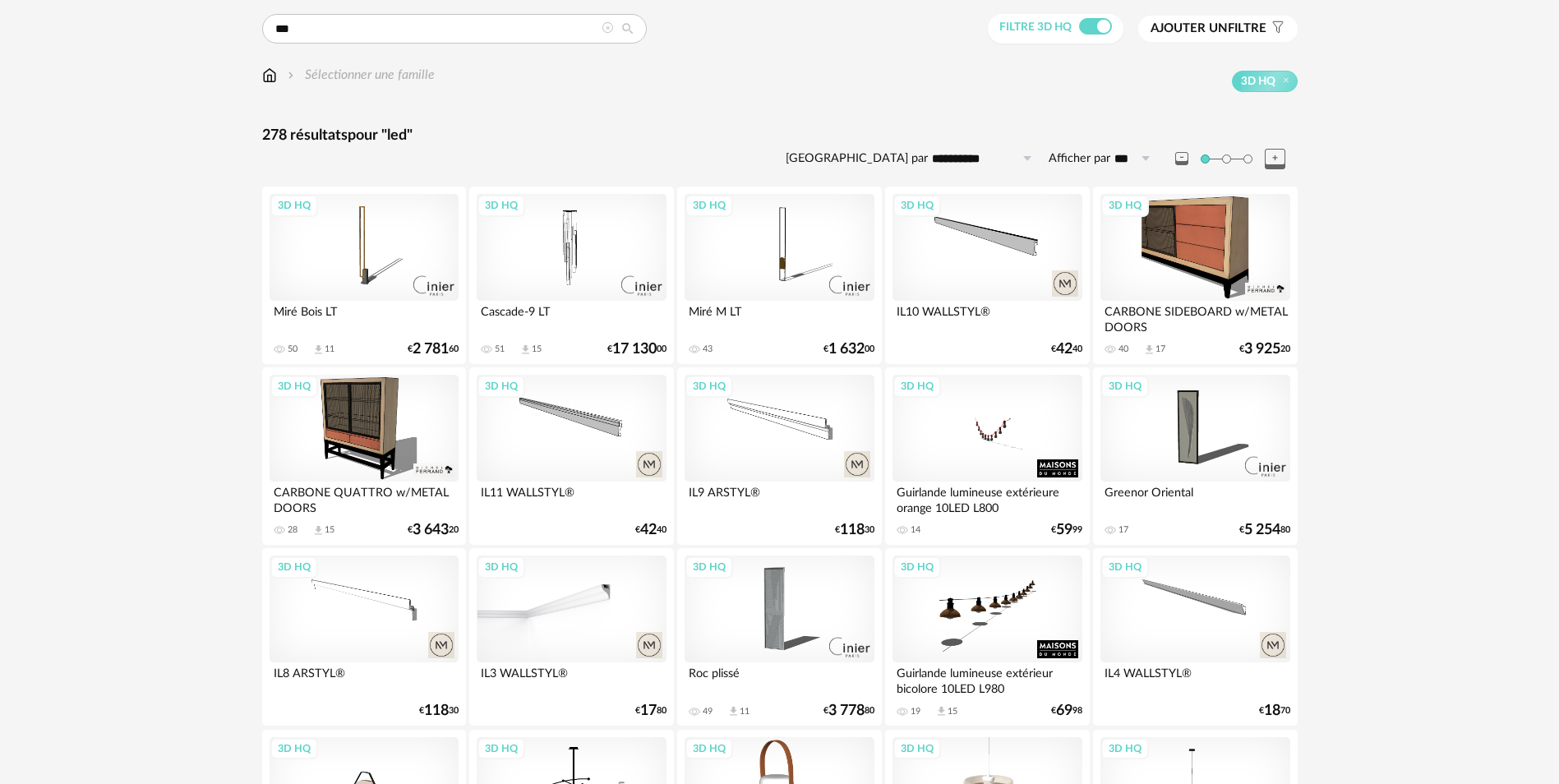
scroll to position [82, 0]
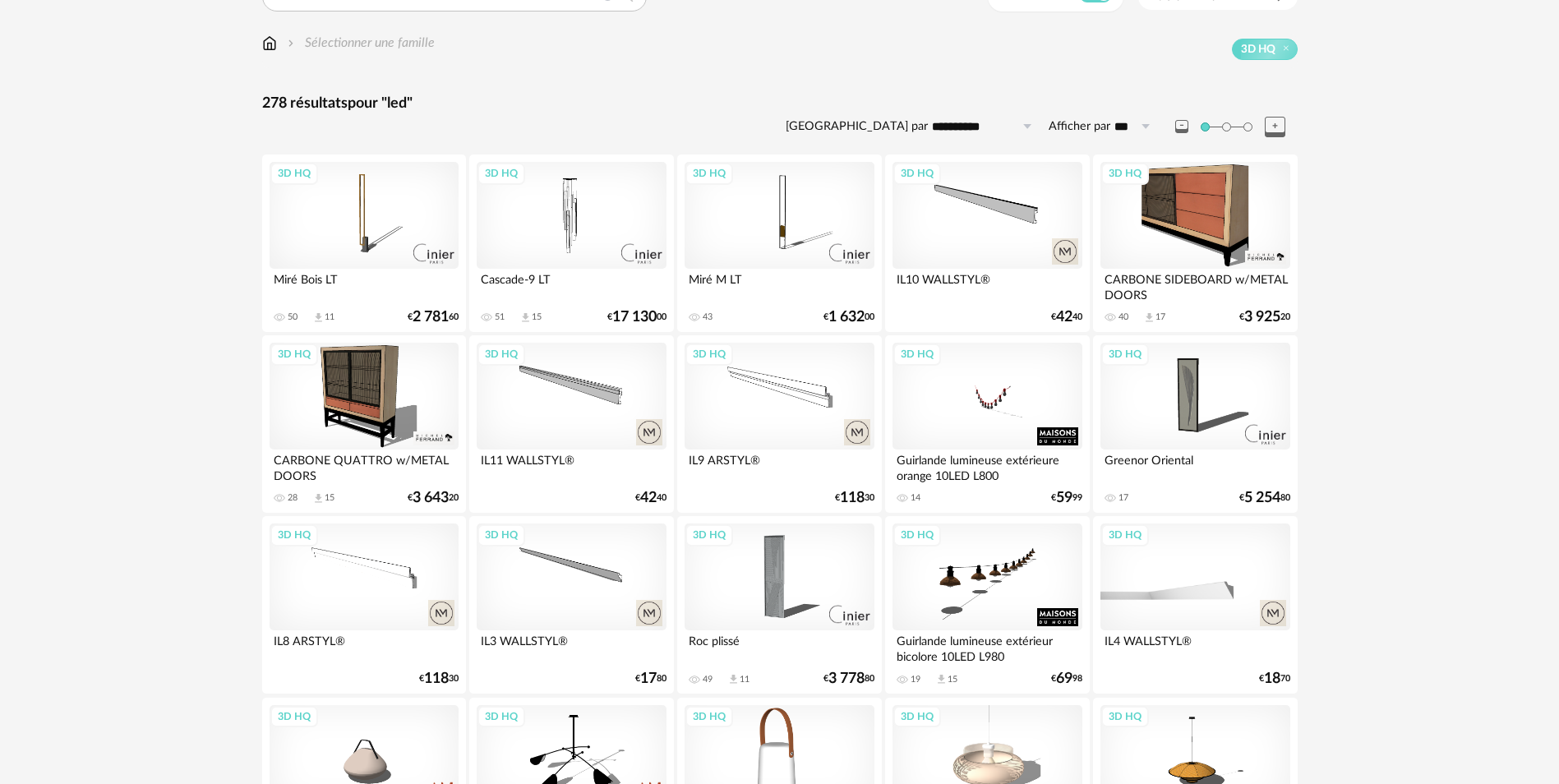
click at [1178, 589] on div "3D HQ" at bounding box center [1196, 576] width 190 height 106
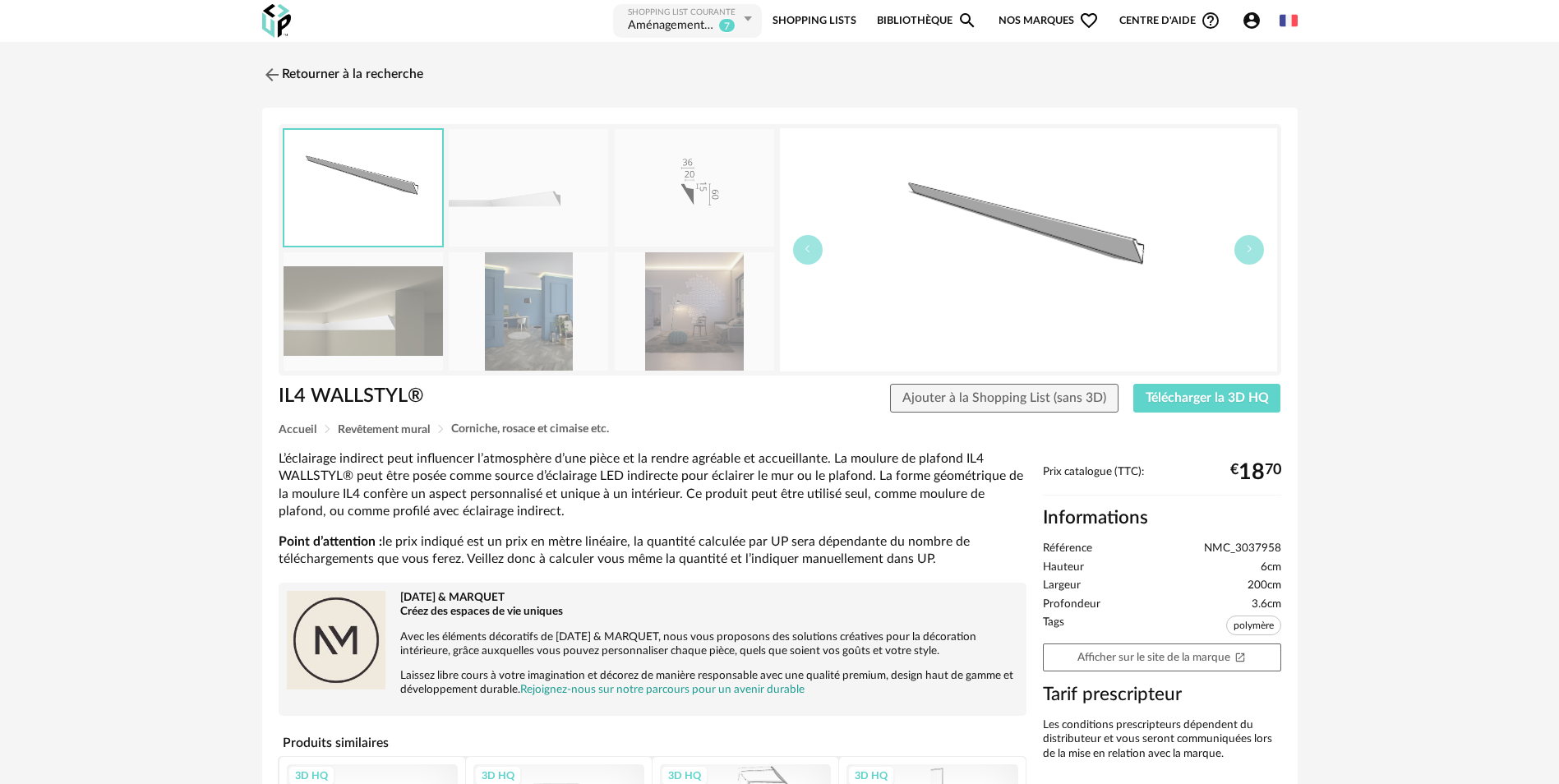
click at [701, 329] on img at bounding box center [694, 310] width 159 height 117
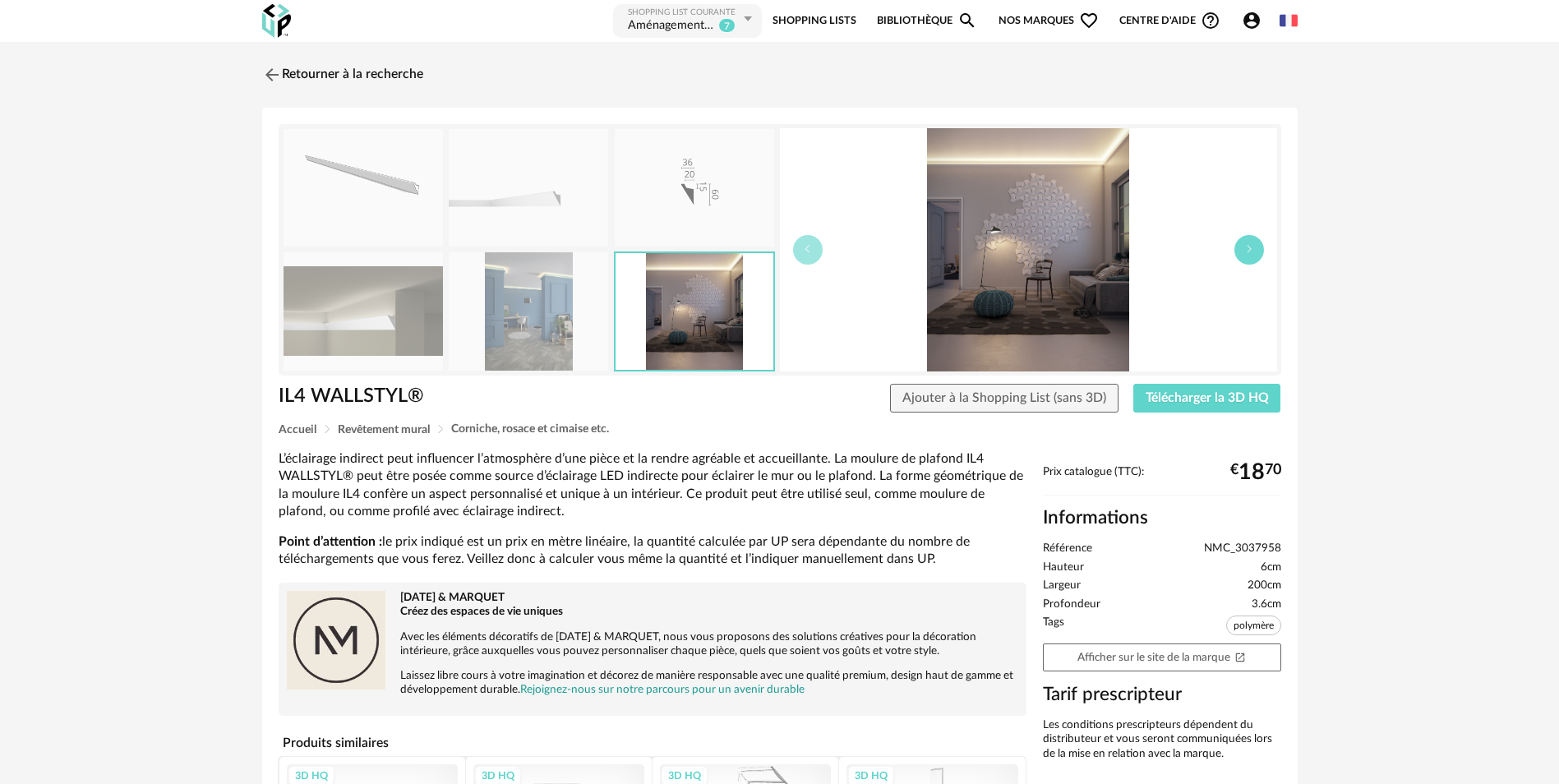
click at [1257, 256] on button "button" at bounding box center [1249, 250] width 29 height 29
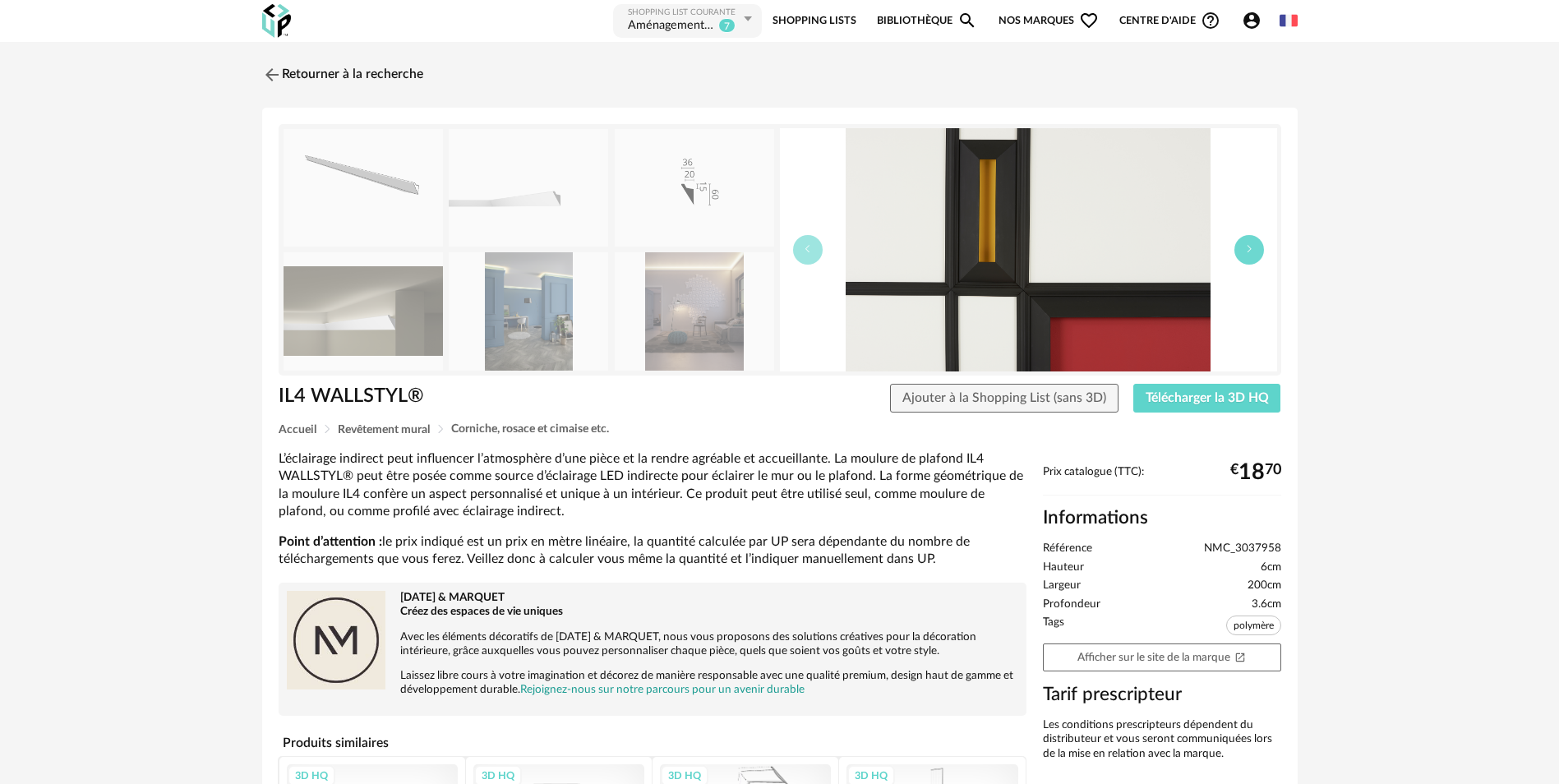
click at [1257, 256] on button "button" at bounding box center [1249, 250] width 29 height 29
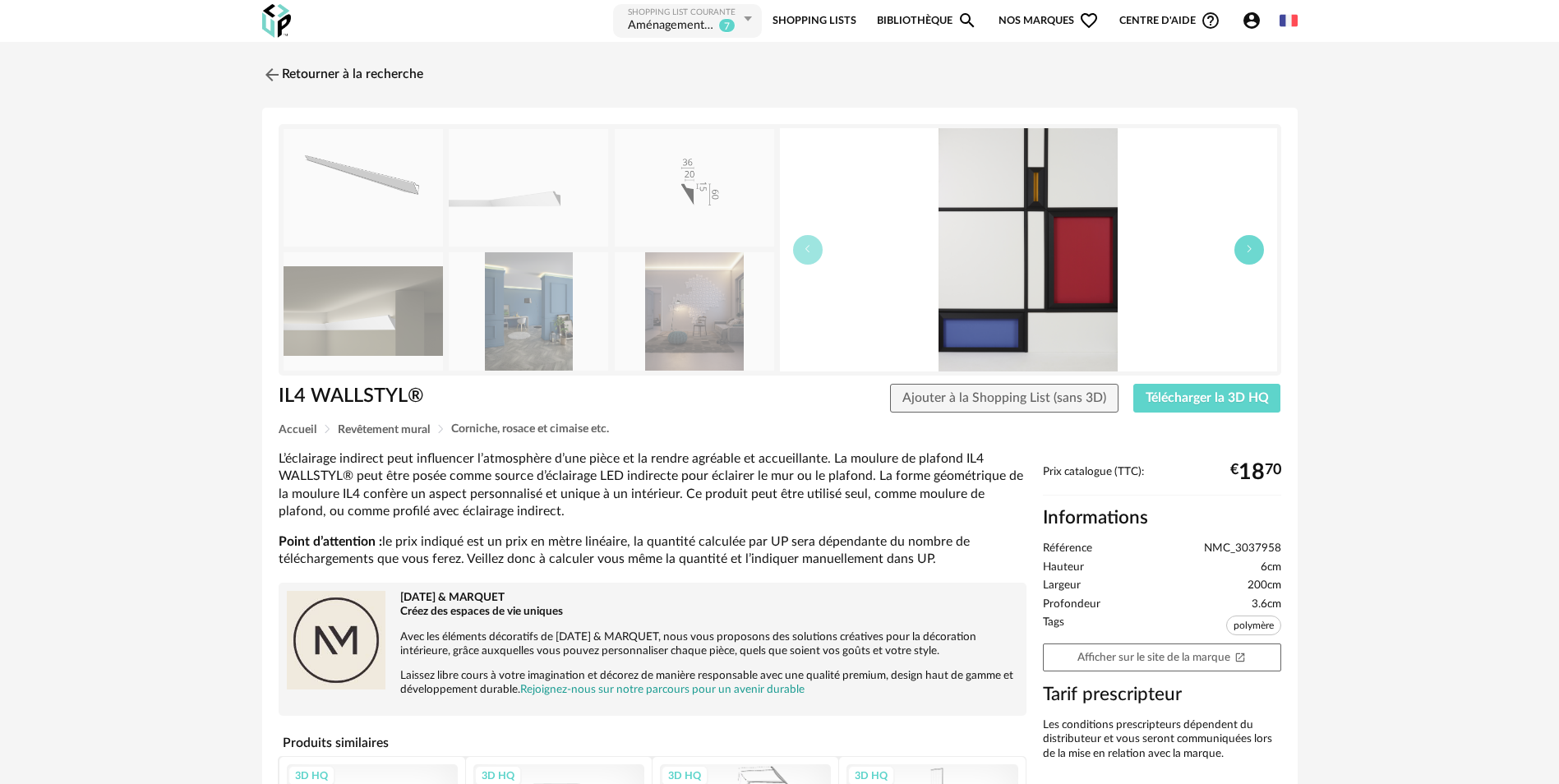
click at [1257, 256] on button "button" at bounding box center [1249, 250] width 29 height 29
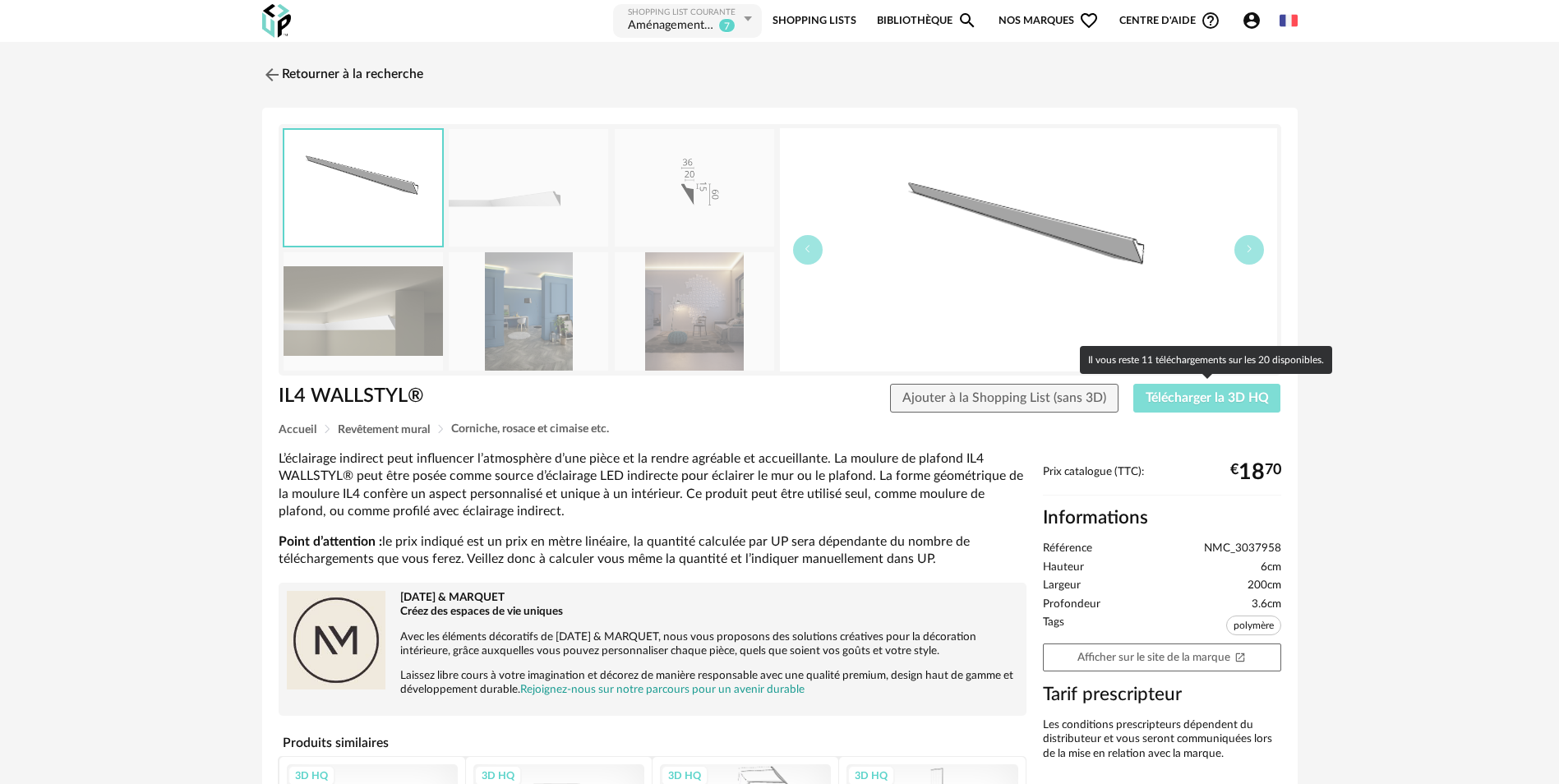
click at [1213, 396] on span "Télécharger la 3D HQ" at bounding box center [1207, 396] width 123 height 13
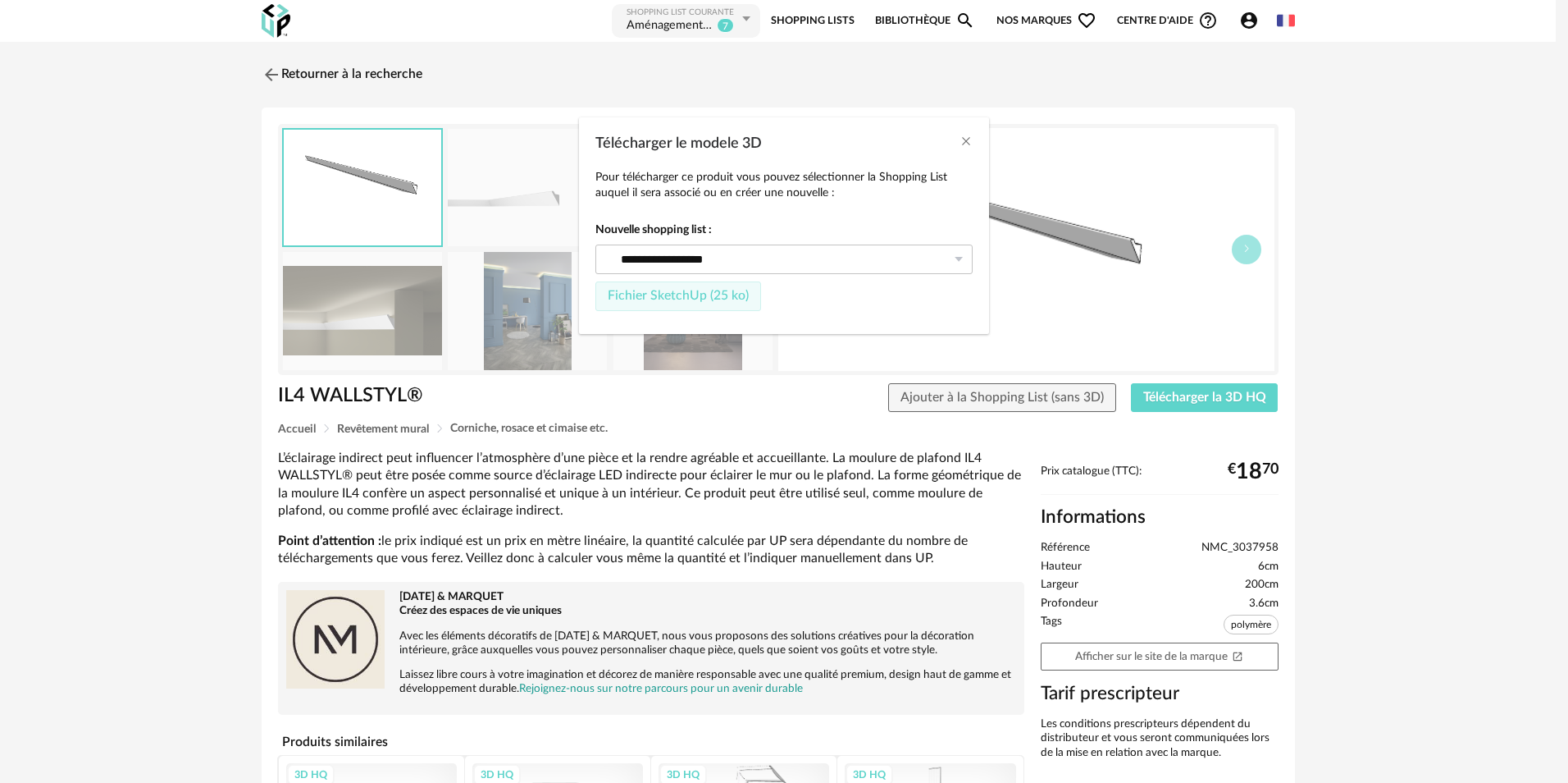
click at [661, 297] on span "Fichier SketchUp (25 ko)" at bounding box center [677, 294] width 141 height 13
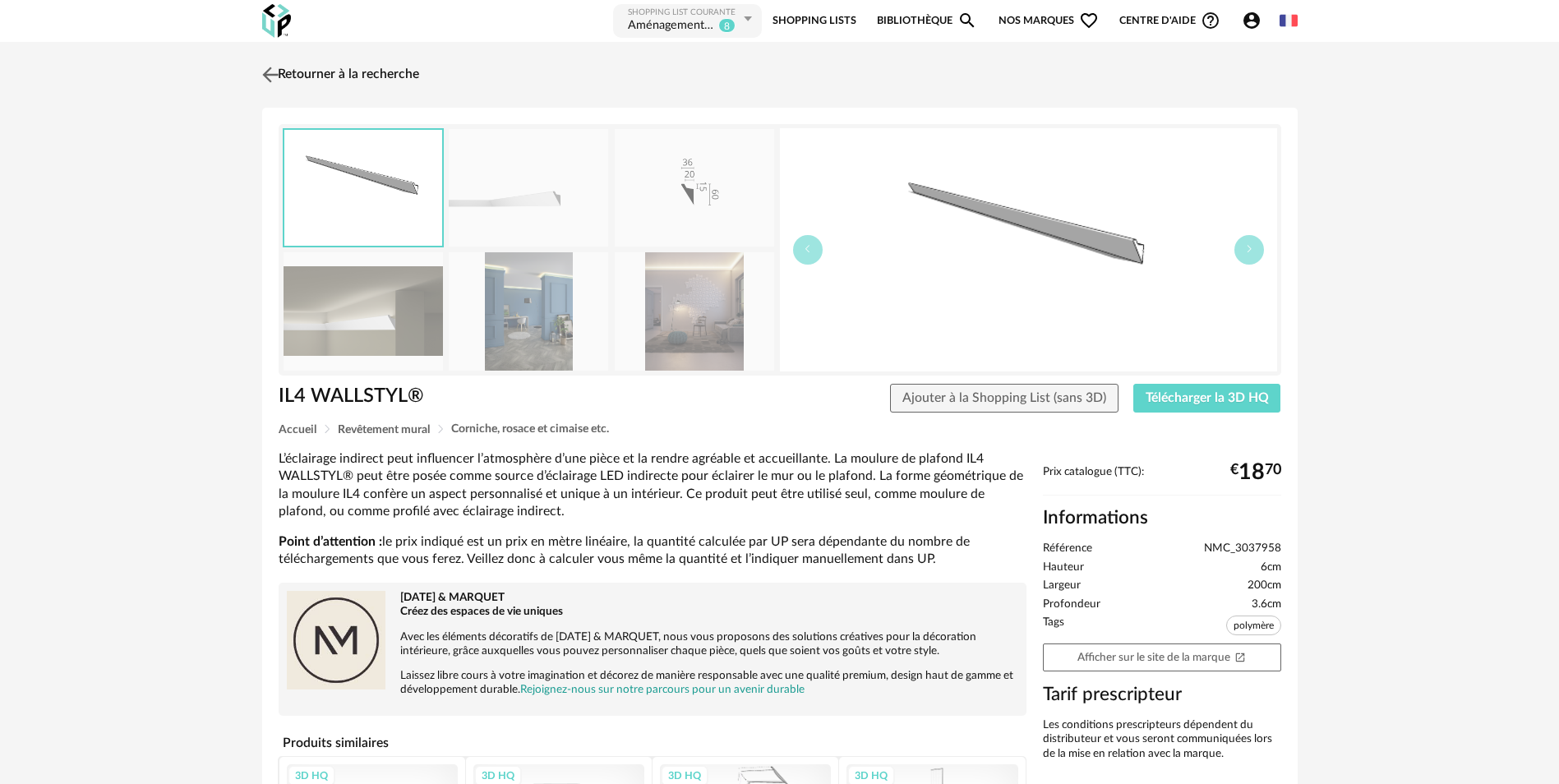
click at [273, 72] on img at bounding box center [270, 74] width 23 height 23
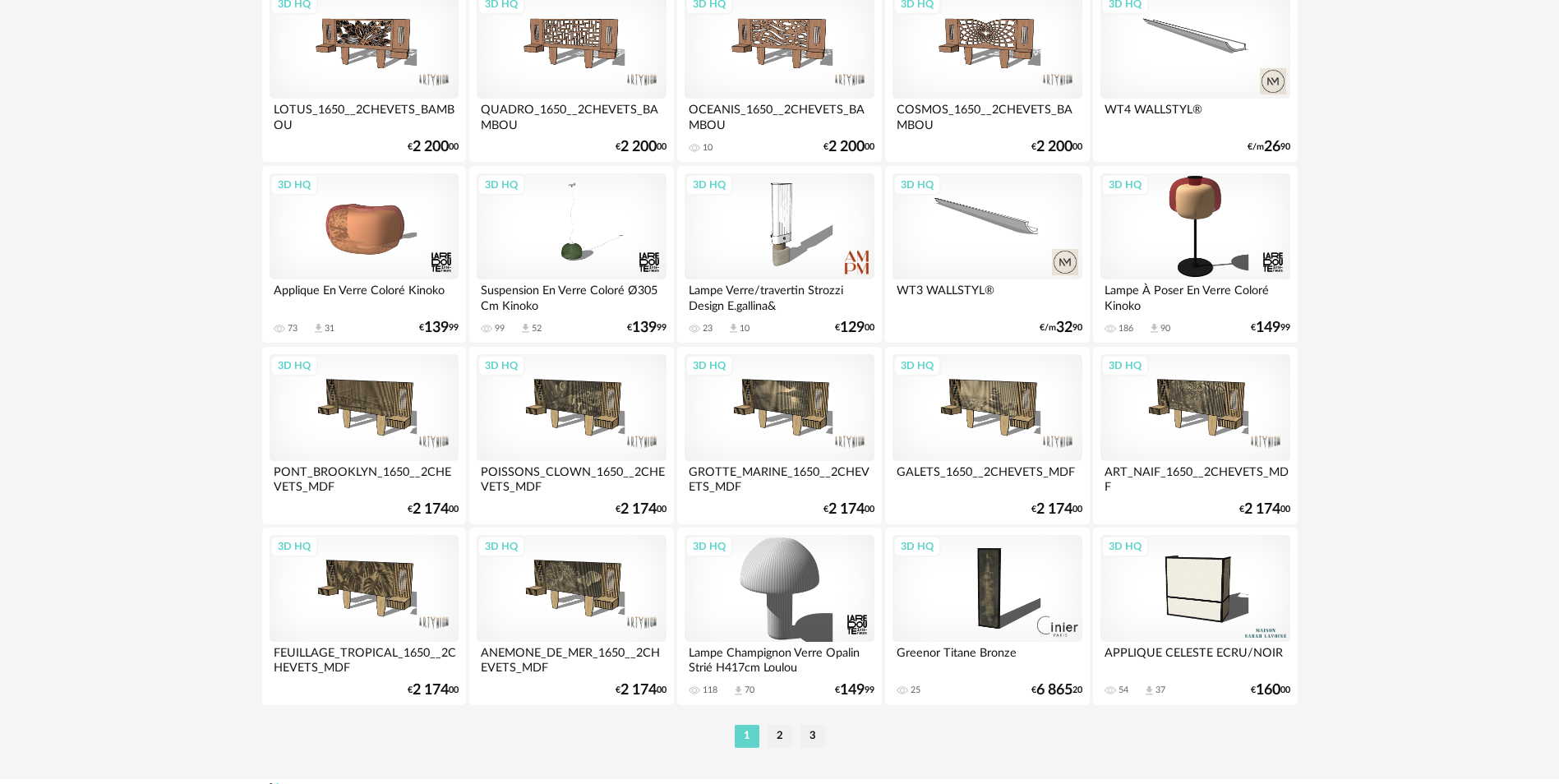
scroll to position [3176, 0]
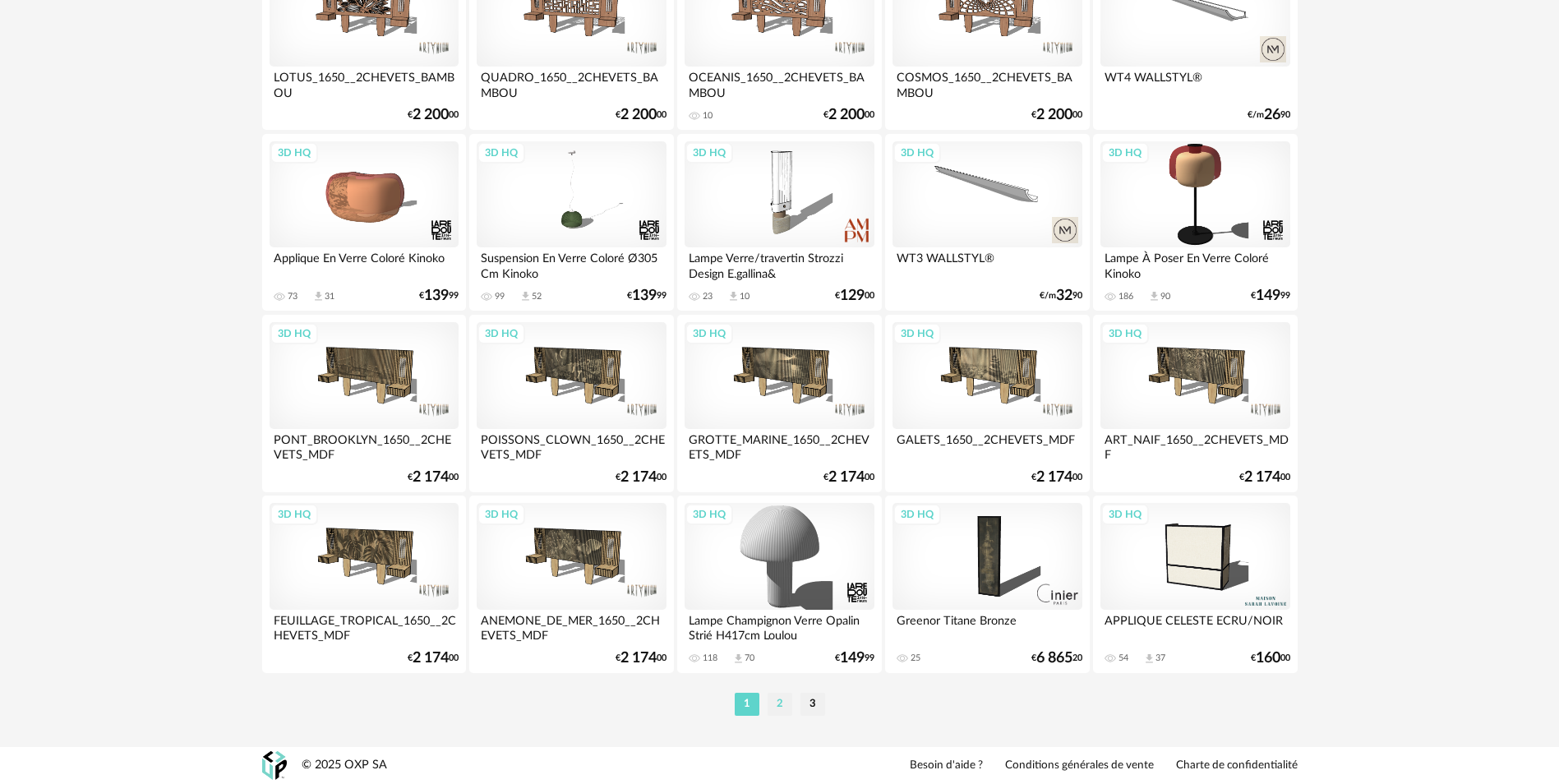
click at [780, 702] on li "2" at bounding box center [780, 704] width 24 height 23
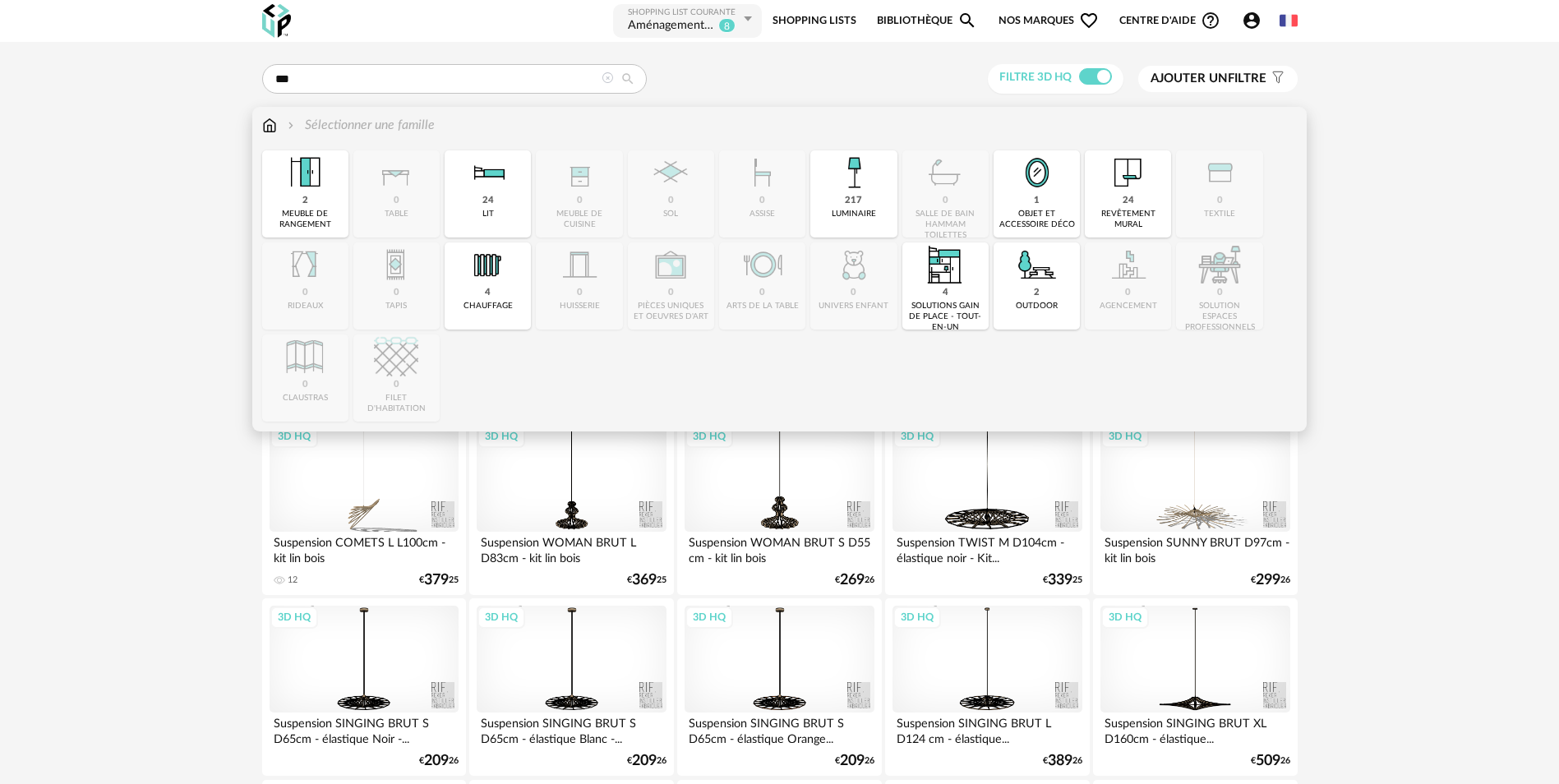
click at [269, 131] on img at bounding box center [269, 125] width 15 height 19
